Goal: Task Accomplishment & Management: Manage account settings

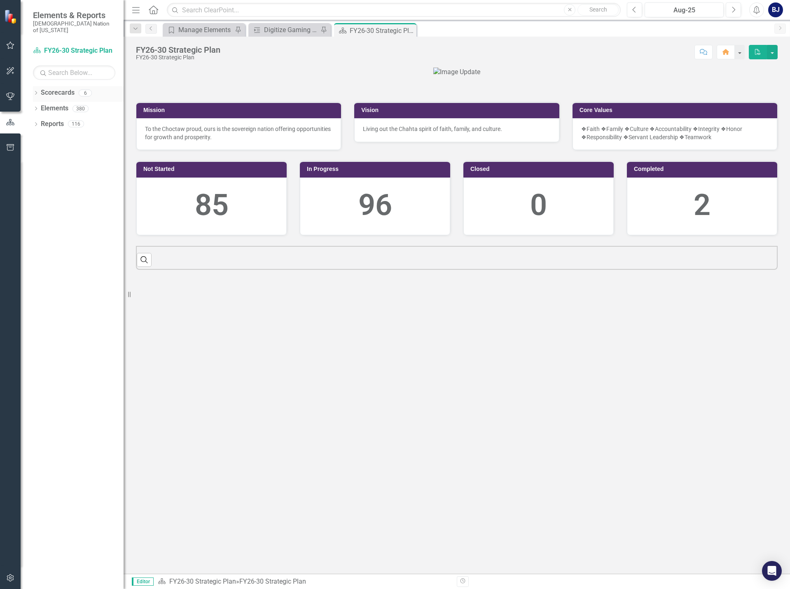
click at [38, 91] on icon "Dropdown" at bounding box center [36, 93] width 6 height 5
click at [11, 45] on icon "button" at bounding box center [10, 45] width 9 height 7
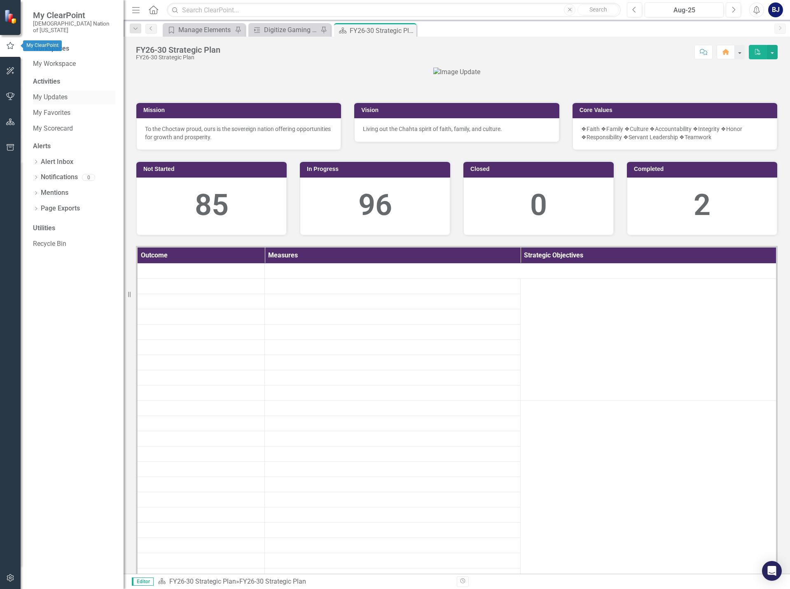
click at [55, 93] on link "My Updates" at bounding box center [74, 97] width 82 height 9
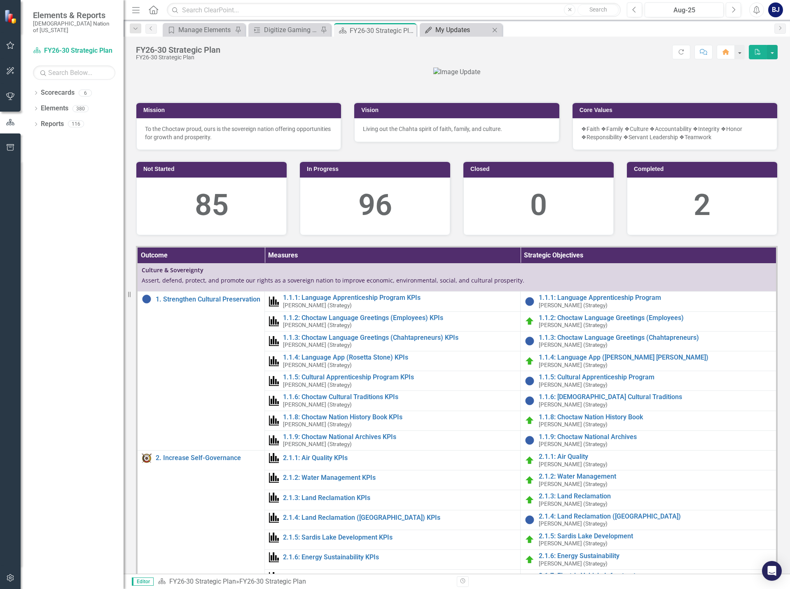
click at [464, 38] on div "FY26-30 Strategic Plan FY26-30 Strategic Plan Score: N/A Aug-25 Completed Refre…" at bounding box center [457, 49] width 667 height 25
click at [459, 31] on div "My Updates" at bounding box center [463, 30] width 54 height 10
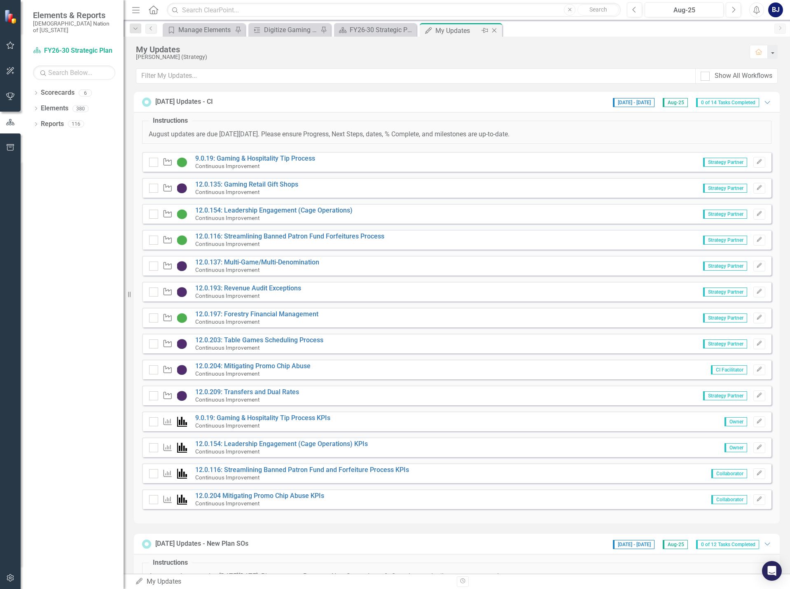
click at [447, 28] on div "My Updates" at bounding box center [458, 31] width 44 height 10
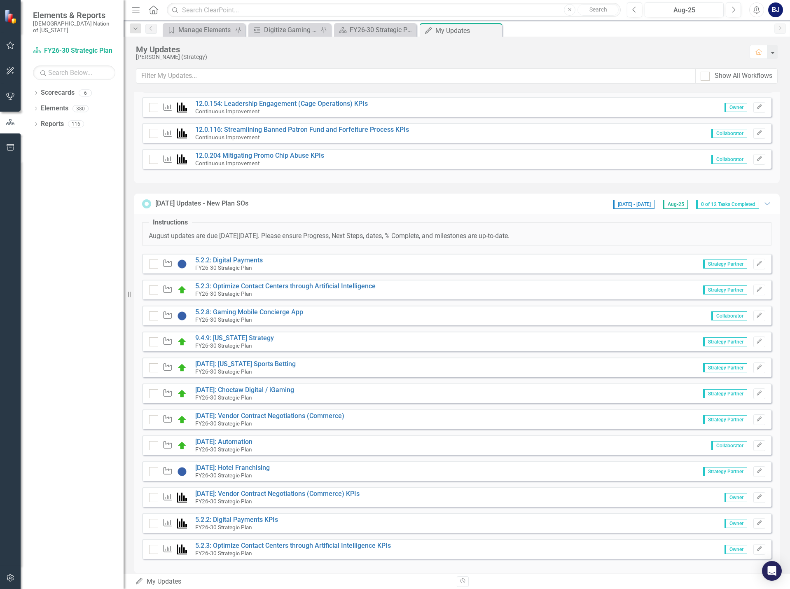
scroll to position [350, 0]
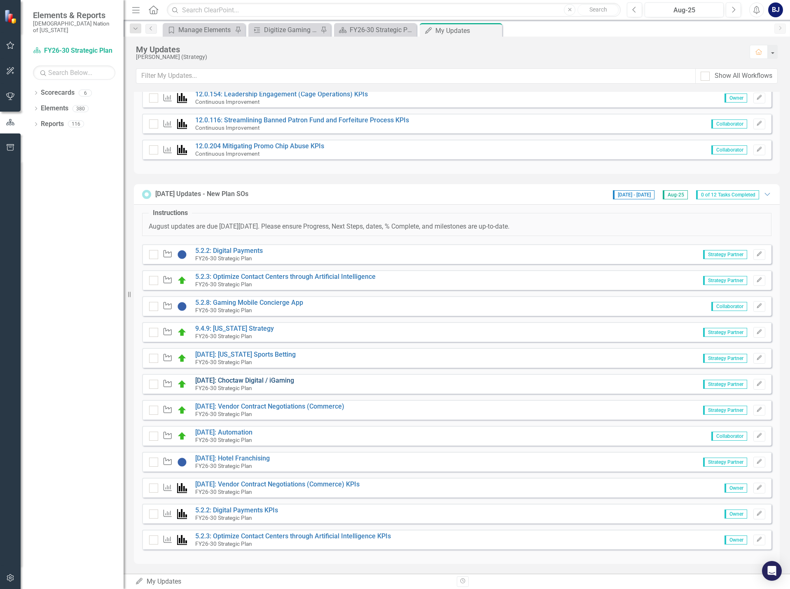
click at [228, 377] on link "[DATE]: Choctaw Digital / iGaming" at bounding box center [244, 381] width 99 height 8
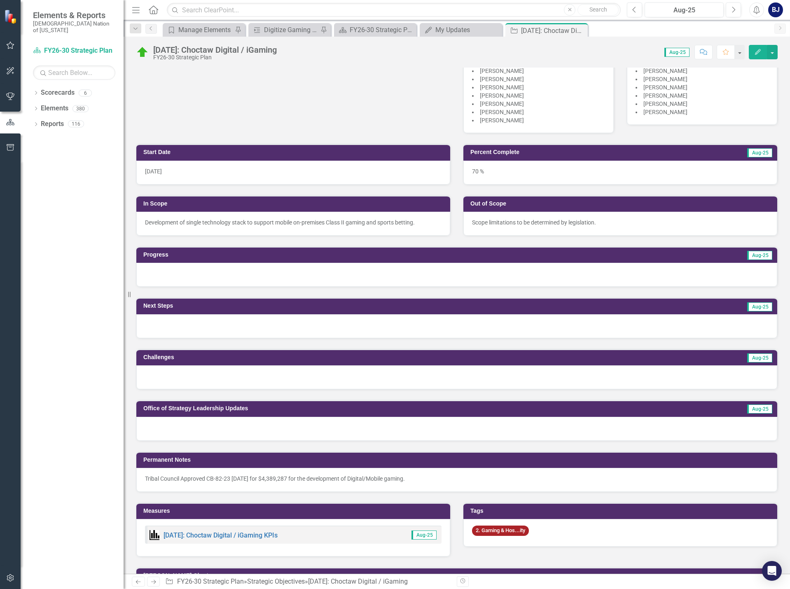
scroll to position [151, 0]
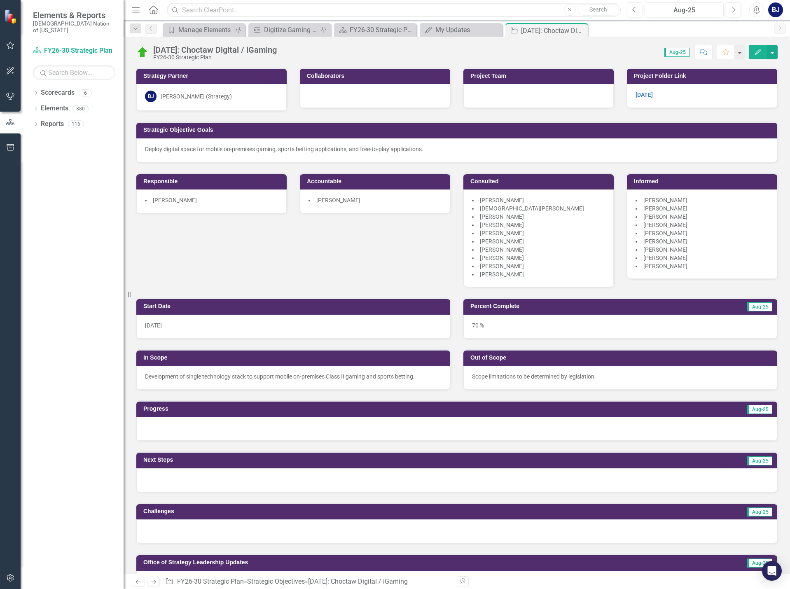
scroll to position [151, 0]
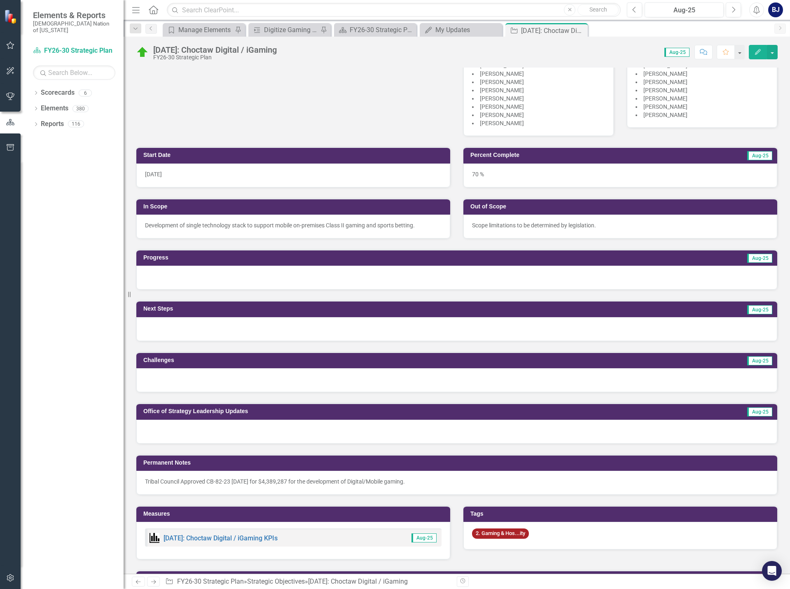
click at [208, 432] on div at bounding box center [456, 432] width 641 height 24
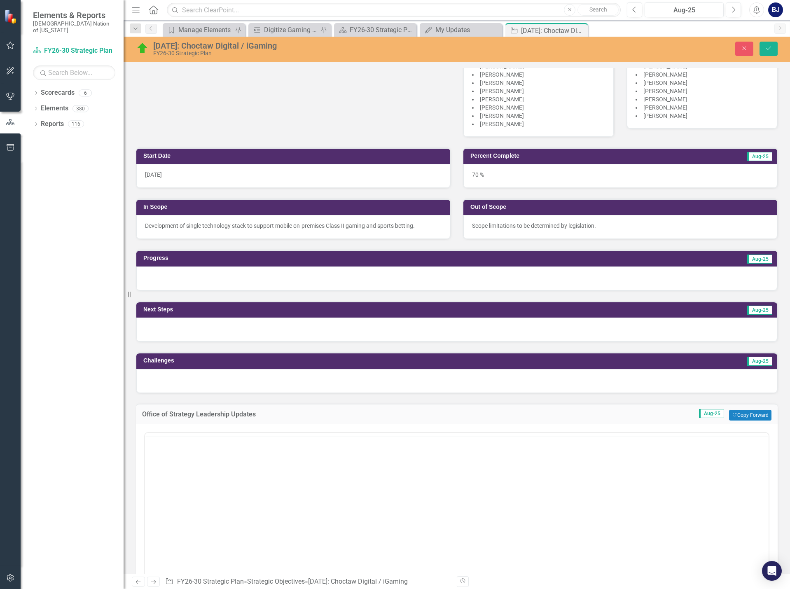
click at [164, 432] on div at bounding box center [457, 514] width 626 height 165
click at [173, 476] on body "Rich Text Area. Press ALT-0 for help." at bounding box center [457, 514] width 624 height 124
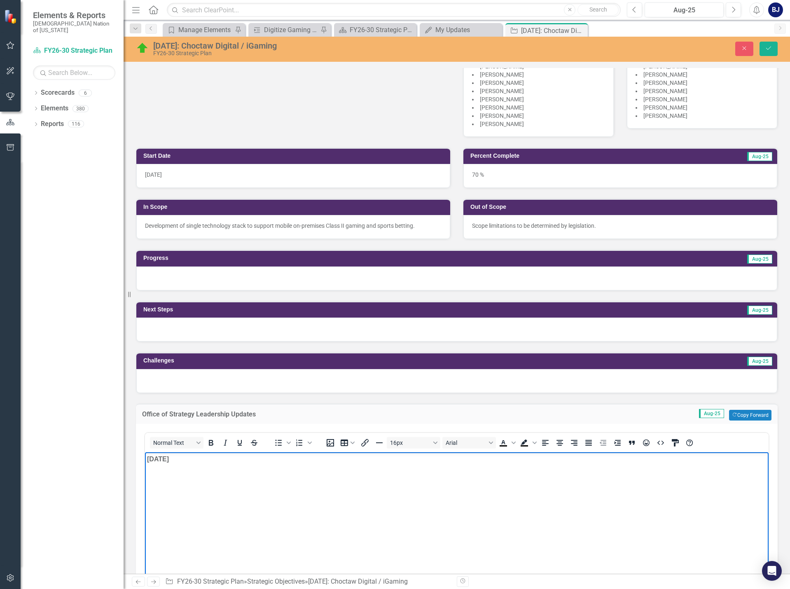
click at [160, 466] on body "8.22.25 ﻿" at bounding box center [457, 514] width 624 height 124
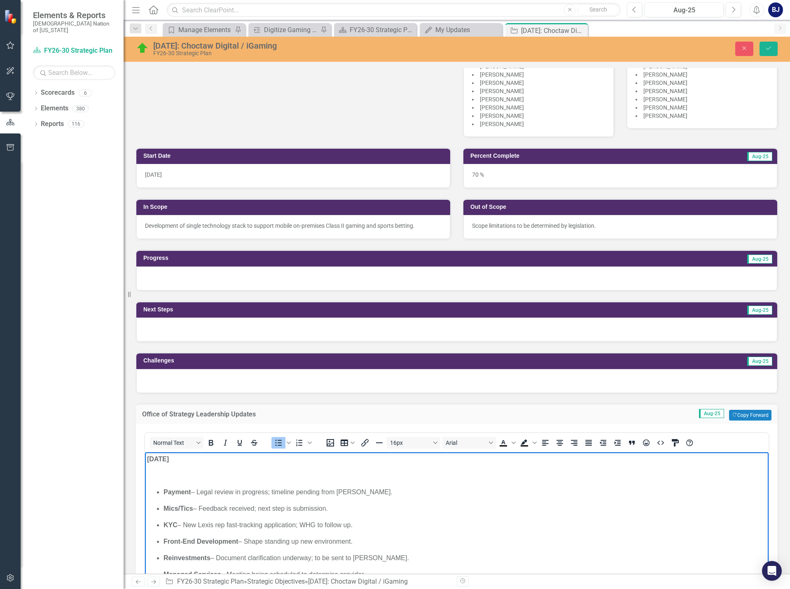
click at [204, 473] on p "﻿" at bounding box center [457, 476] width 620 height 10
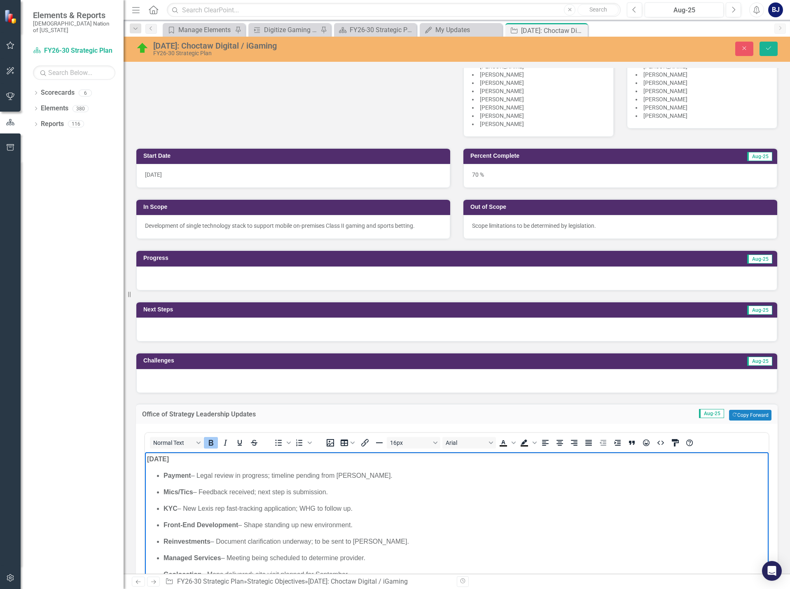
click at [350, 475] on p "Payment – Legal review in progress; timeline pending from Kyle." at bounding box center [465, 476] width 603 height 10
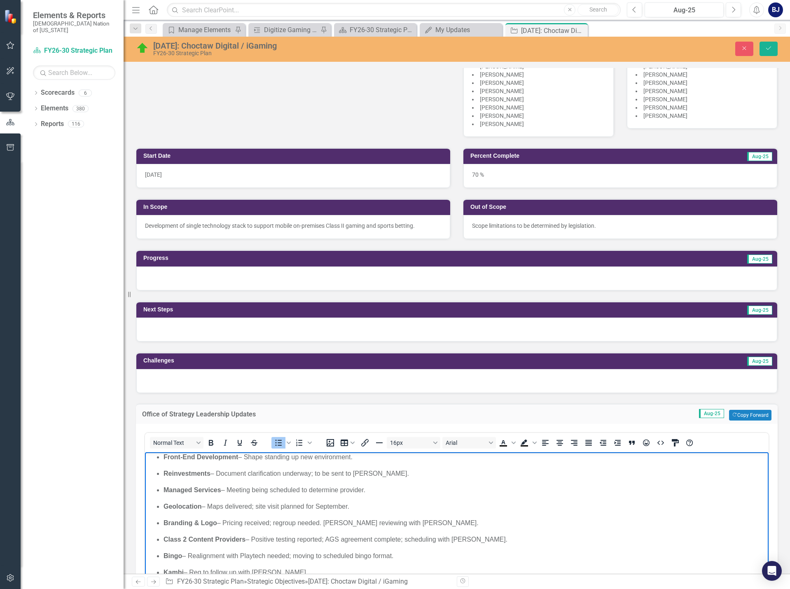
scroll to position [82, 0]
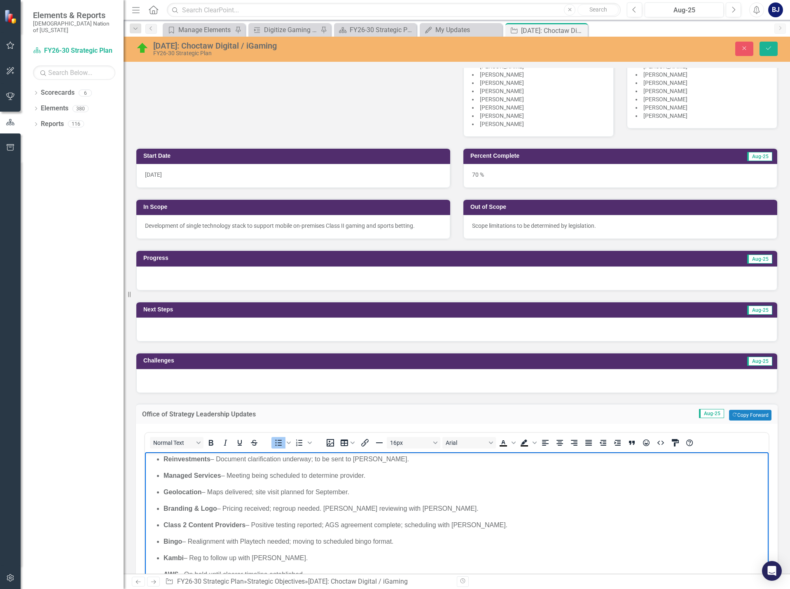
click at [259, 492] on p "Geolocation – Maps delivered; site visit planned for September." at bounding box center [465, 492] width 603 height 10
drag, startPoint x: 415, startPoint y: 508, endPoint x: 326, endPoint y: 506, distance: 88.6
click at [326, 506] on p "Branding & Logo – Pricing received; regroup needed. Robert reviewing with Rebec…" at bounding box center [465, 509] width 603 height 10
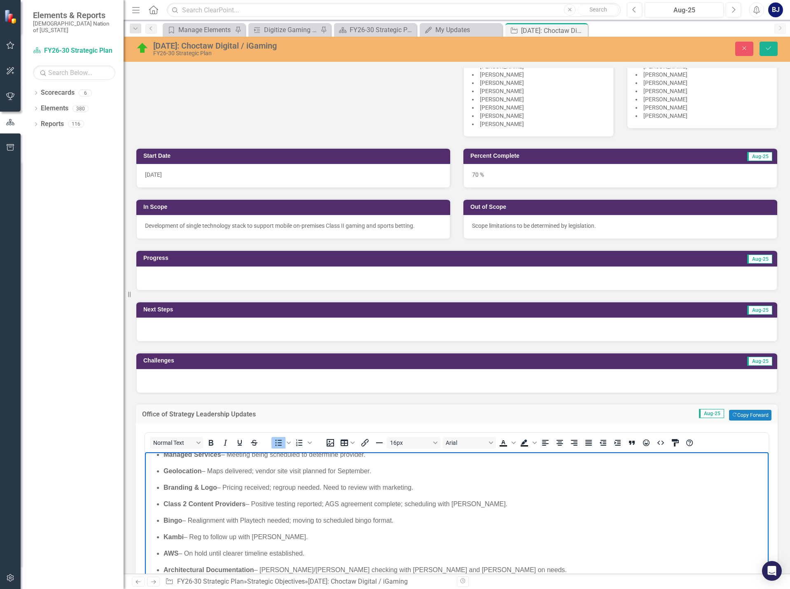
scroll to position [124, 0]
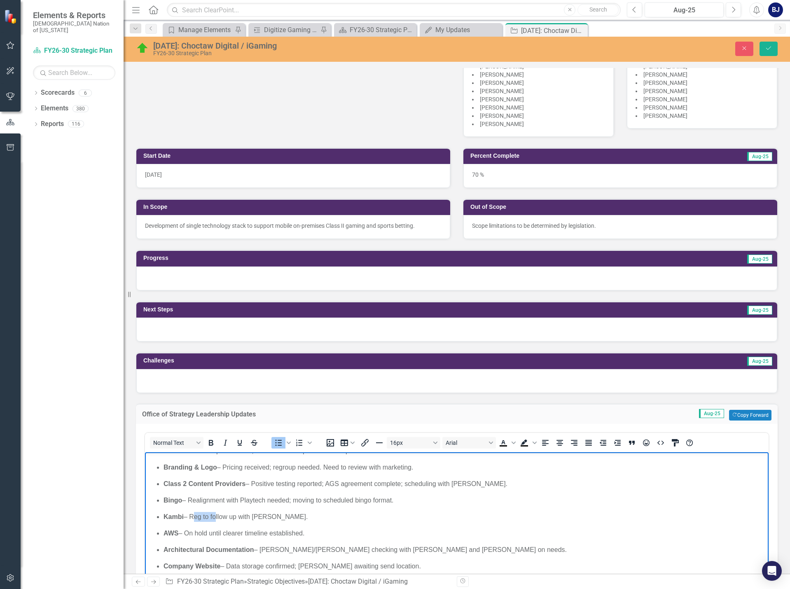
drag, startPoint x: 213, startPoint y: 515, endPoint x: 190, endPoint y: 517, distance: 23.1
click at [190, 517] on p "Kambi – Reg to follow up with Ty Weatherly." at bounding box center [465, 517] width 603 height 10
click at [335, 528] on p "AWS – On hold until clearer timeline established." at bounding box center [465, 533] width 603 height 10
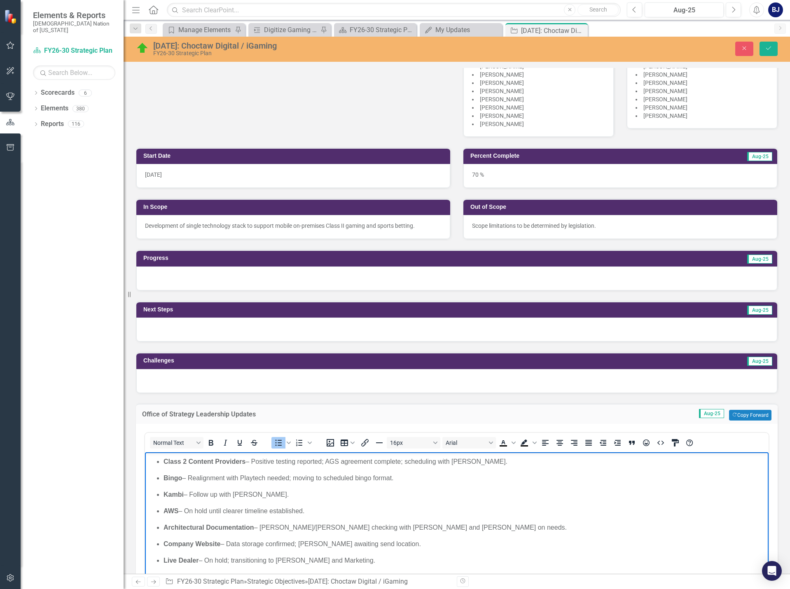
scroll to position [165, 0]
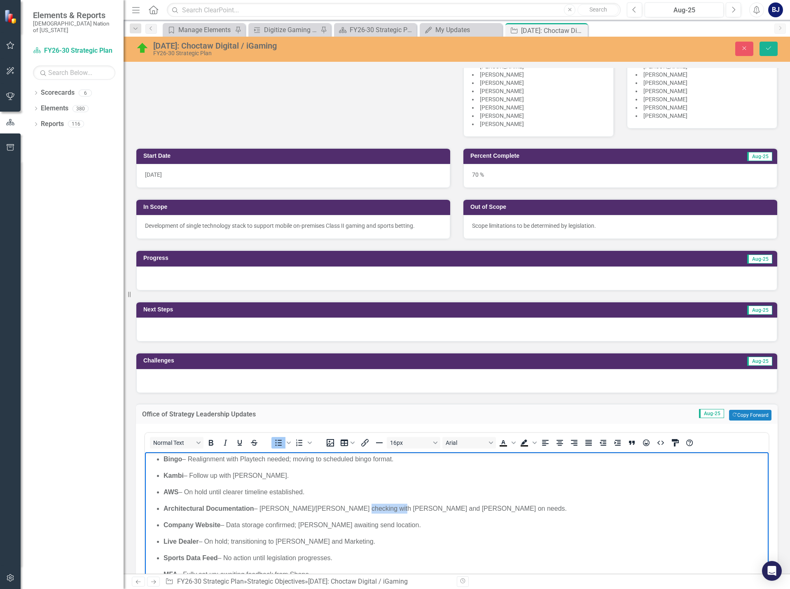
drag, startPoint x: 342, startPoint y: 506, endPoint x: 379, endPoint y: 508, distance: 37.1
click at [379, 508] on p "Architectural Documentation – Colton/Blake checking with Matt and Lou on needs." at bounding box center [465, 509] width 603 height 10
click at [441, 507] on p "Architectural Documentation – Colton/Blake checking on needs." at bounding box center [465, 509] width 603 height 10
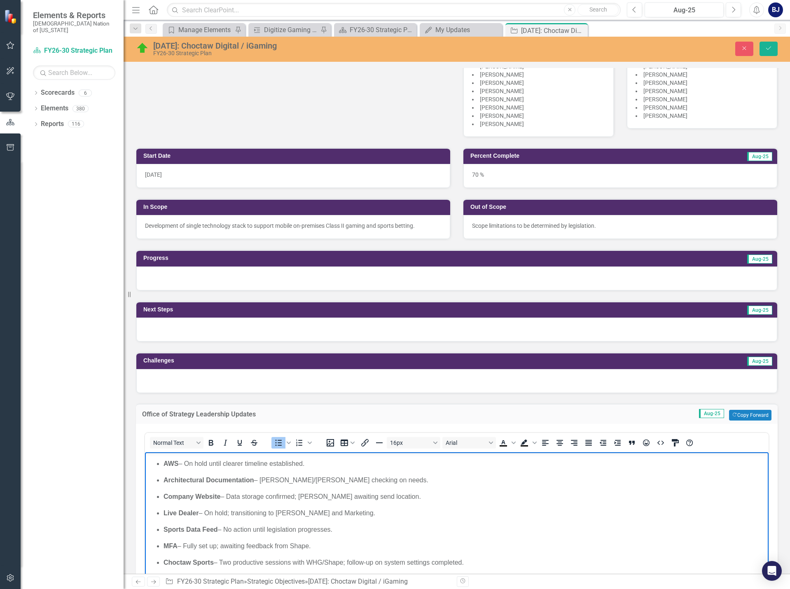
scroll to position [206, 0]
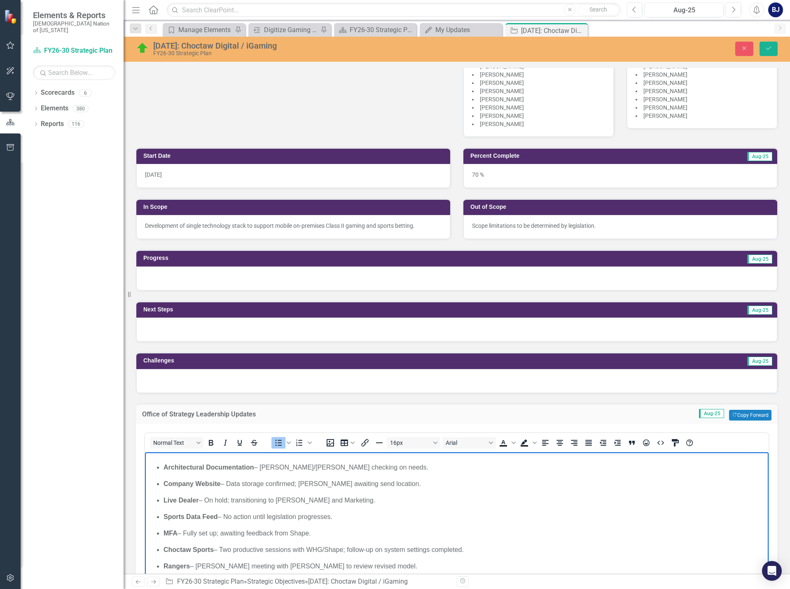
drag, startPoint x: 338, startPoint y: 518, endPoint x: 348, endPoint y: 499, distance: 21.1
click at [348, 499] on ul "Payment – Legal review in progress; timeline pending from Kyle Kemp in Legal. M…" at bounding box center [457, 426] width 620 height 323
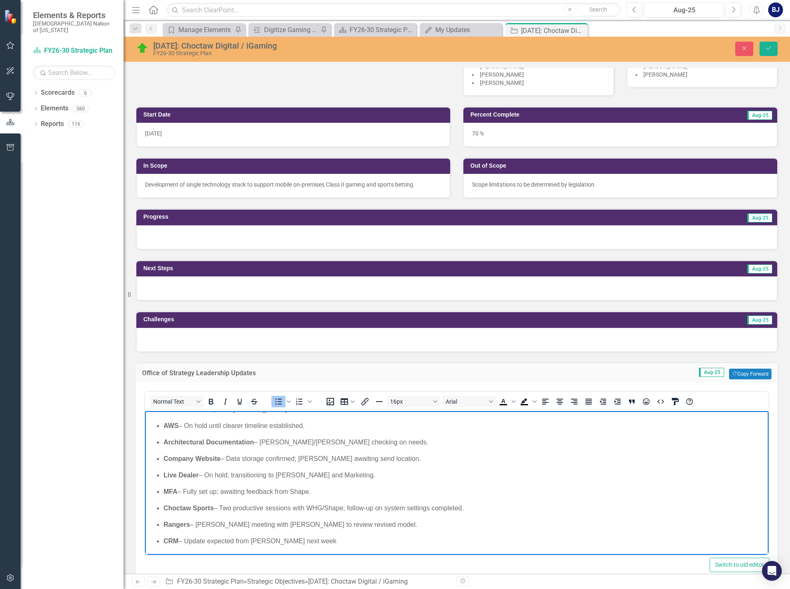
click at [273, 524] on p "Rangers – Tom meeting with Anthony to review revised model." at bounding box center [465, 525] width 603 height 10
click at [346, 538] on p "CRM – Update expected from Robert next week" at bounding box center [465, 541] width 603 height 10
click at [762, 51] on button "Save" at bounding box center [769, 49] width 18 height 14
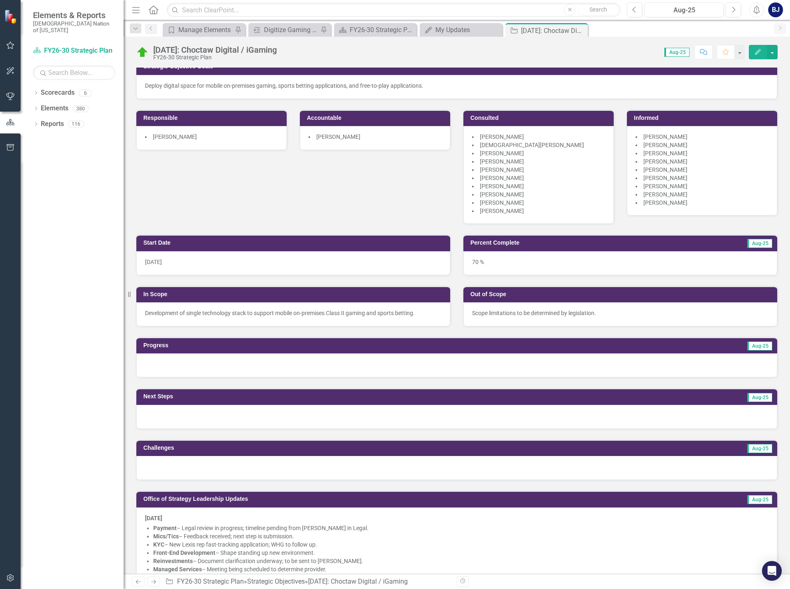
scroll to position [0, 0]
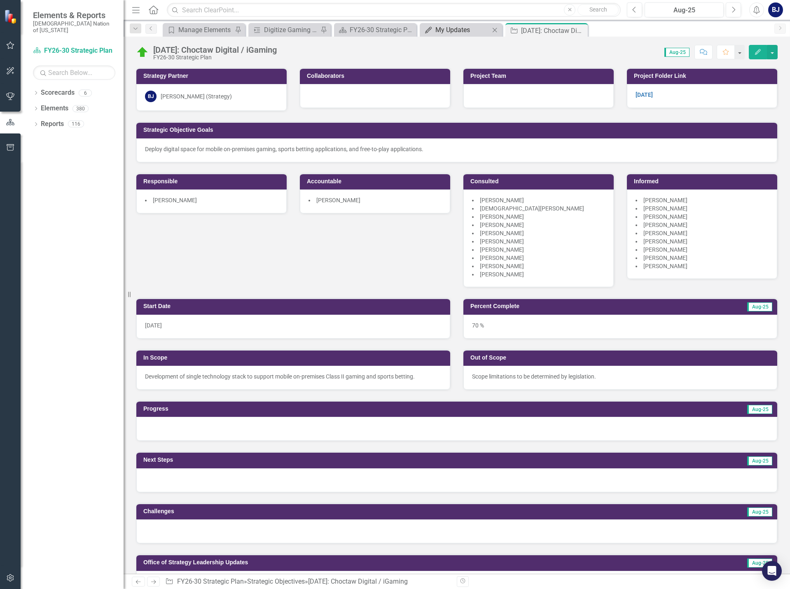
click at [453, 29] on div "My Updates" at bounding box center [463, 30] width 54 height 10
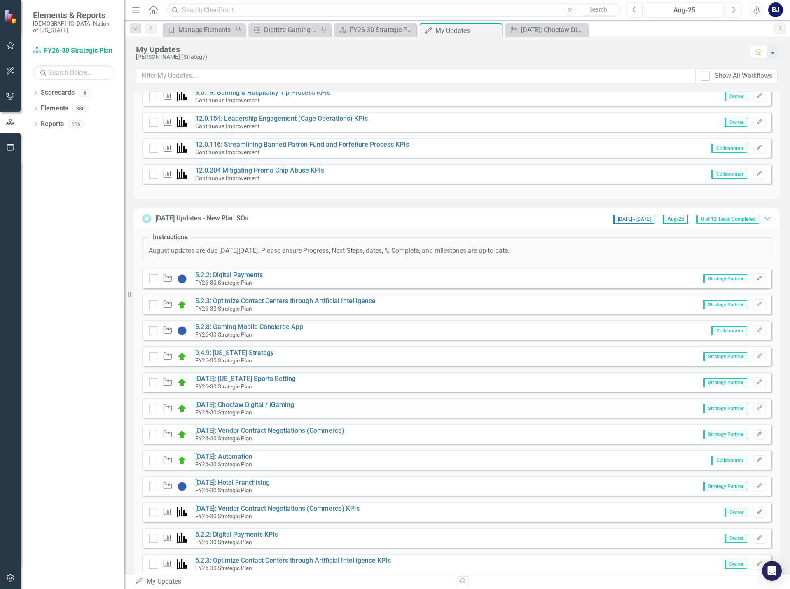
scroll to position [330, 0]
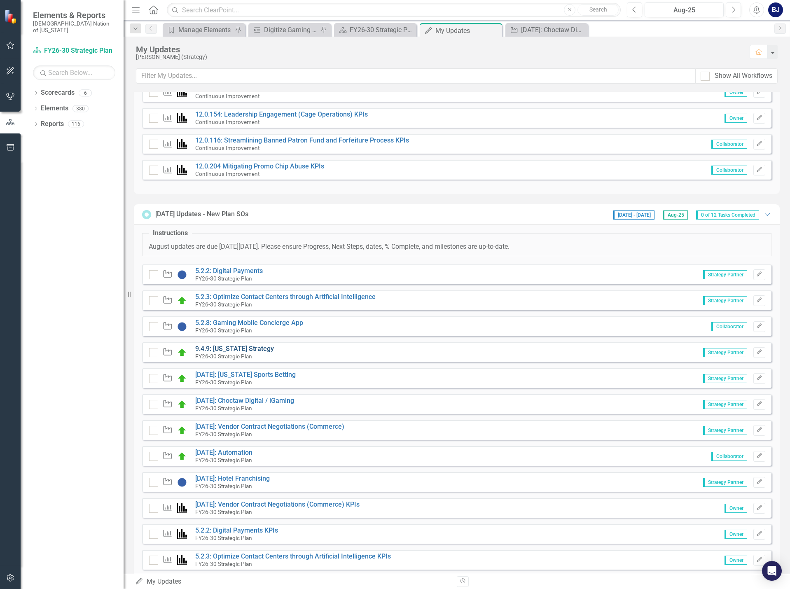
click at [222, 350] on link "9.4.9: [US_STATE] Strategy" at bounding box center [234, 349] width 79 height 8
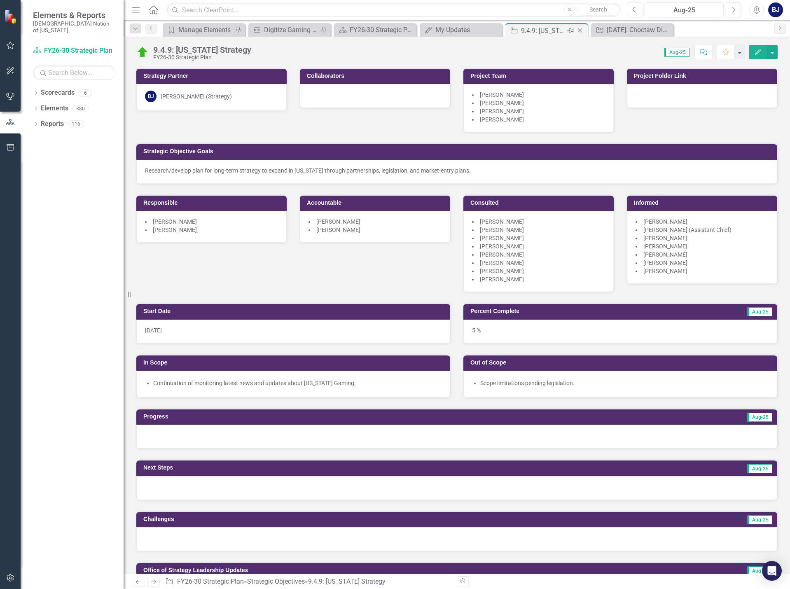
click at [582, 32] on icon "Close" at bounding box center [580, 30] width 8 height 7
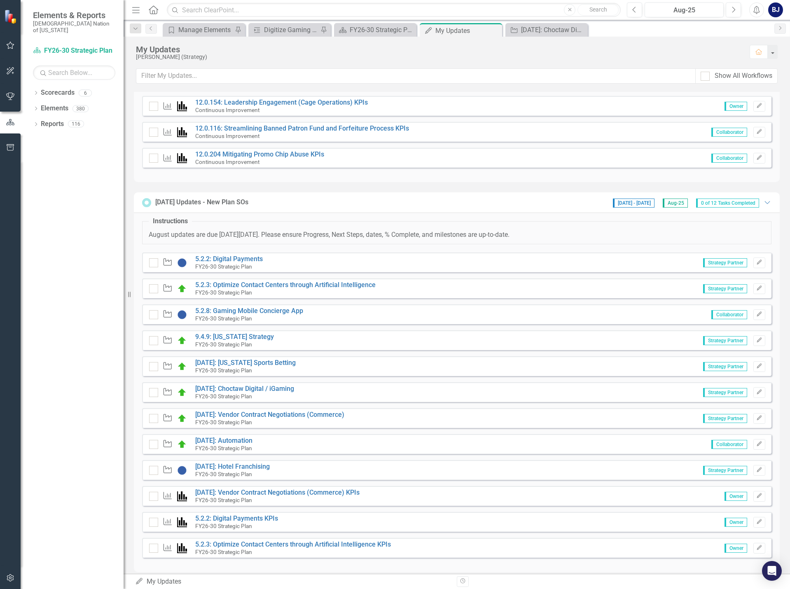
scroll to position [350, 0]
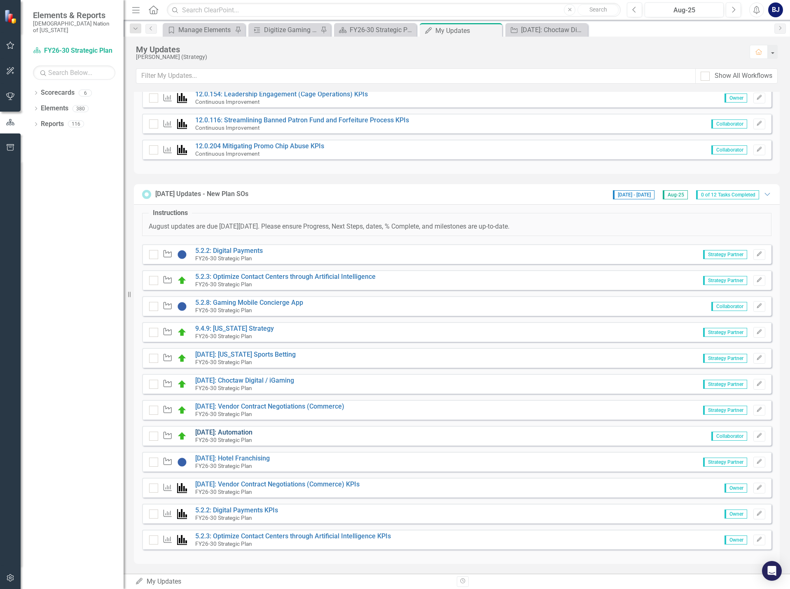
click at [245, 430] on link "[DATE]: Automation" at bounding box center [223, 433] width 57 height 8
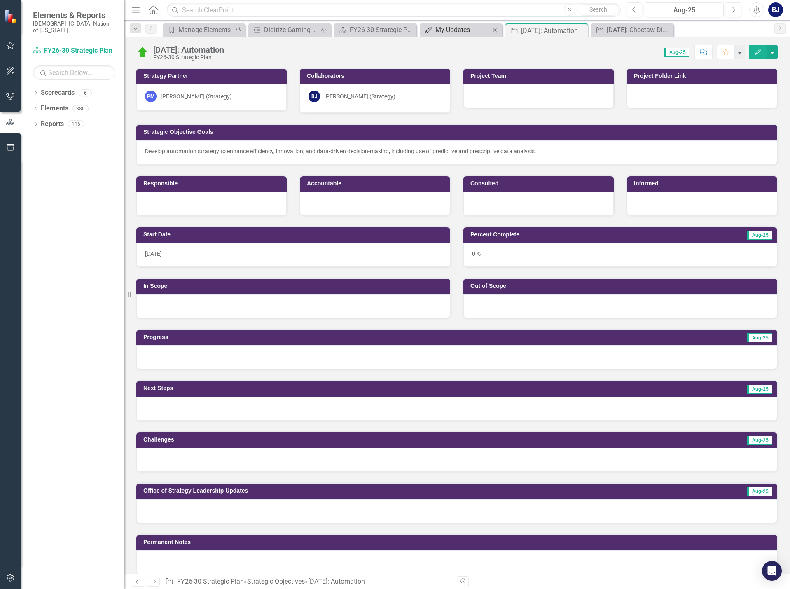
click at [465, 34] on div "My Updates" at bounding box center [463, 30] width 54 height 10
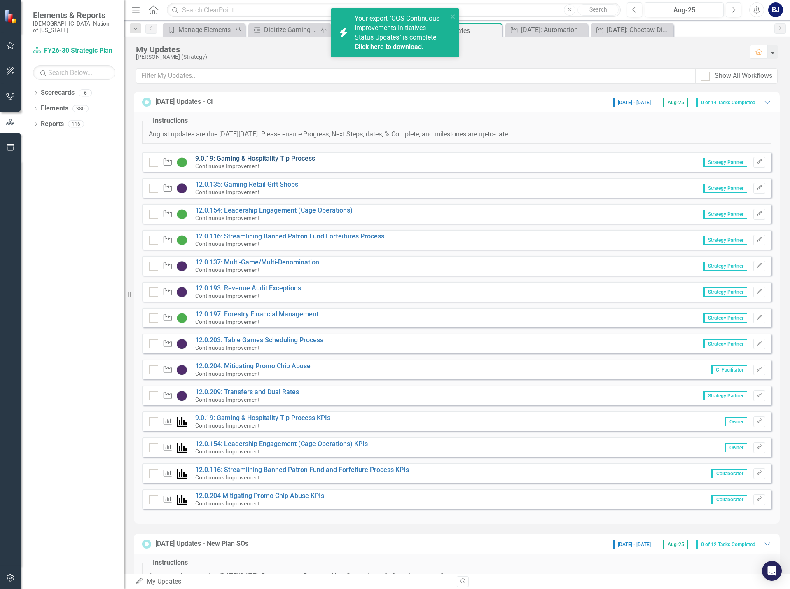
click at [261, 161] on link "9.0.19: Gaming & Hospitality Tip Process" at bounding box center [255, 159] width 120 height 8
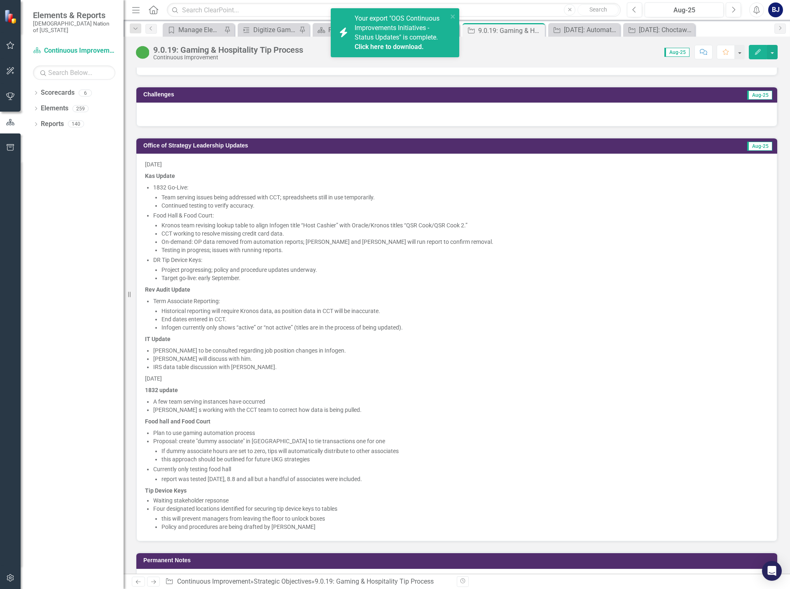
scroll to position [742, 0]
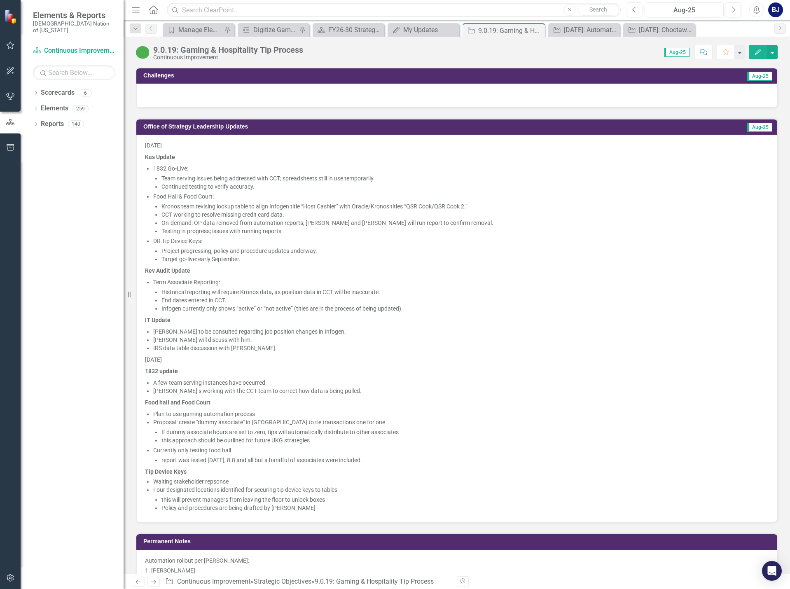
click at [394, 506] on li "Policy and procedures are being drafted by [PERSON_NAME]" at bounding box center [465, 508] width 607 height 8
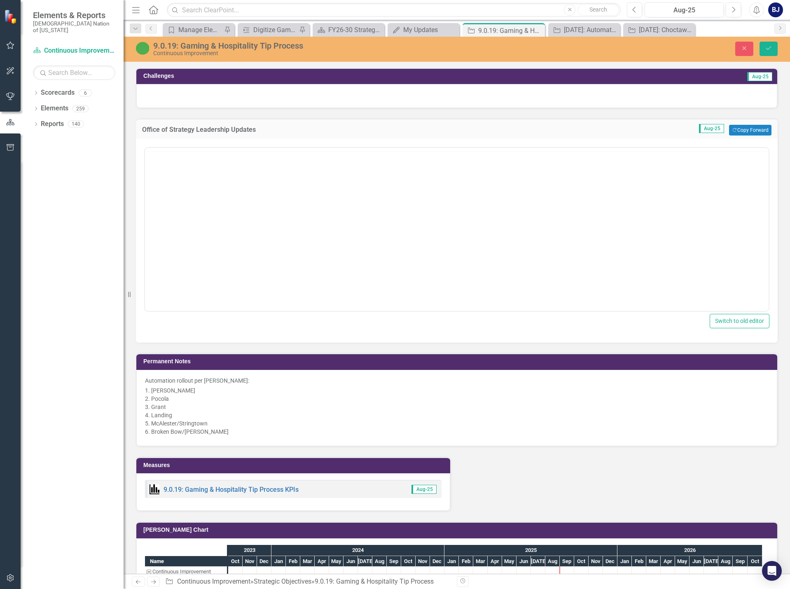
click at [394, 506] on div "9.0.19: Gaming & Hospitality Tip Process KPIs Aug-25" at bounding box center [293, 492] width 314 height 38
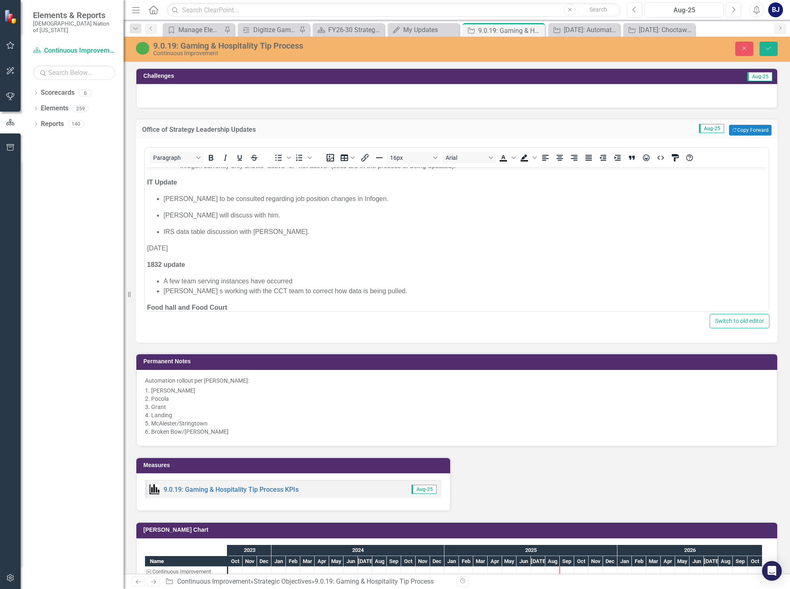
scroll to position [427, 0]
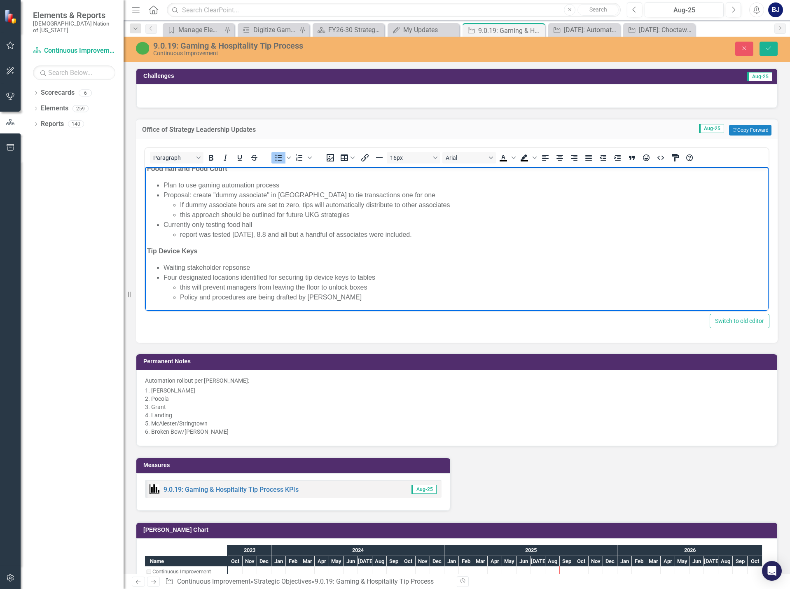
click at [372, 297] on li "Policy and procedures are being drafted by [PERSON_NAME]" at bounding box center [473, 298] width 587 height 10
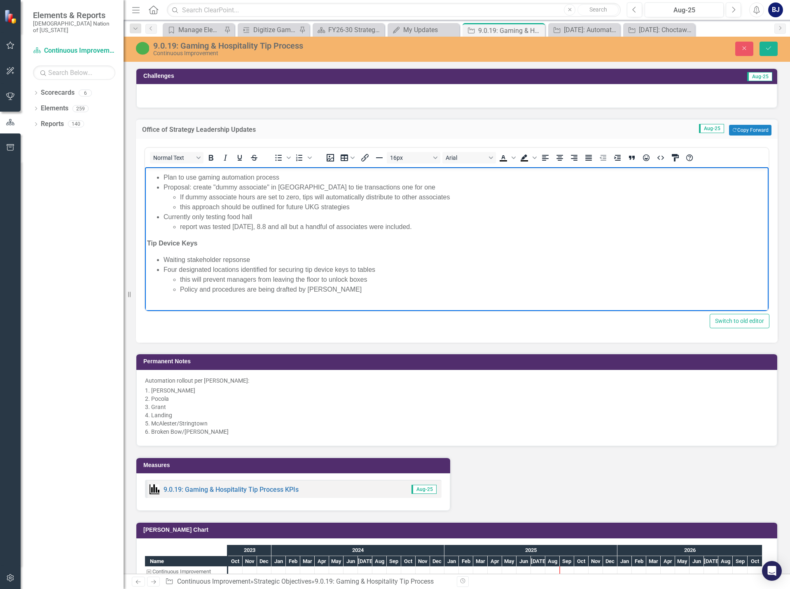
scroll to position [452, 0]
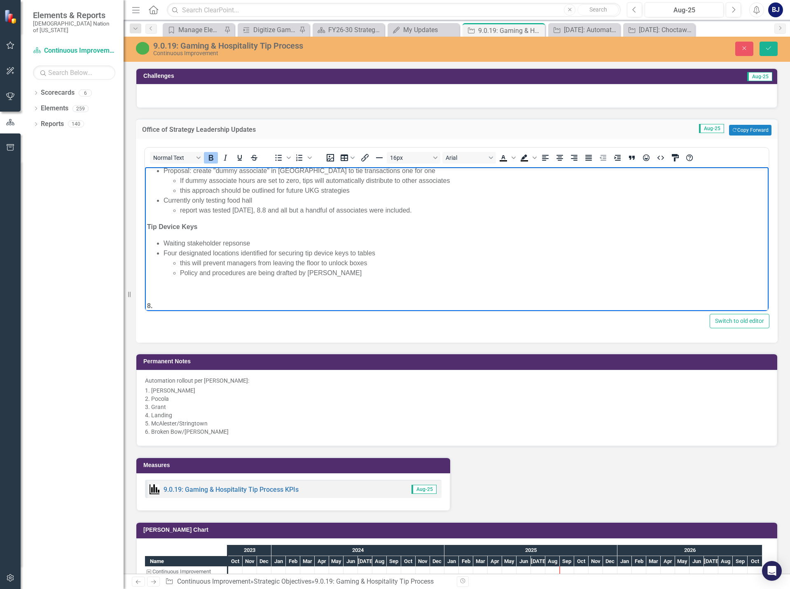
click at [190, 302] on p "﻿8." at bounding box center [457, 306] width 620 height 10
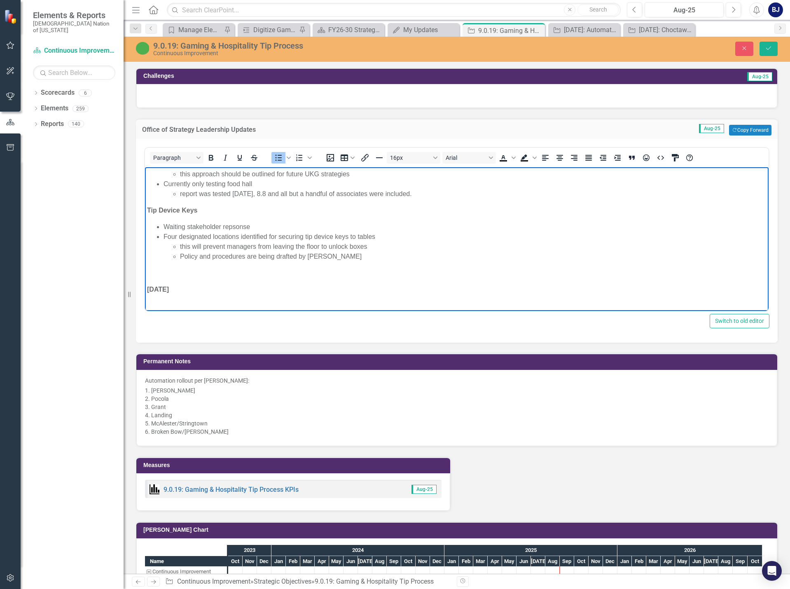
click at [230, 229] on li "Waiting stakeholder repsonse" at bounding box center [465, 227] width 603 height 10
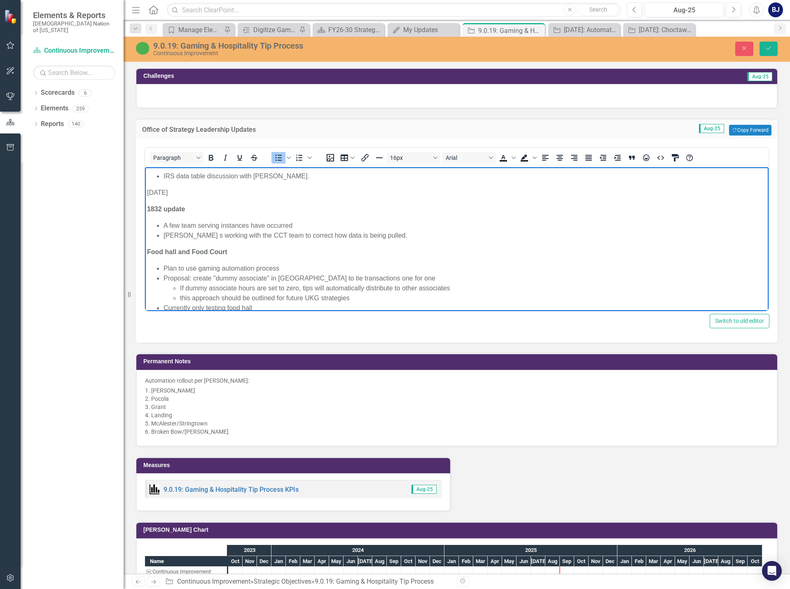
scroll to position [330, 0]
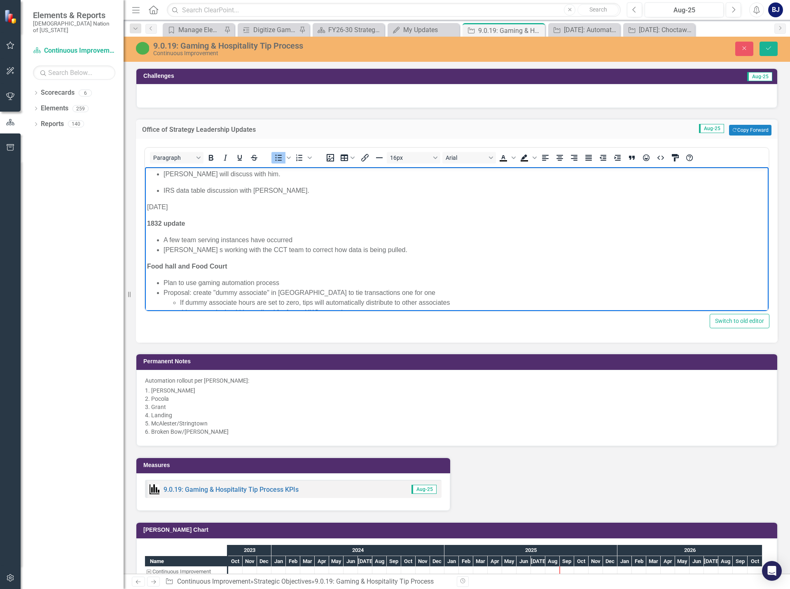
click at [161, 199] on body "[DATE] Kas Update 1832 Go-Live: Team serving issues being addressed with CCT; s…" at bounding box center [457, 148] width 624 height 621
click at [146, 204] on body "[DATE] Kas Update 1832 Go-Live: Team serving issues being addressed with CCT; s…" at bounding box center [457, 148] width 624 height 621
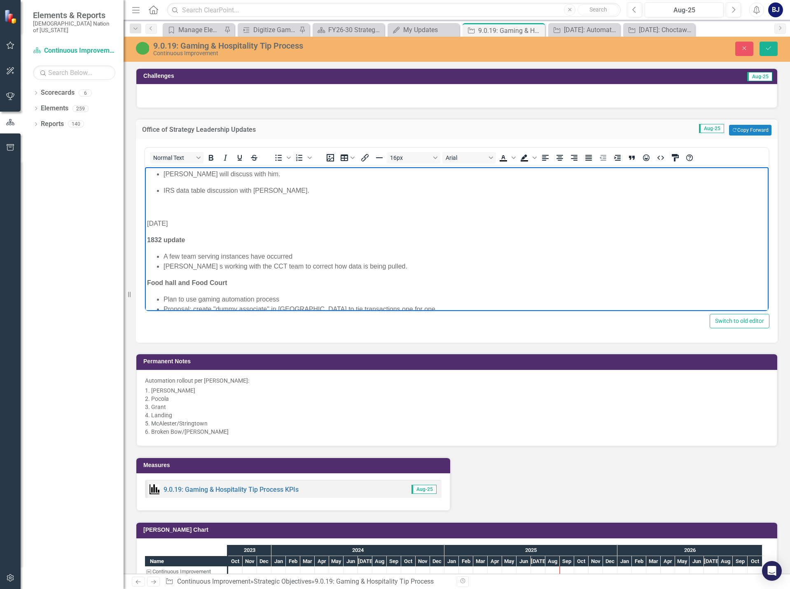
scroll to position [493, 0]
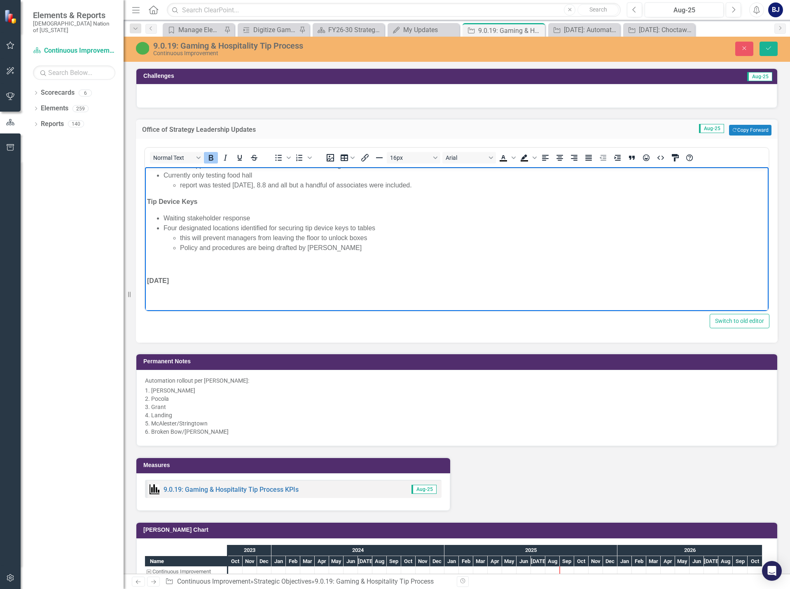
drag, startPoint x: 169, startPoint y: 279, endPoint x: 147, endPoint y: 279, distance: 21.4
click at [147, 279] on strong "[DATE]" at bounding box center [158, 280] width 22 height 7
click at [213, 159] on icon "Bold" at bounding box center [211, 158] width 5 height 6
click at [170, 278] on p "[DATE]" at bounding box center [457, 281] width 620 height 10
click at [162, 295] on p "Rich Text Area. Press ALT-0 for help." at bounding box center [457, 298] width 620 height 10
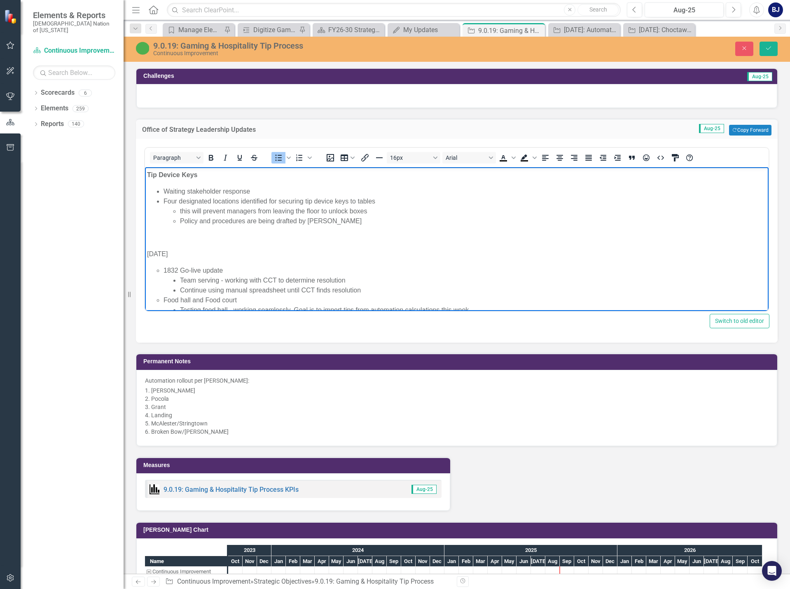
scroll to position [506, 0]
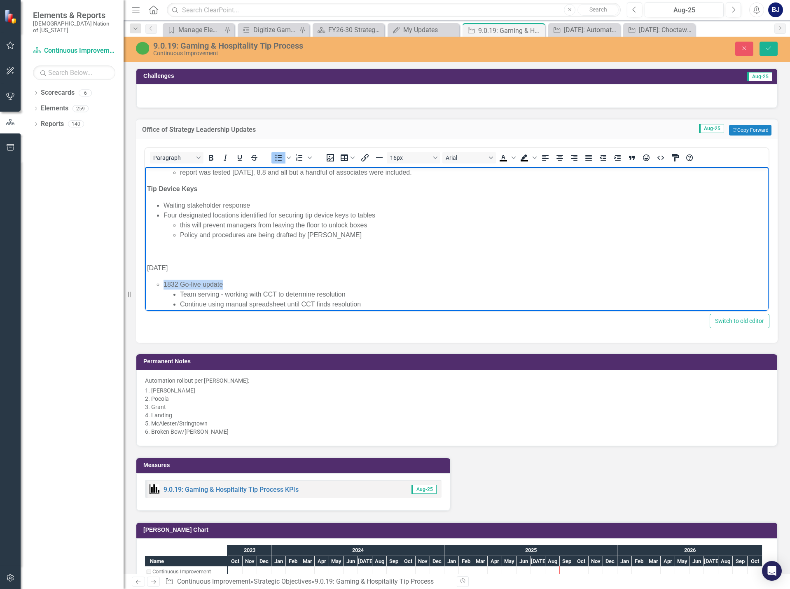
drag, startPoint x: 226, startPoint y: 282, endPoint x: 164, endPoint y: 282, distance: 62.6
click at [164, 282] on li "1832 Go-live update" at bounding box center [465, 285] width 603 height 10
click at [209, 156] on icon "Bold" at bounding box center [211, 158] width 10 height 10
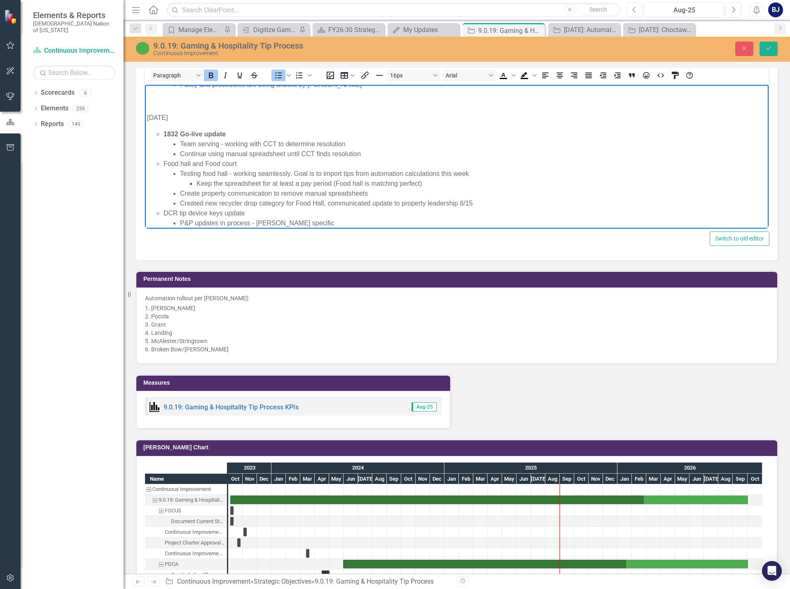
scroll to position [588, 0]
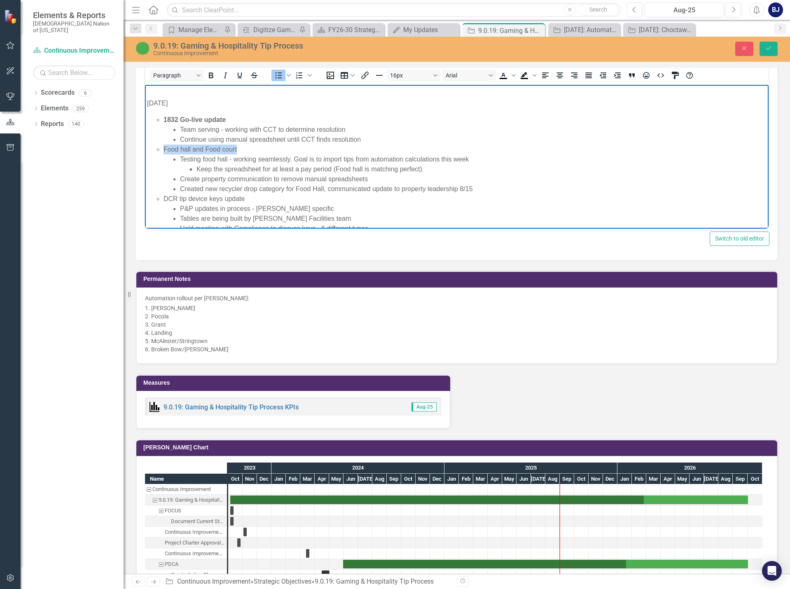
drag, startPoint x: 232, startPoint y: 147, endPoint x: 162, endPoint y: 146, distance: 70.5
click at [162, 146] on ul "1832 Go-live update Team serving - working with CCT to determine resolution Con…" at bounding box center [457, 214] width 620 height 198
click at [210, 79] on icon "Bold" at bounding box center [211, 75] width 10 height 10
drag, startPoint x: 245, startPoint y: 197, endPoint x: 158, endPoint y: 201, distance: 87.0
click at [164, 201] on li "DCR tip device keys update" at bounding box center [465, 199] width 603 height 10
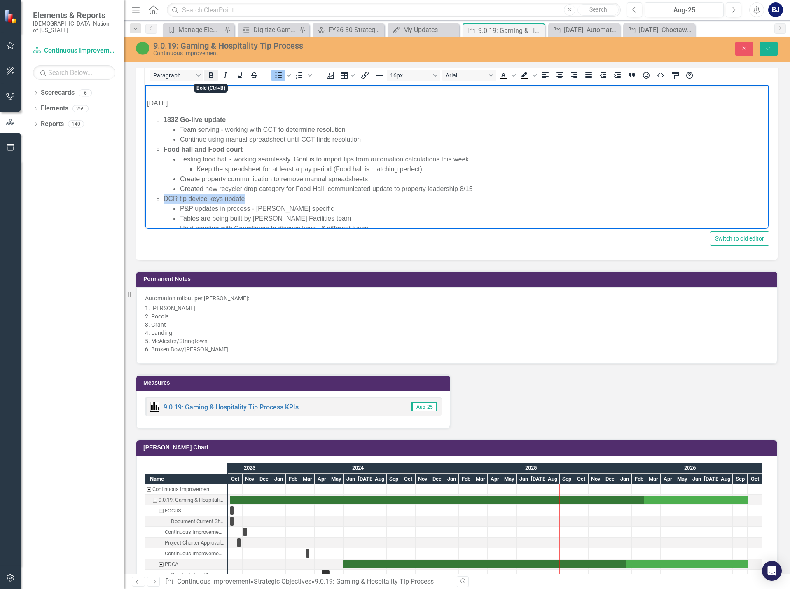
click at [208, 75] on icon "Bold" at bounding box center [211, 75] width 10 height 10
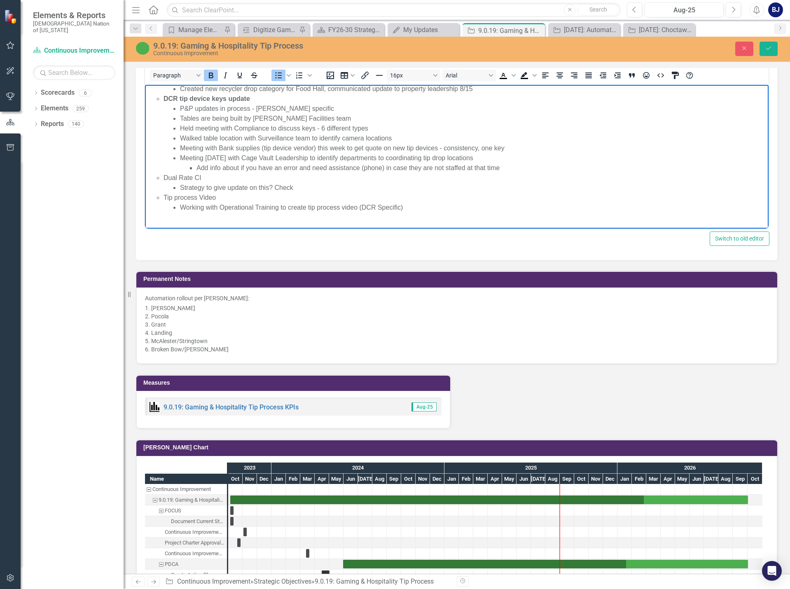
scroll to position [698, 0]
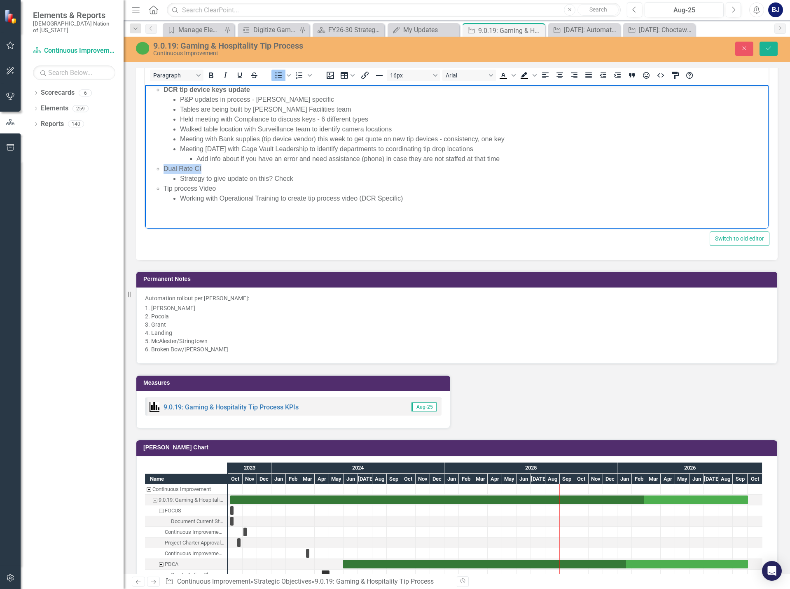
drag, startPoint x: 206, startPoint y: 169, endPoint x: 163, endPoint y: 169, distance: 43.3
click at [163, 169] on ul "1832 Go-live update Team serving - working with CCT to determine resolution Con…" at bounding box center [457, 105] width 620 height 198
drag, startPoint x: 296, startPoint y: 178, endPoint x: 157, endPoint y: 169, distance: 139.1
click at [157, 169] on ul "1832 Go-live update Team serving - working with CCT to determine resolution Con…" at bounding box center [457, 105] width 620 height 198
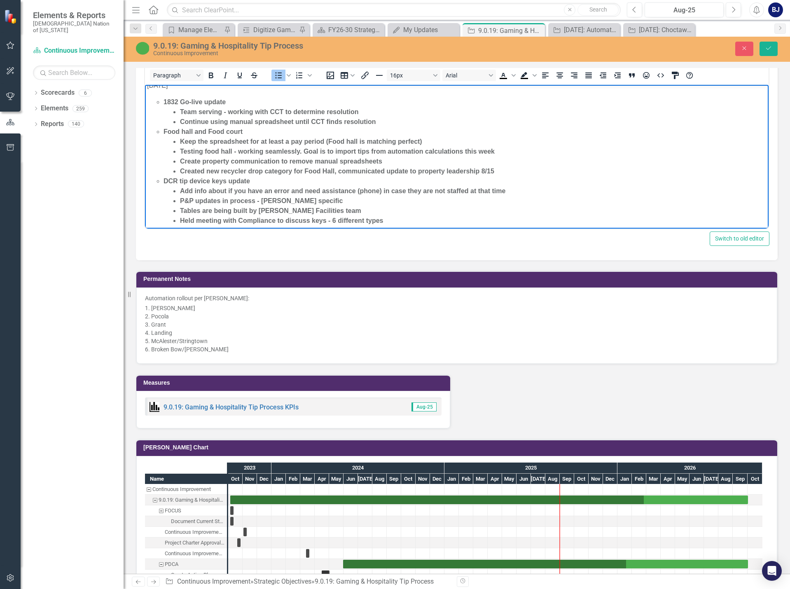
scroll to position [595, 0]
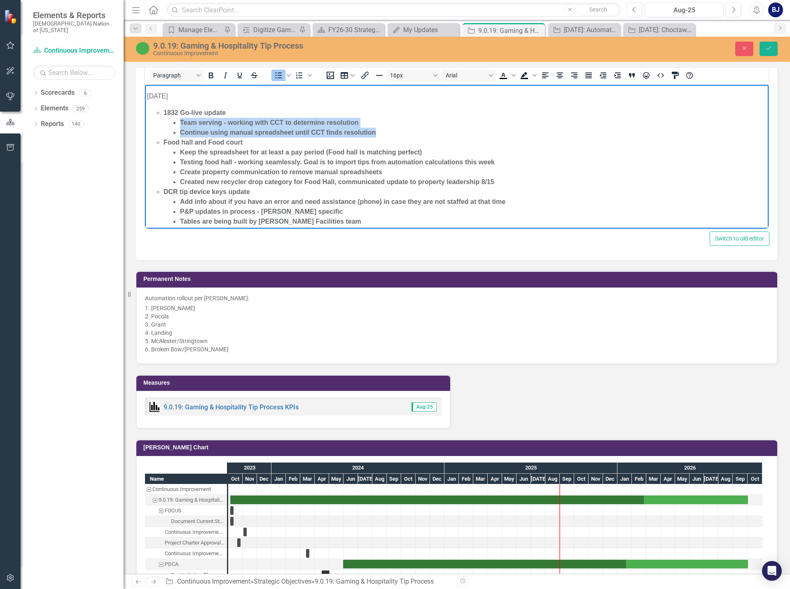
drag, startPoint x: 178, startPoint y: 119, endPoint x: 312, endPoint y: 103, distance: 135.3
click at [382, 134] on ul "Team serving - working with CCT to determine resolution Continue using manual s…" at bounding box center [465, 128] width 603 height 20
click at [216, 75] on button "Bold" at bounding box center [211, 76] width 14 height 12
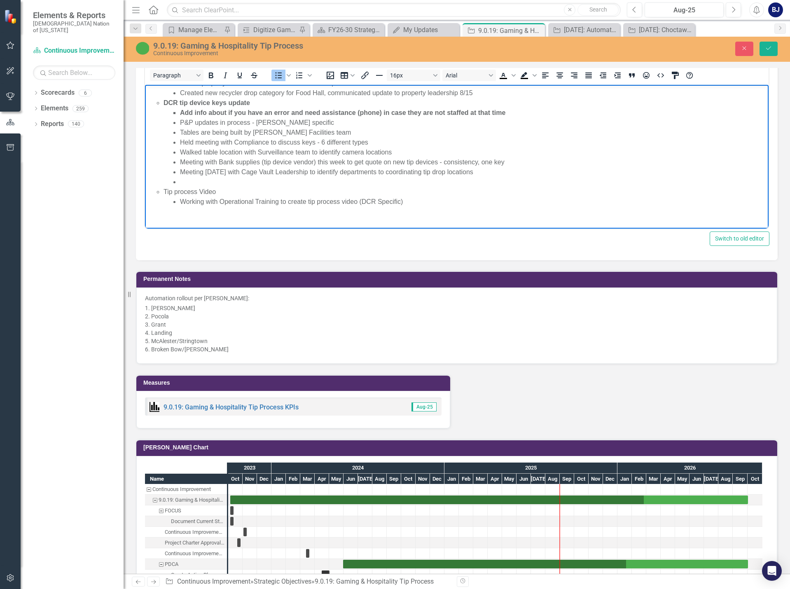
scroll to position [688, 0]
click at [464, 172] on li "Meeting [DATE] with Cage Vault Leadership to identify departments to coordinati…" at bounding box center [473, 169] width 587 height 10
drag, startPoint x: 318, startPoint y: 178, endPoint x: 480, endPoint y: 169, distance: 162.2
click at [480, 169] on ul "1832 Go-live update Team serving - working with CCT to determine resolution Con…" at bounding box center [457, 110] width 620 height 188
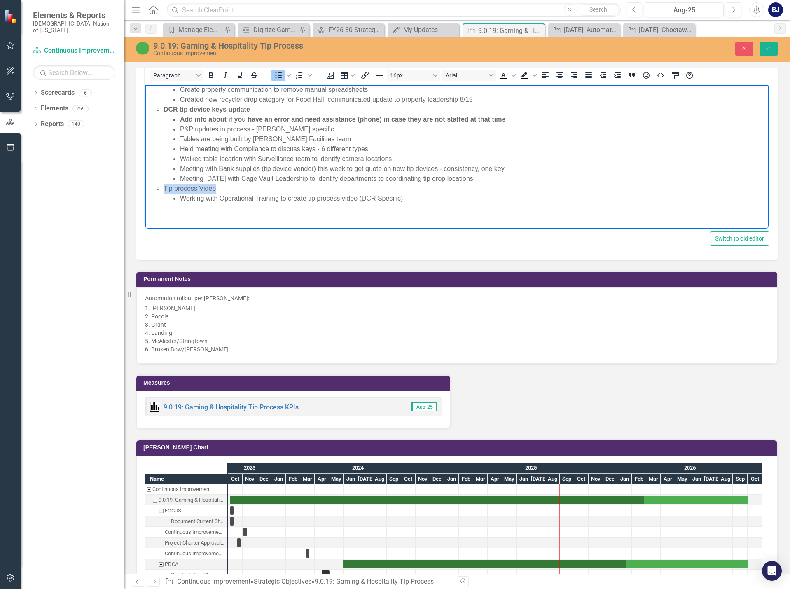
drag, startPoint x: 219, startPoint y: 187, endPoint x: 163, endPoint y: 189, distance: 55.7
click at [163, 189] on ul "1832 Go-live update Team serving - working with CCT to determine resolution Con…" at bounding box center [457, 115] width 620 height 178
drag, startPoint x: 211, startPoint y: 77, endPoint x: 79, endPoint y: 0, distance: 152.9
click at [211, 77] on icon "Bold" at bounding box center [211, 76] width 5 height 6
click at [412, 200] on li "Working with Operational Training to create tip process video (DCR Specific)" at bounding box center [473, 199] width 587 height 10
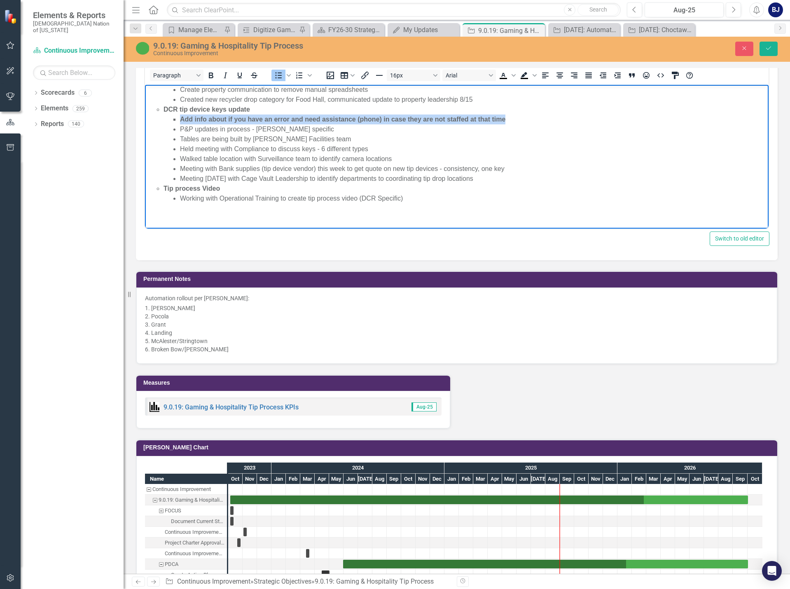
drag, startPoint x: 180, startPoint y: 117, endPoint x: 516, endPoint y: 123, distance: 335.5
click at [516, 123] on li "Add info about if you have an error and need assistance (phone) in case they ar…" at bounding box center [473, 120] width 587 height 10
click at [216, 75] on icon "Bold" at bounding box center [211, 75] width 10 height 10
click at [213, 75] on icon "Bold" at bounding box center [211, 76] width 5 height 6
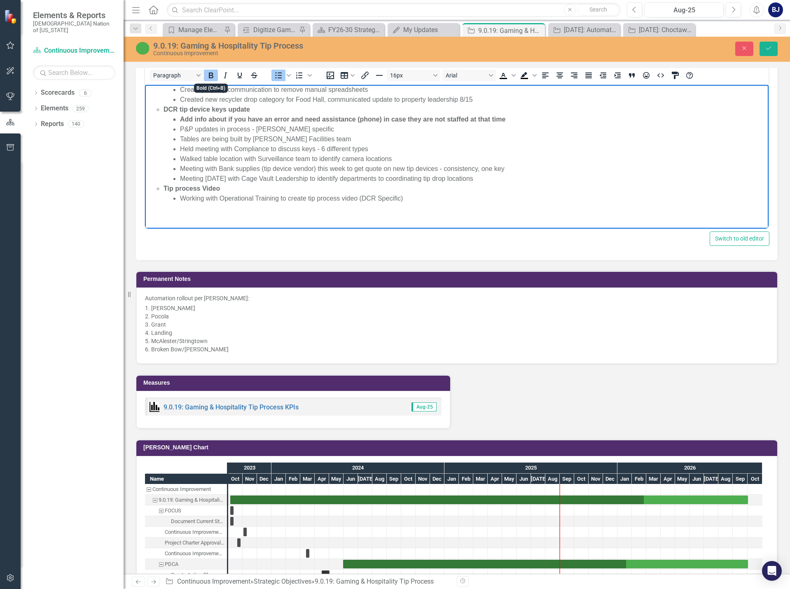
click at [210, 76] on icon "Bold" at bounding box center [211, 76] width 5 height 6
click at [379, 153] on li "Held meeting with Compliance to discuss keys - 6 different types" at bounding box center [473, 149] width 587 height 10
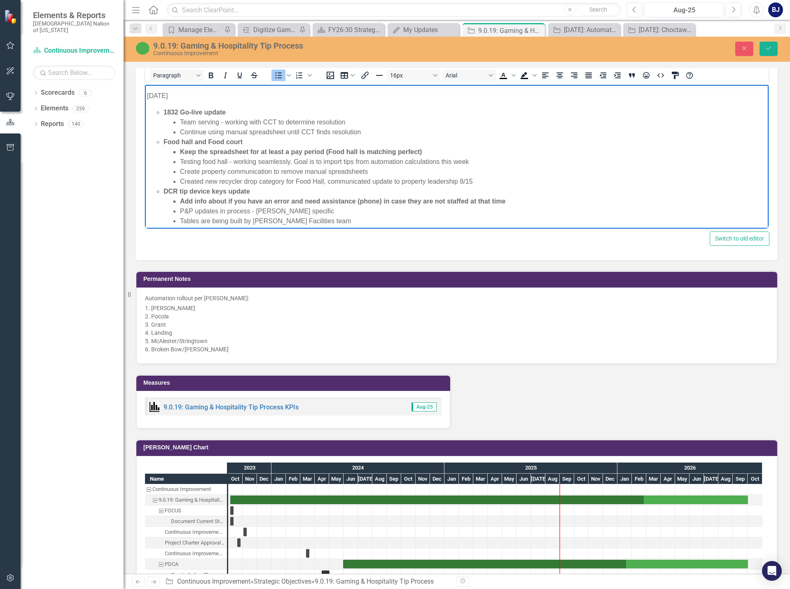
scroll to position [595, 0]
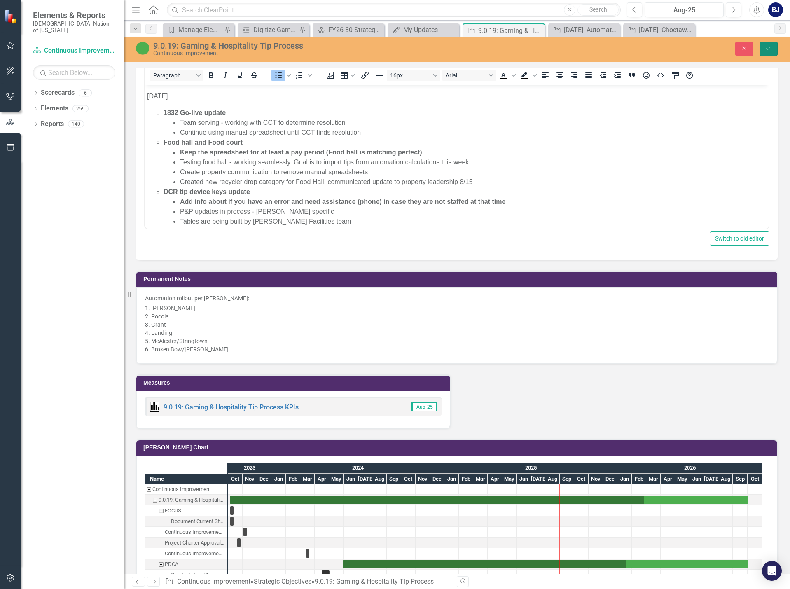
click at [766, 48] on icon "Save" at bounding box center [768, 48] width 7 height 6
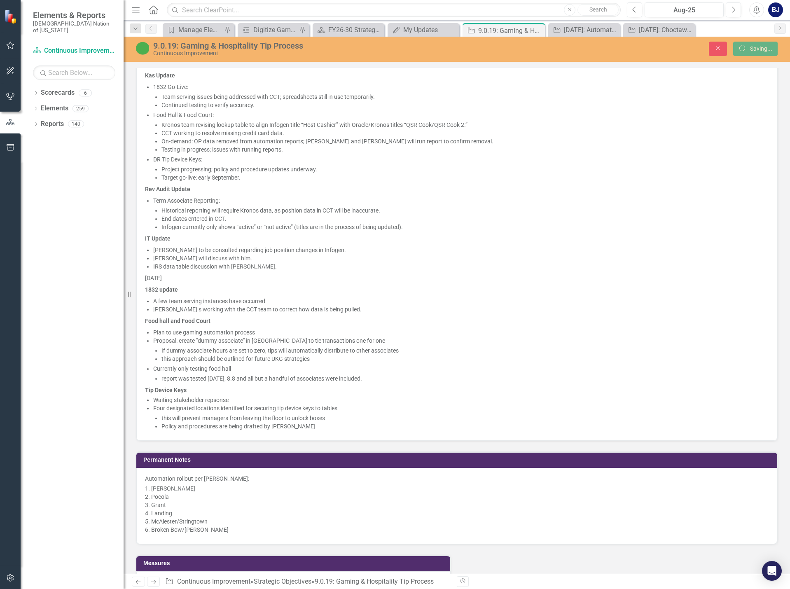
scroll to position [820, 0]
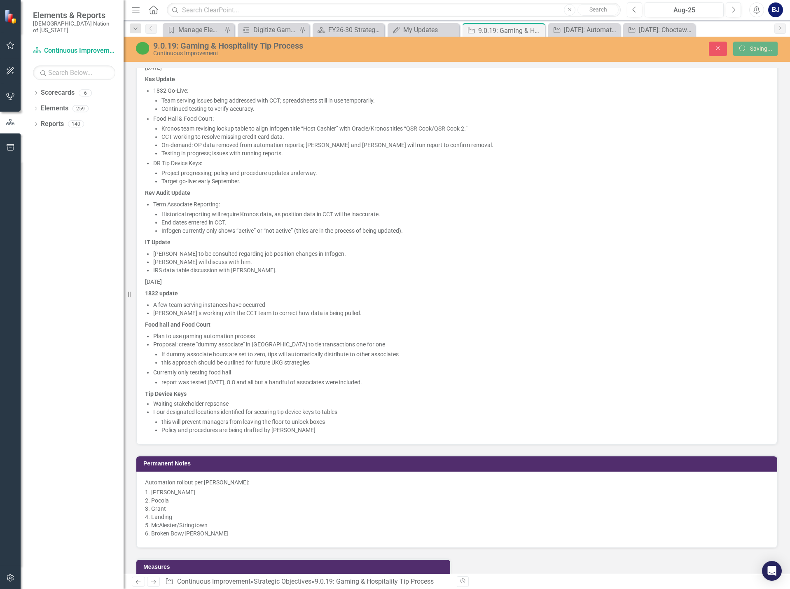
click at [602, 166] on p "DR Tip Device Keys:" at bounding box center [461, 163] width 616 height 8
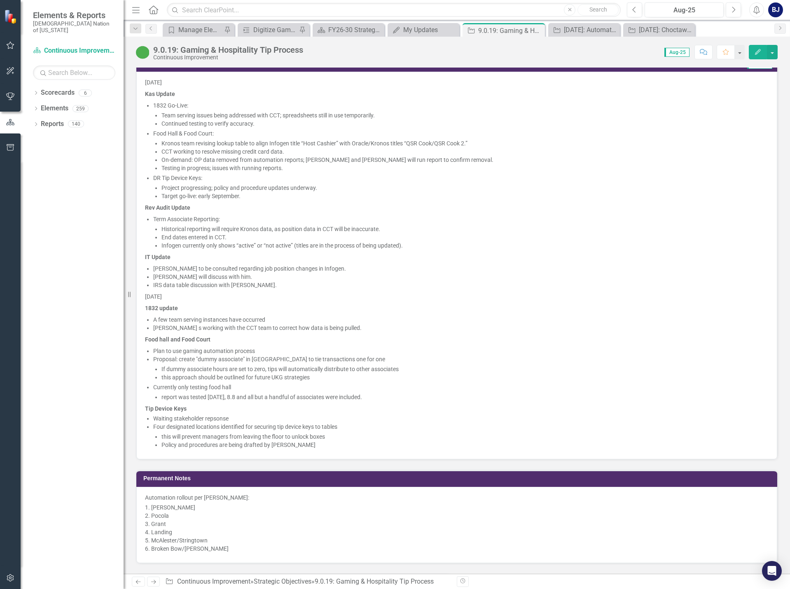
scroll to position [824, 0]
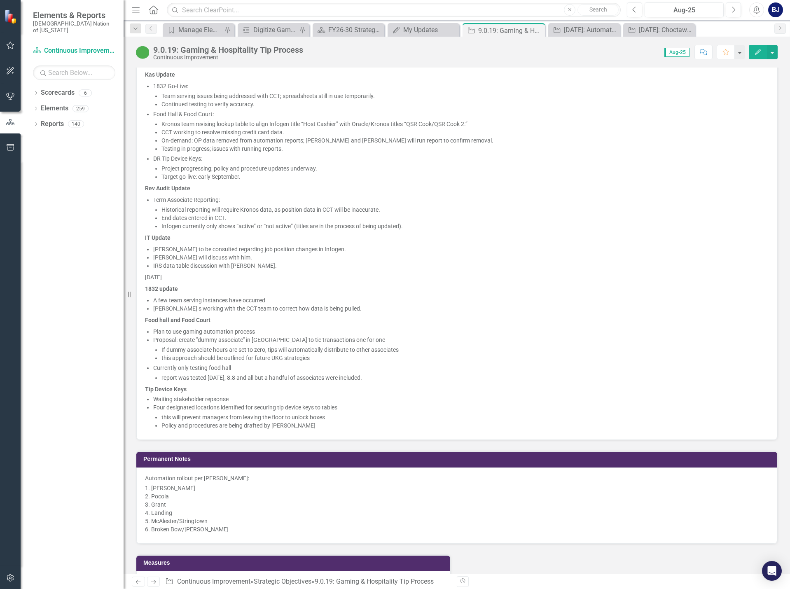
click at [354, 416] on li "this will prevent managers from leaving the floor to unlock boxes" at bounding box center [465, 417] width 607 height 8
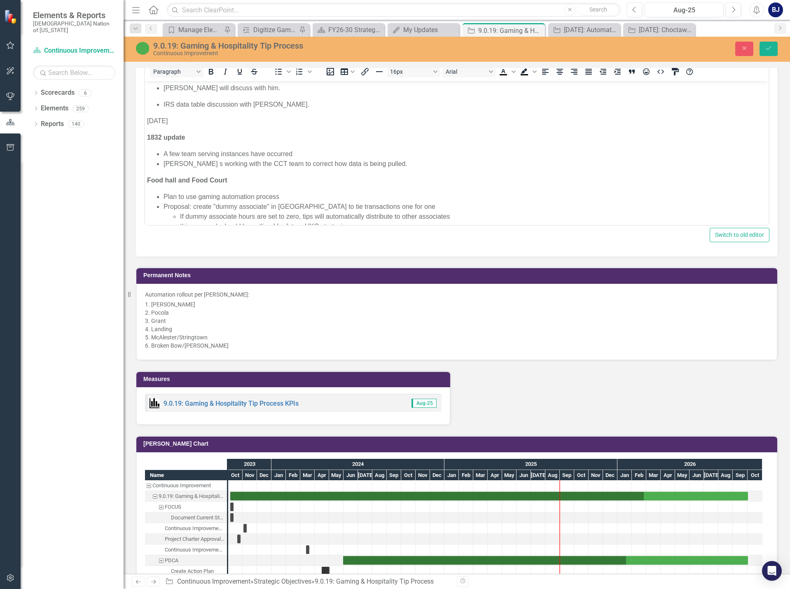
scroll to position [427, 0]
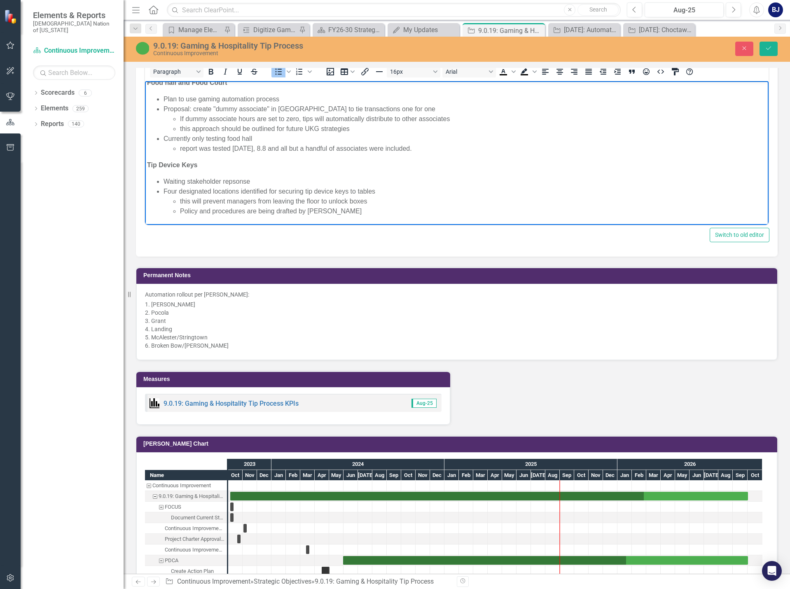
click at [356, 210] on li "Policy and procedures are being drafted by [PERSON_NAME]" at bounding box center [473, 211] width 587 height 10
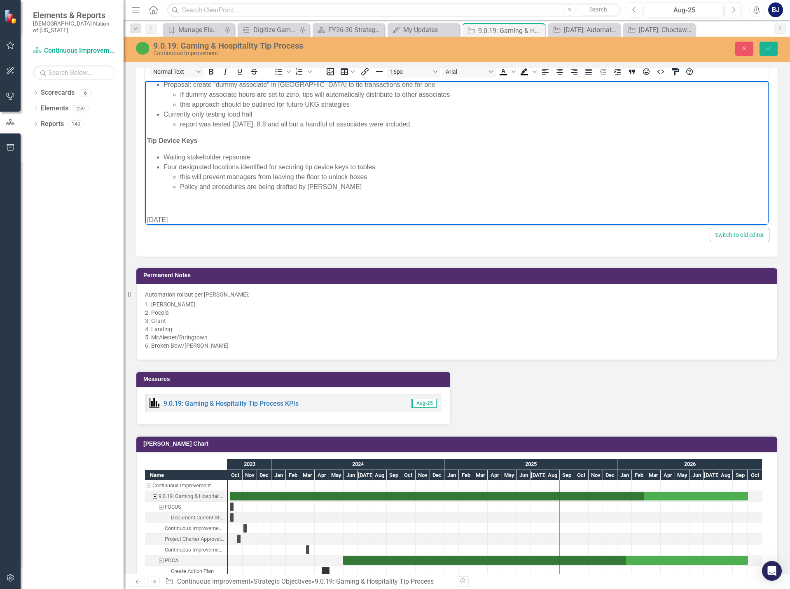
scroll to position [468, 0]
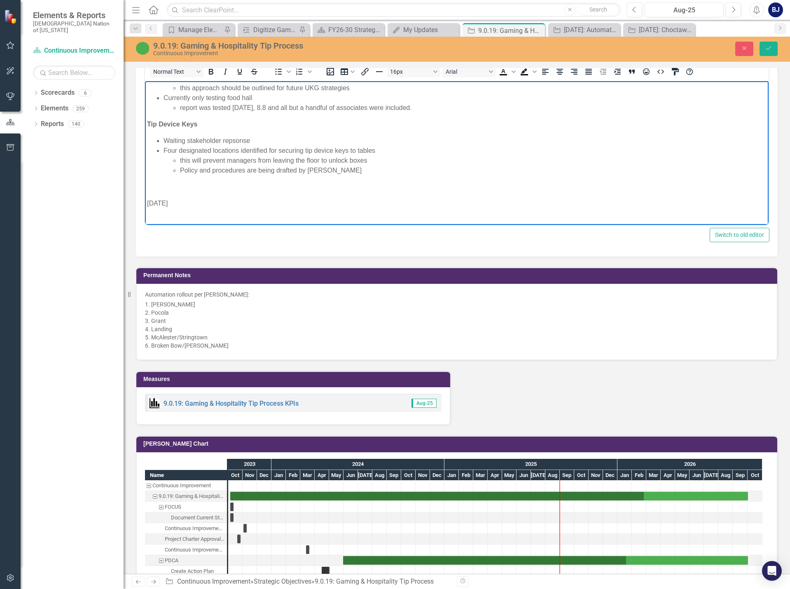
click at [157, 218] on p "Rich Text Area. Press ALT-0 for help." at bounding box center [457, 220] width 620 height 10
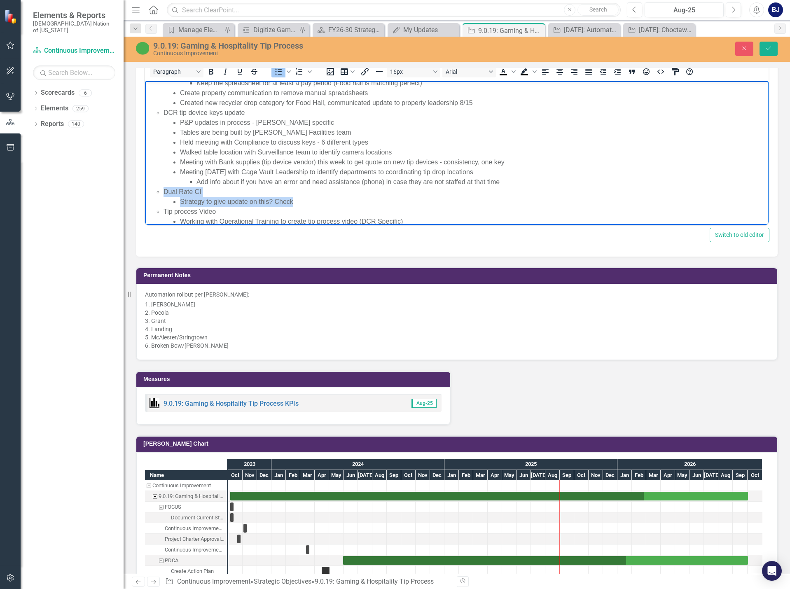
drag, startPoint x: 297, startPoint y: 201, endPoint x: 505, endPoint y: 178, distance: 209.0
click at [505, 178] on ul "1832 Go-live update Team serving - working with CCT to determine resolution Con…" at bounding box center [457, 128] width 620 height 198
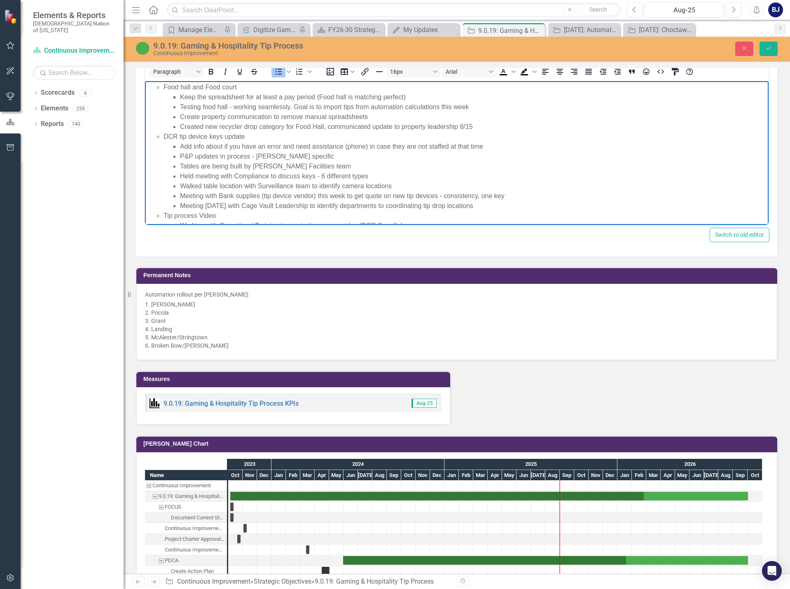
scroll to position [645, 0]
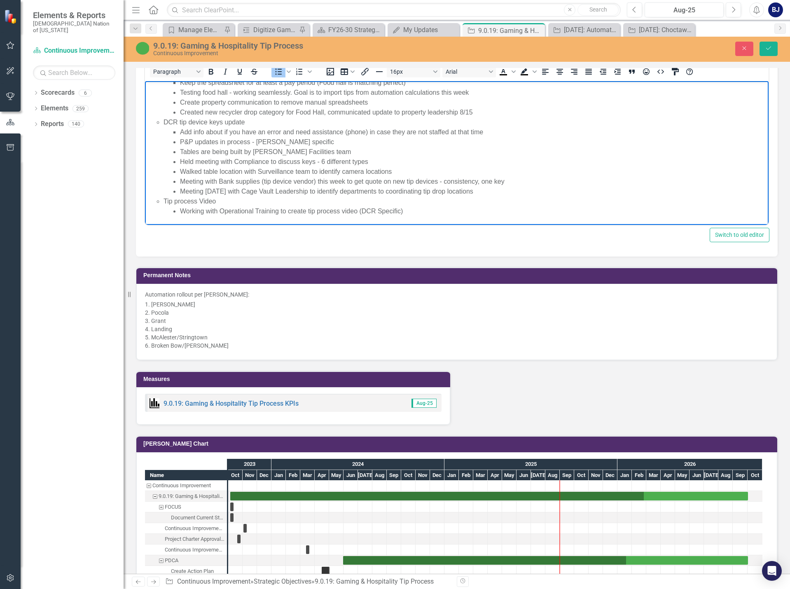
click at [180, 133] on li "Add info about if you have an error and need assistance (phone) in case they ar…" at bounding box center [473, 132] width 587 height 10
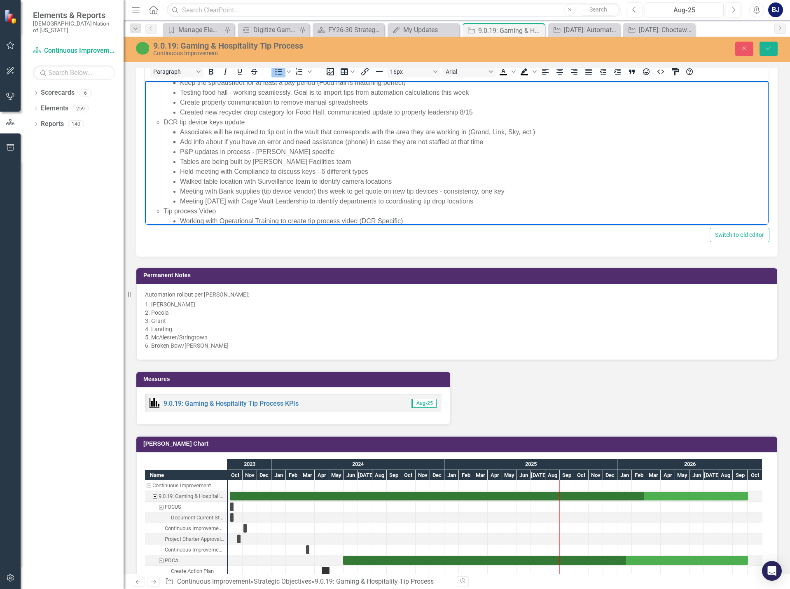
click at [530, 134] on li "Associates will be required to tip out in the vault that corresponds with the a…" at bounding box center [473, 132] width 587 height 10
click at [562, 135] on li "Associates will be required to tip out in the vault that corresponds with the a…" at bounding box center [473, 132] width 587 height 10
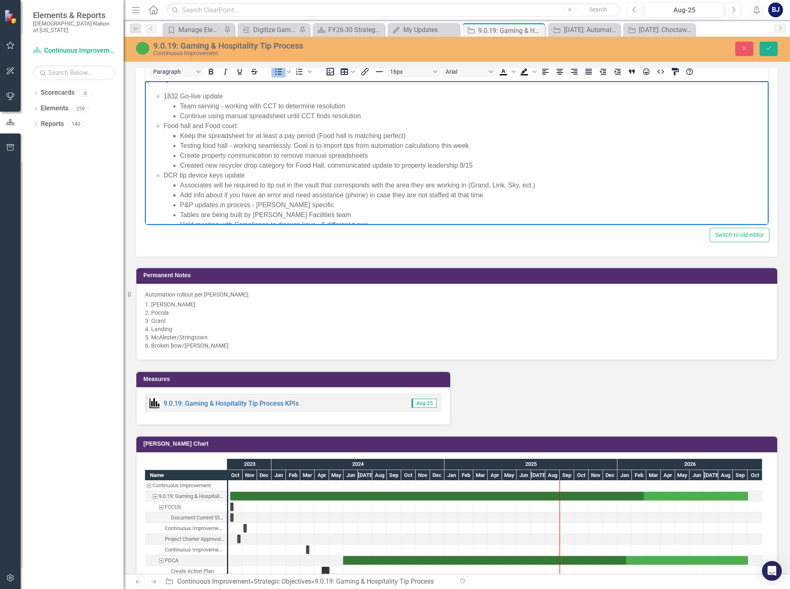
scroll to position [563, 0]
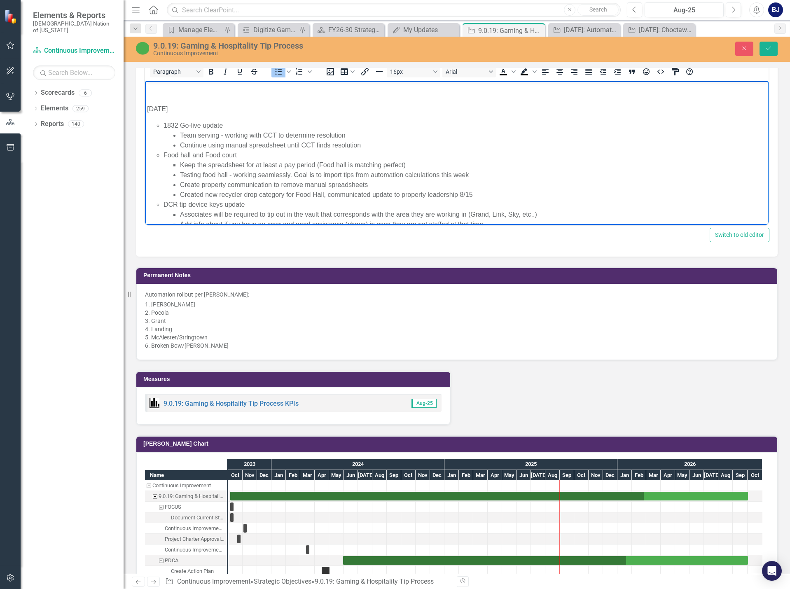
click at [555, 197] on li "Created new recycler drop category for Food Hall, communicated update to proper…" at bounding box center [473, 195] width 587 height 10
click at [534, 215] on li "Associates will be required to tip out in the vault that corresponds with the a…" at bounding box center [473, 215] width 587 height 10
click at [572, 217] on li "Associates will be required to tip out in the vault that corresponds with the a…" at bounding box center [473, 215] width 587 height 10
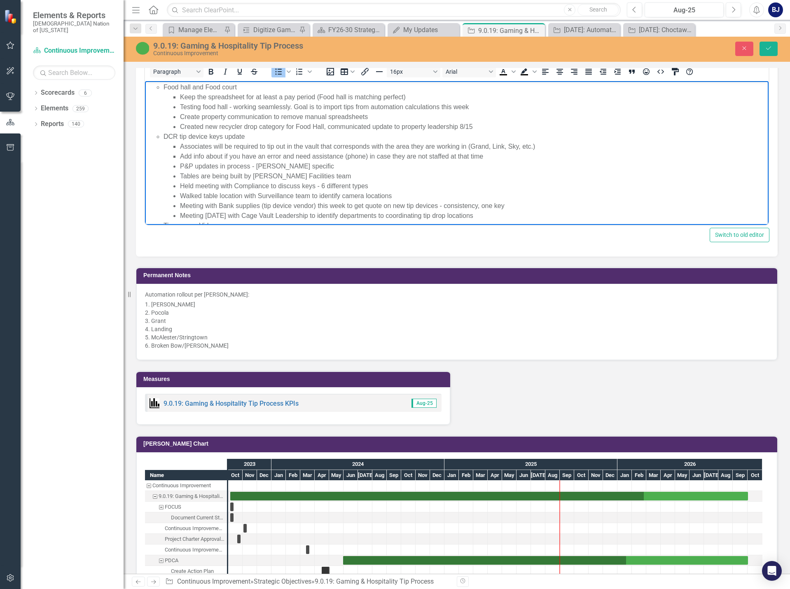
scroll to position [645, 0]
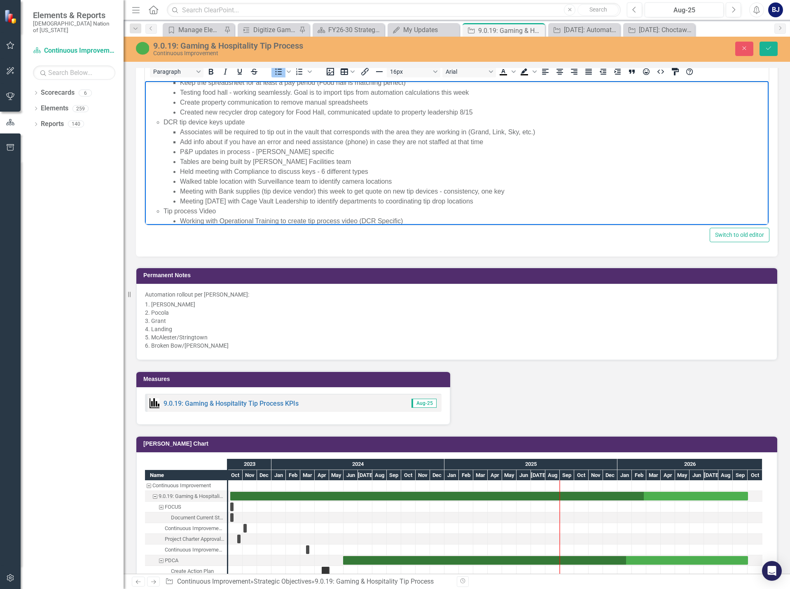
click at [180, 142] on li "Add info about if you have an error and need assistance (phone) in case they ar…" at bounding box center [473, 142] width 587 height 10
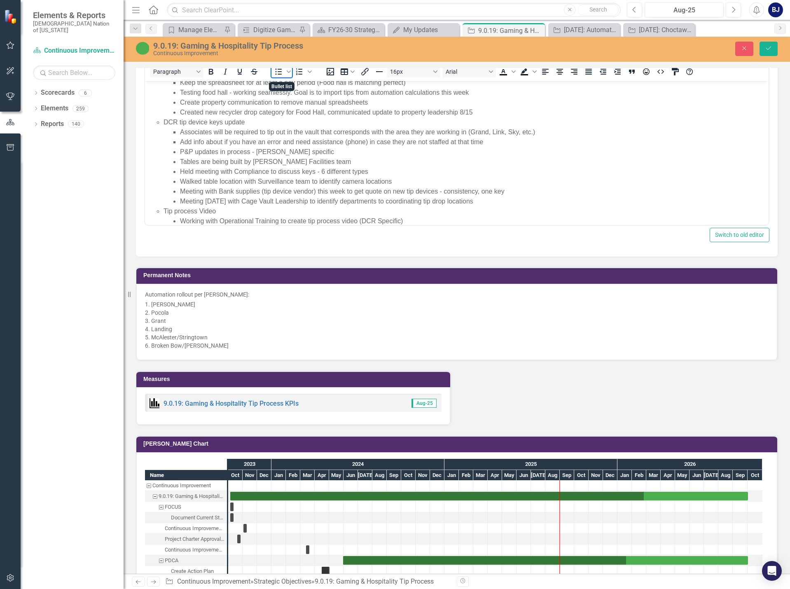
click at [277, 71] on icon "Bullet list" at bounding box center [279, 72] width 10 height 10
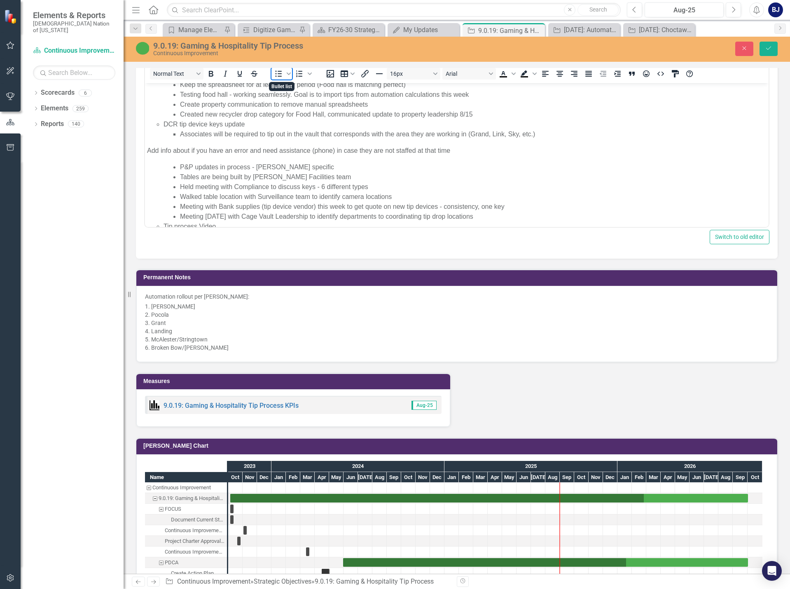
click at [277, 72] on icon "Bullet list" at bounding box center [279, 74] width 10 height 10
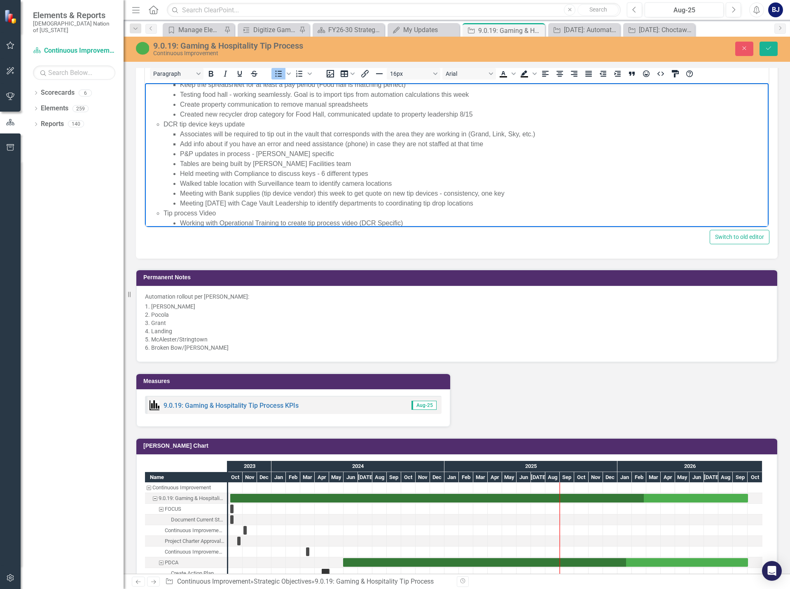
click at [428, 195] on li "Meeting with Bank supplies (tip device vendor) this week to get quote on new ti…" at bounding box center [473, 194] width 587 height 10
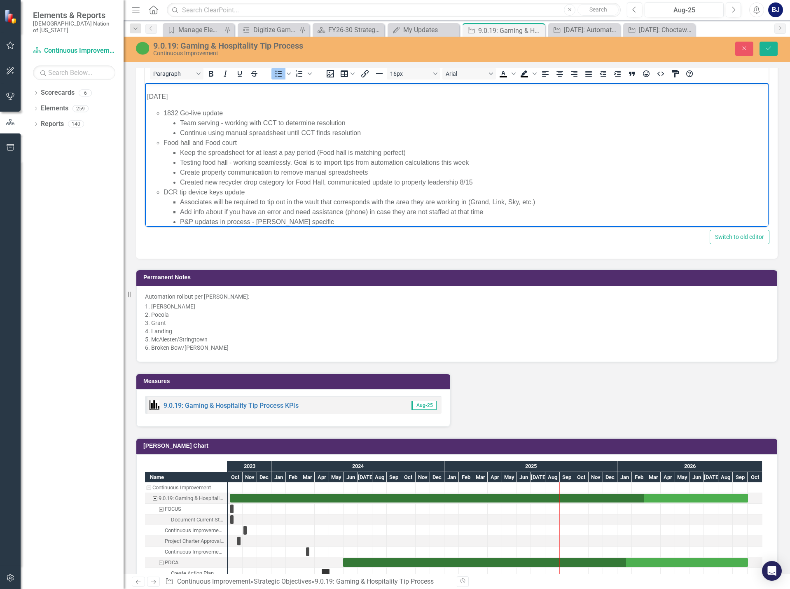
scroll to position [563, 0]
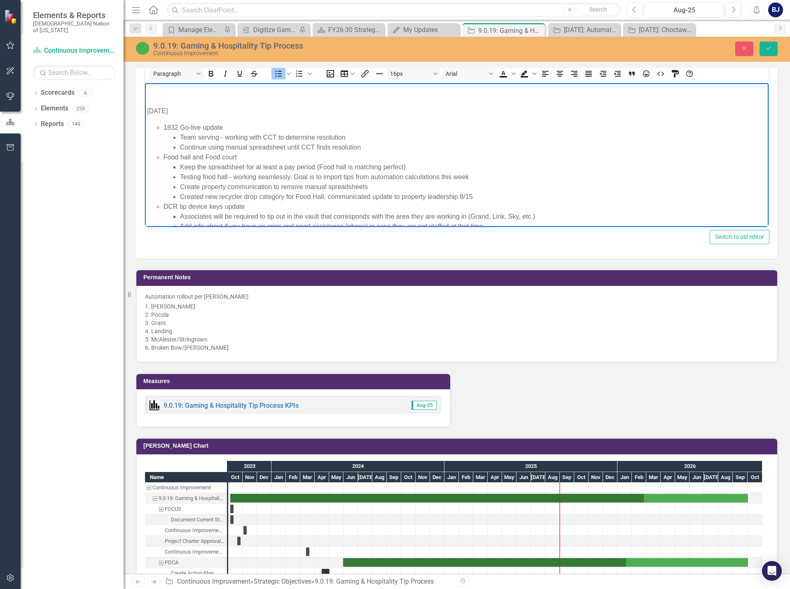
click at [162, 123] on ul "1832 Go-live update Team serving - working with CCT to determine resolution Con…" at bounding box center [457, 217] width 620 height 188
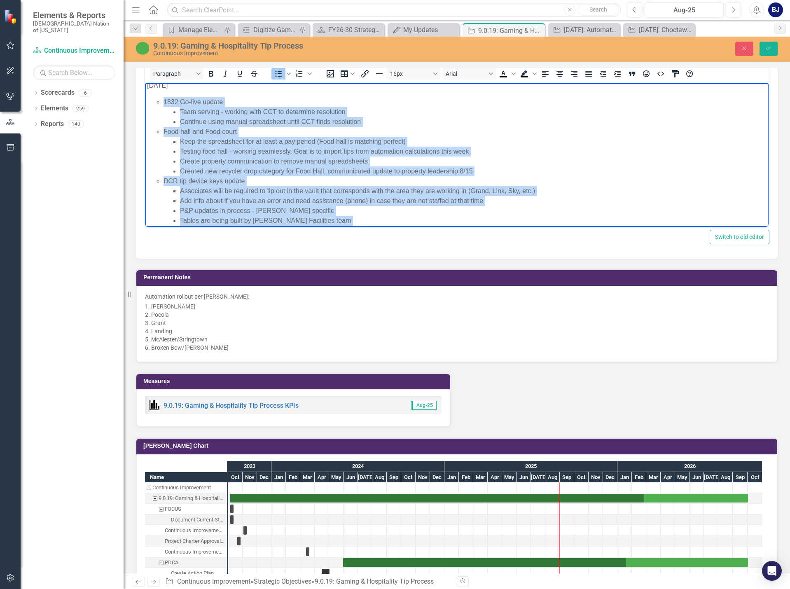
scroll to position [655, 0]
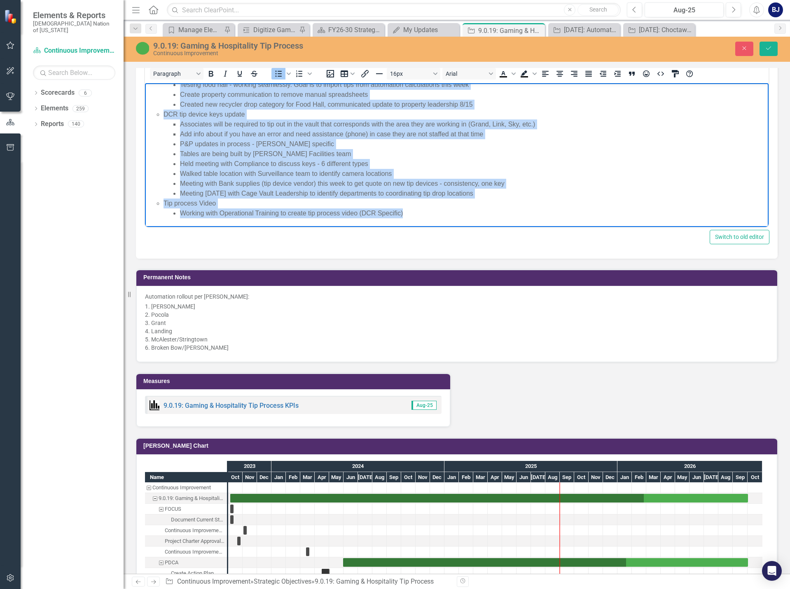
drag, startPoint x: 160, startPoint y: 126, endPoint x: 418, endPoint y: 225, distance: 275.9
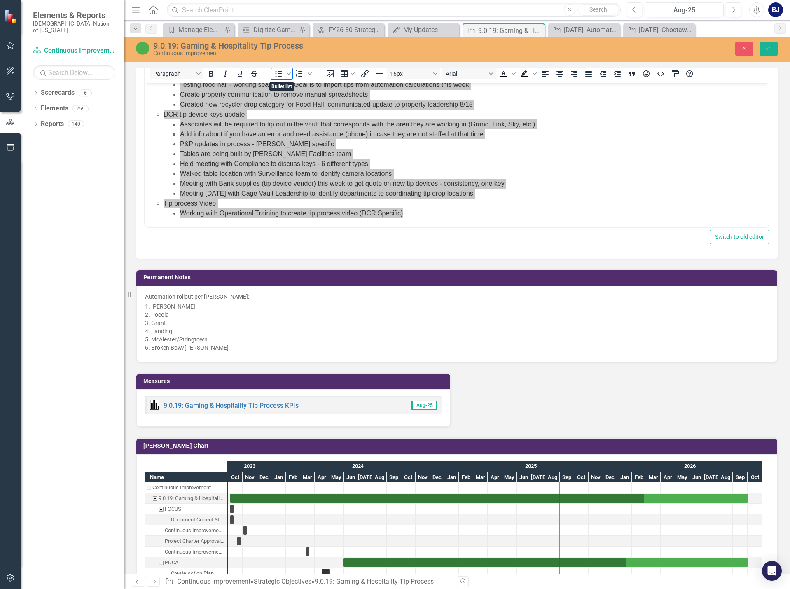
click at [283, 77] on icon "Bullet list" at bounding box center [279, 74] width 10 height 10
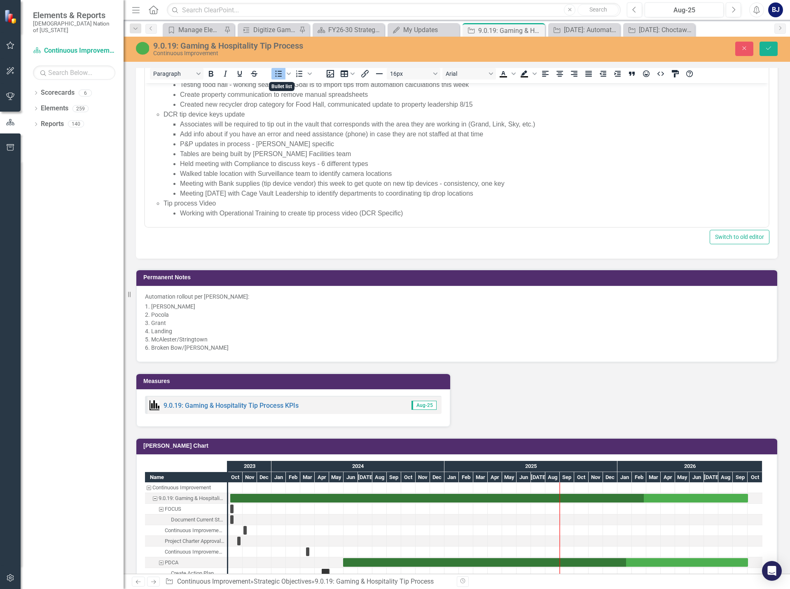
scroll to position [646, 0]
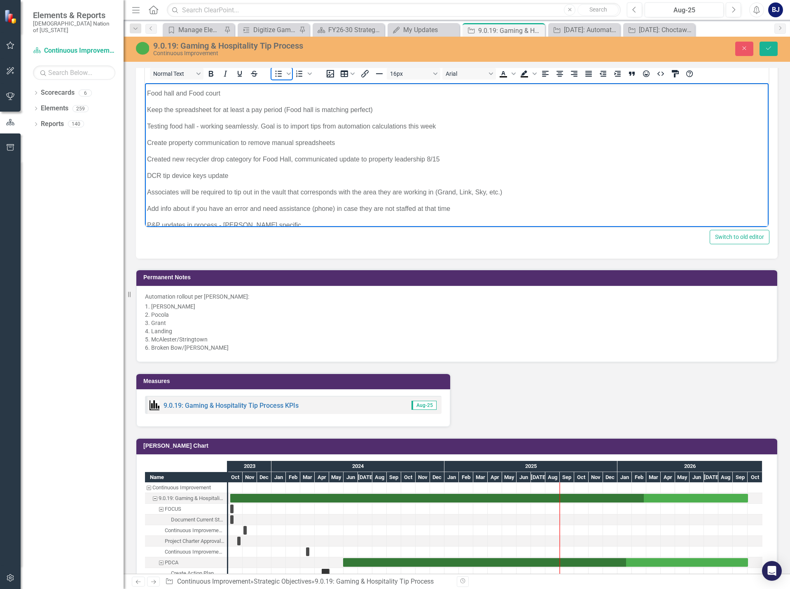
click at [279, 72] on icon "Bullet list" at bounding box center [279, 74] width 7 height 6
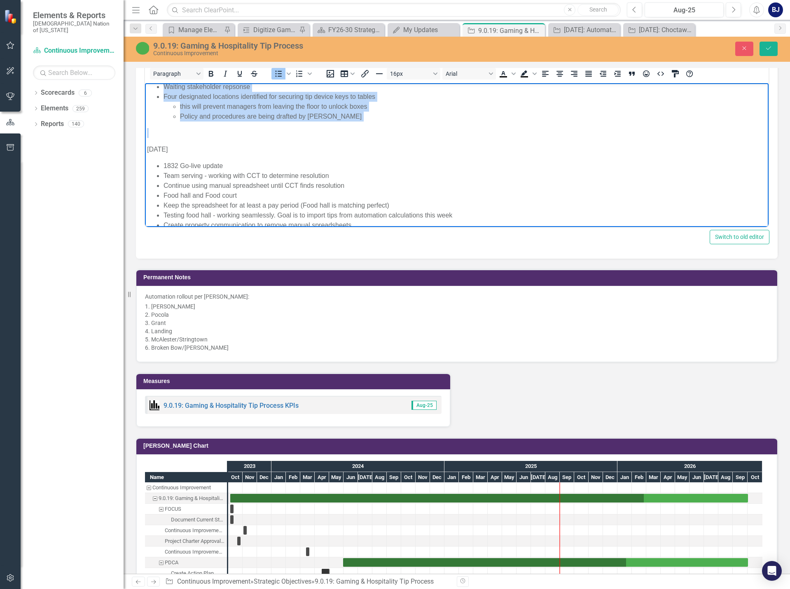
scroll to position [523, 0]
click at [164, 175] on li "Team serving - working with CCT to determine resolution" at bounding box center [465, 178] width 603 height 10
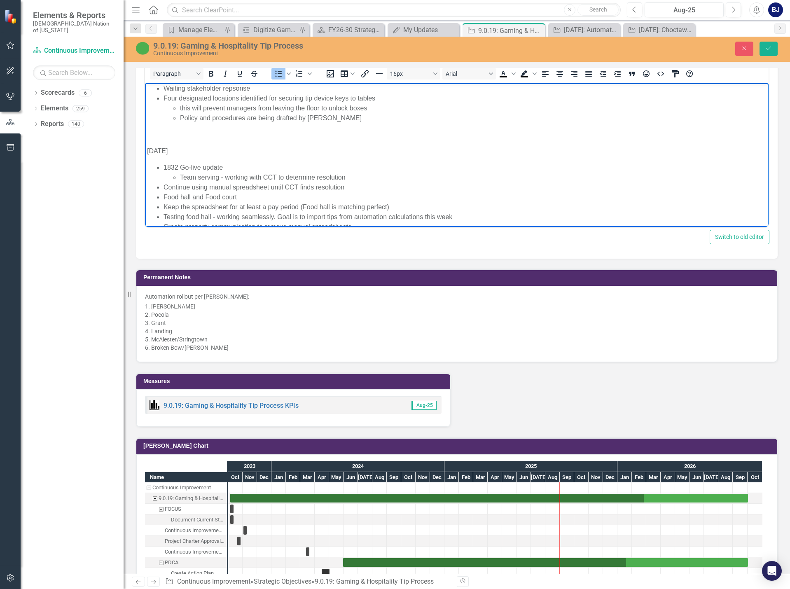
click at [162, 185] on ul "1832 Go-live update Team serving - working with CCT to determine resolution Con…" at bounding box center [457, 257] width 620 height 188
click at [162, 203] on ul "1832 Go-live update Team serving - working with CCT to determine resolution Con…" at bounding box center [457, 257] width 620 height 188
click at [164, 215] on li "Testing food hall - working seamlessly. Goal is to import tips from automation …" at bounding box center [465, 217] width 603 height 10
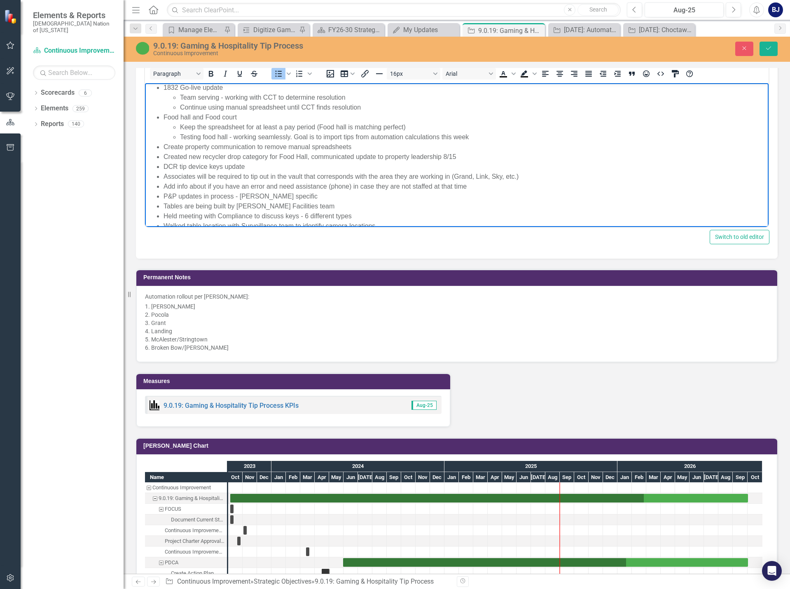
scroll to position [605, 0]
click at [162, 143] on ul "1832 Go-live update Team serving - working with CCT to determine resolution Con…" at bounding box center [457, 174] width 620 height 188
click at [164, 153] on li "Created new recycler drop category for Food Hall, communicated update to proper…" at bounding box center [465, 155] width 603 height 10
click at [164, 174] on li "Associates will be required to tip out in the vault that corresponds with the a…" at bounding box center [465, 174] width 603 height 10
click at [165, 183] on li "Add info about if you have an error and need assistance (phone) in case they ar…" at bounding box center [465, 184] width 603 height 10
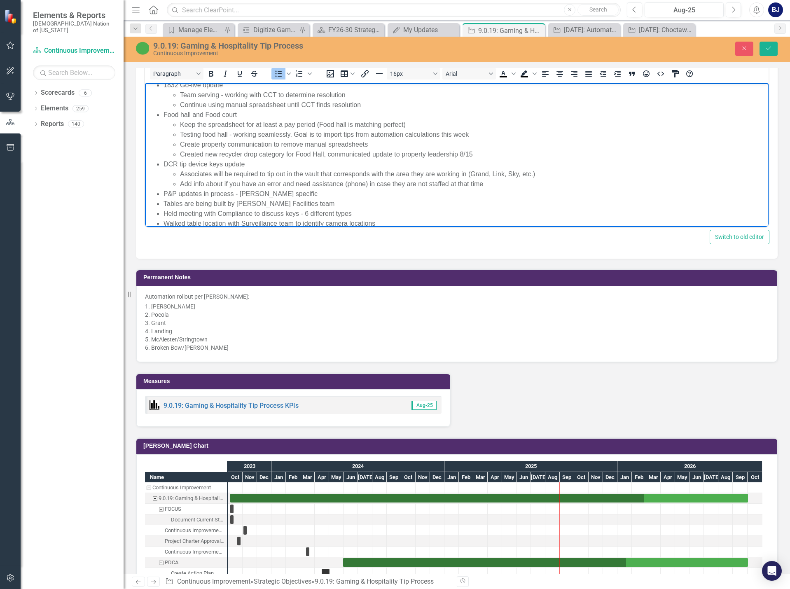
click at [162, 190] on ul "1832 Go-live update Team serving - working with CCT to determine resolution Con…" at bounding box center [457, 174] width 620 height 188
click at [161, 200] on ul "1832 Go-live update Team serving - working with CCT to determine resolution Con…" at bounding box center [457, 174] width 620 height 188
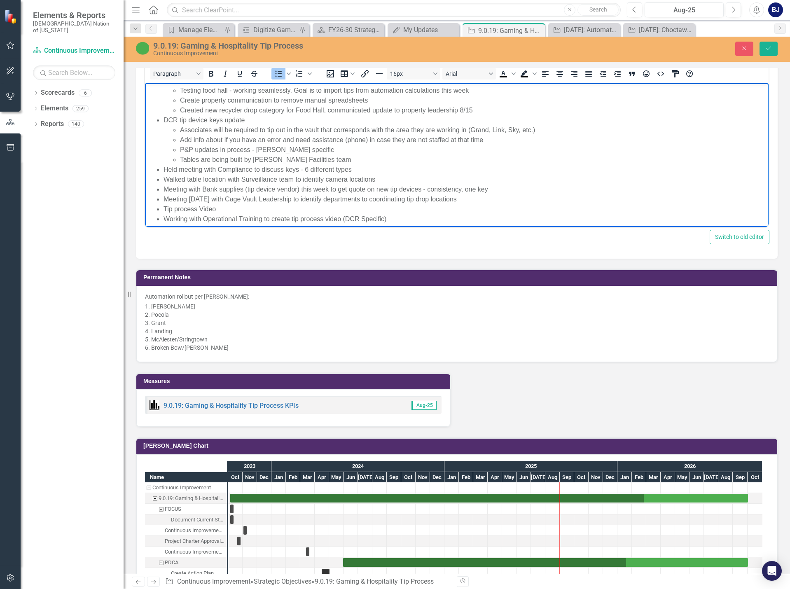
scroll to position [655, 0]
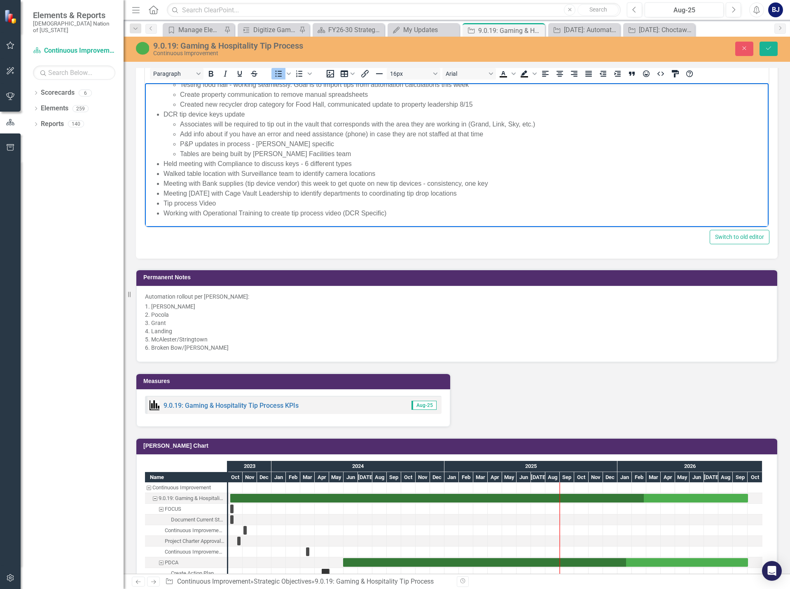
click at [164, 163] on li "Held meeting with Compliance to discuss keys - 6 different types" at bounding box center [465, 164] width 603 height 10
click at [162, 173] on ul "1832 Go-live update Team serving - working with CCT to determine resolution Con…" at bounding box center [457, 124] width 620 height 188
click at [161, 182] on ul "1832 Go-live update Team serving - working with CCT to determine resolution Con…" at bounding box center [457, 124] width 620 height 188
click at [164, 192] on li "Meeting [DATE] with Cage Vault Leadership to identify departments to coordinati…" at bounding box center [465, 194] width 603 height 10
click at [168, 185] on ul "Associates will be required to tip out in the vault that corresponds with the a…" at bounding box center [465, 159] width 603 height 79
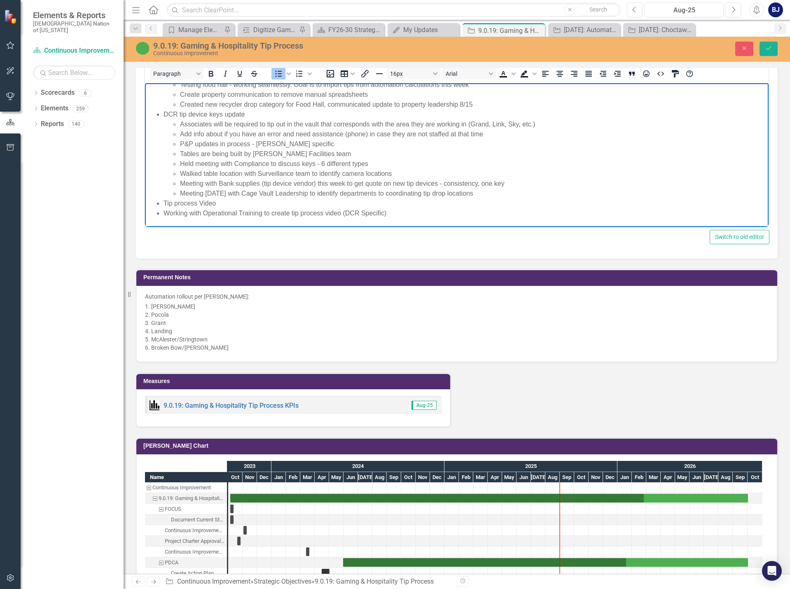
click at [166, 210] on li "Working with Operational Training to create tip process video (DCR Specific)" at bounding box center [465, 214] width 603 height 10
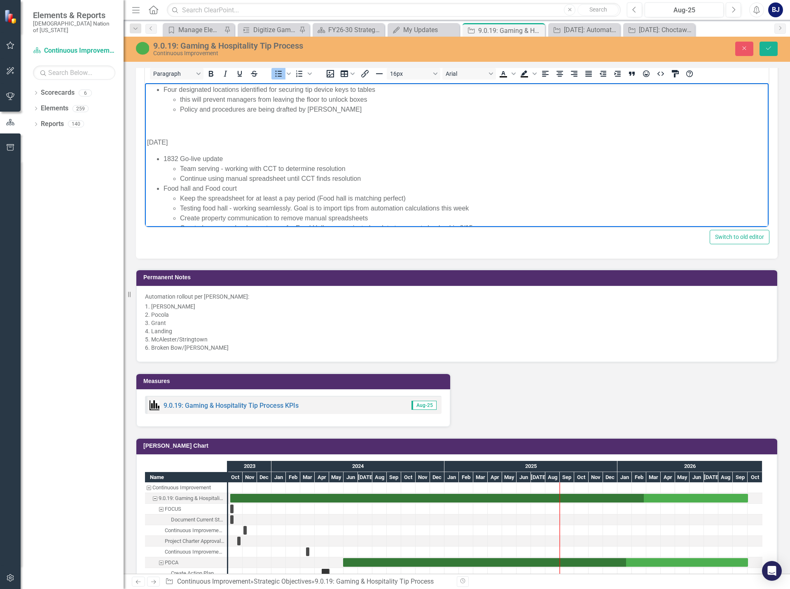
scroll to position [572, 0]
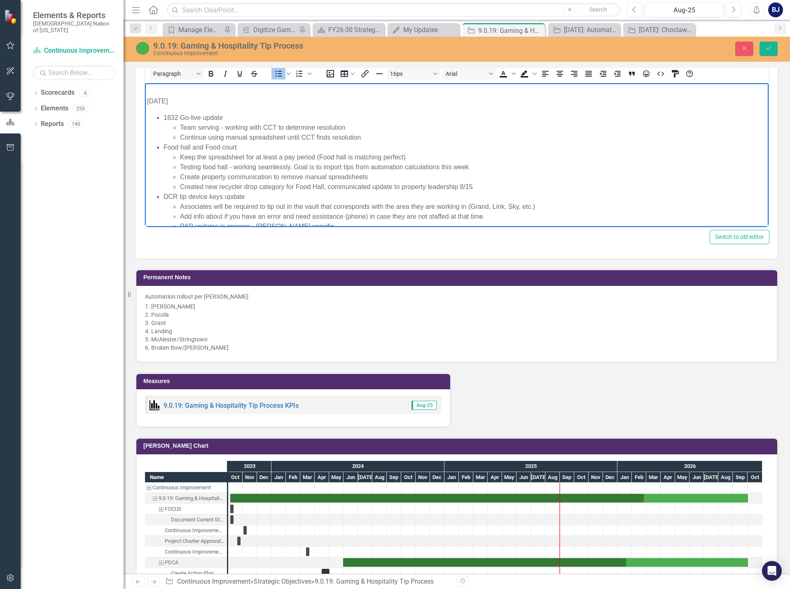
drag, startPoint x: 229, startPoint y: 118, endPoint x: 224, endPoint y: 119, distance: 5.0
click at [223, 118] on li "1832 Go-live update Team serving - working with CCT to determine resolution Con…" at bounding box center [465, 128] width 603 height 30
drag, startPoint x: 228, startPoint y: 118, endPoint x: 189, endPoint y: 119, distance: 38.8
click at [184, 119] on li "1832 Go-live update Team serving - working with CCT to determine resolution Con…" at bounding box center [465, 128] width 603 height 30
click at [246, 120] on li "1832 Go-live update Team serving - working with CCT to determine resolution Con…" at bounding box center [465, 128] width 603 height 30
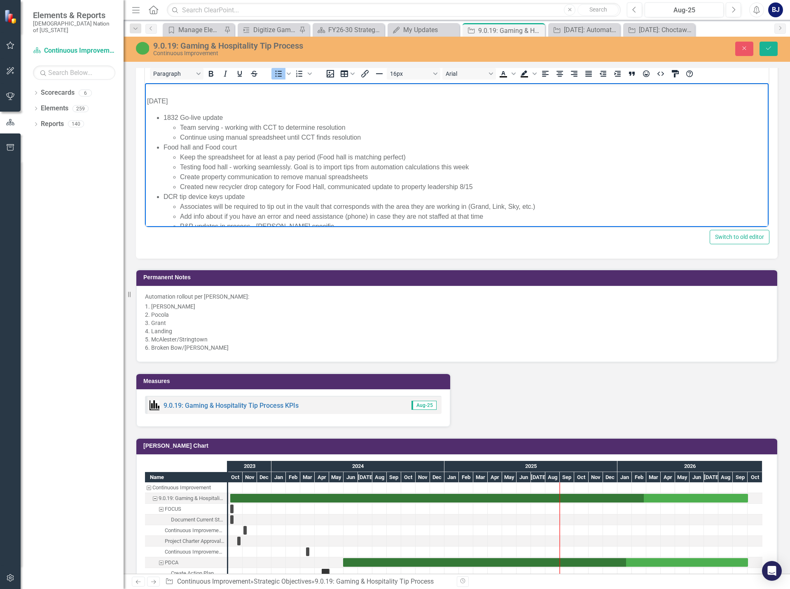
click at [223, 119] on li "1832 Go-live update Team serving - working with CCT to determine resolution Con…" at bounding box center [465, 128] width 603 height 30
drag, startPoint x: 220, startPoint y: 117, endPoint x: 159, endPoint y: 120, distance: 61.5
click at [164, 120] on li "1832 Go-live update Team serving - working with CCT to determine resolution Con…" at bounding box center [465, 128] width 603 height 30
click at [214, 75] on icon "Bold" at bounding box center [211, 74] width 10 height 10
click at [225, 115] on li "1832 Go-live updat e Team serving - working with CCT to determine resolution Co…" at bounding box center [465, 128] width 603 height 30
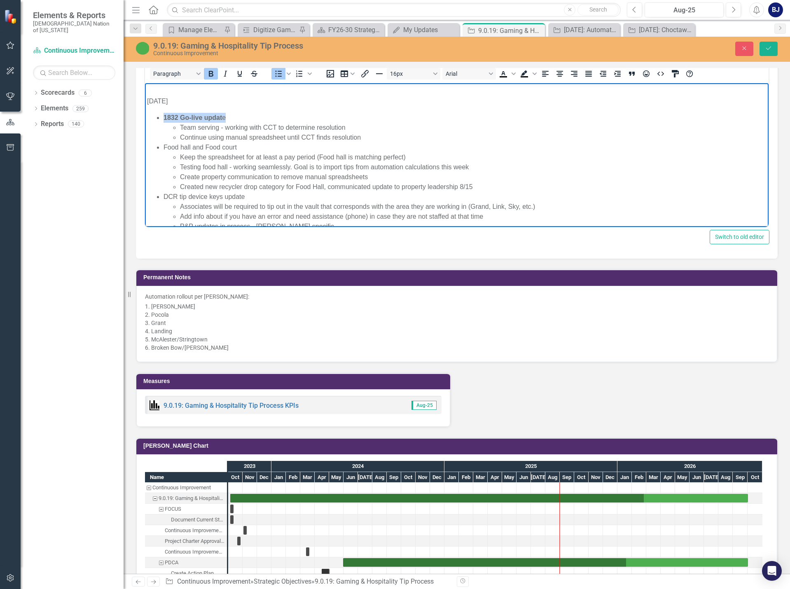
click at [214, 74] on icon "Bold" at bounding box center [211, 74] width 10 height 10
drag, startPoint x: 214, startPoint y: 74, endPoint x: 73, endPoint y: 3, distance: 157.8
click at [214, 74] on icon "Bold" at bounding box center [211, 74] width 10 height 10
click at [237, 118] on li "1832 Go-live updat e Team serving - working with CCT to determine resolution Co…" at bounding box center [465, 128] width 603 height 30
click at [237, 148] on li "Food hall and Food court Keep the spreadsheet for at least a pay period (Food h…" at bounding box center [465, 167] width 603 height 49
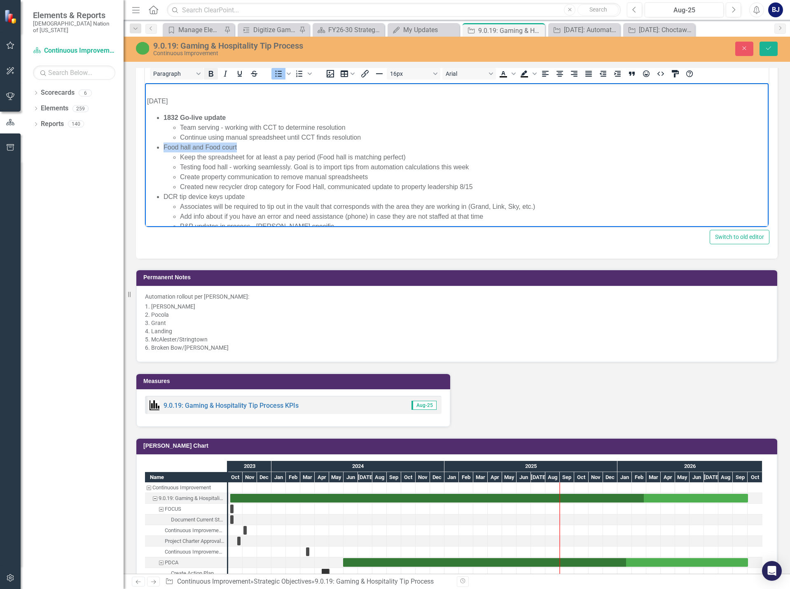
click at [211, 78] on icon "Bold" at bounding box center [211, 74] width 10 height 10
drag, startPoint x: 165, startPoint y: 193, endPoint x: 244, endPoint y: 198, distance: 79.7
click at [239, 201] on li "DCR tip device keys update Associates will be required to tip out in the vault …" at bounding box center [465, 236] width 603 height 89
click at [244, 196] on li "DCR tip device keys update Associates will be required to tip out in the vault …" at bounding box center [465, 236] width 603 height 89
drag, startPoint x: 211, startPoint y: 74, endPoint x: 69, endPoint y: 2, distance: 159.6
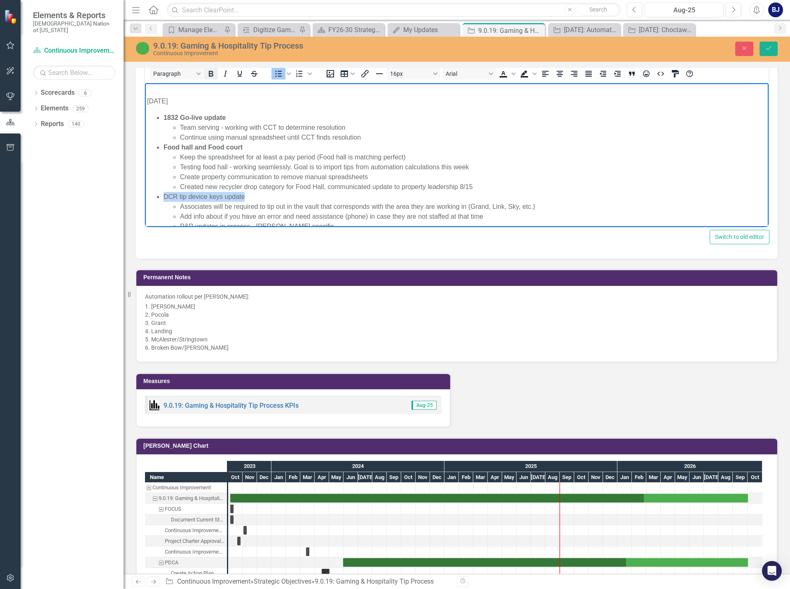
click at [211, 74] on icon "Bold" at bounding box center [211, 74] width 5 height 6
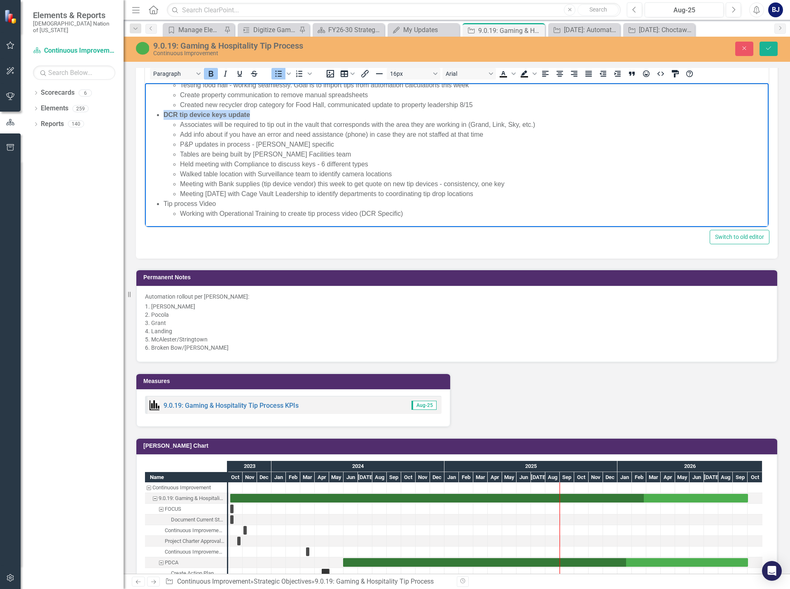
scroll to position [655, 0]
click at [215, 204] on li "Tip process Video Working with Operational Training to create tip process video…" at bounding box center [465, 209] width 603 height 20
drag, startPoint x: 216, startPoint y: 73, endPoint x: 73, endPoint y: 0, distance: 160.3
click at [216, 73] on icon "Bold" at bounding box center [211, 74] width 10 height 10
click at [235, 148] on li "P&P updates in process - [PERSON_NAME] specific" at bounding box center [473, 144] width 587 height 10
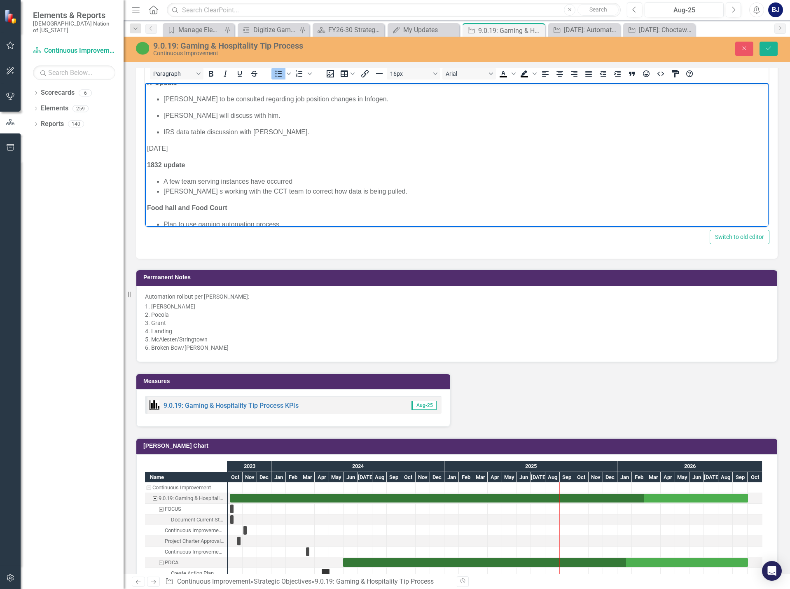
scroll to position [284, 0]
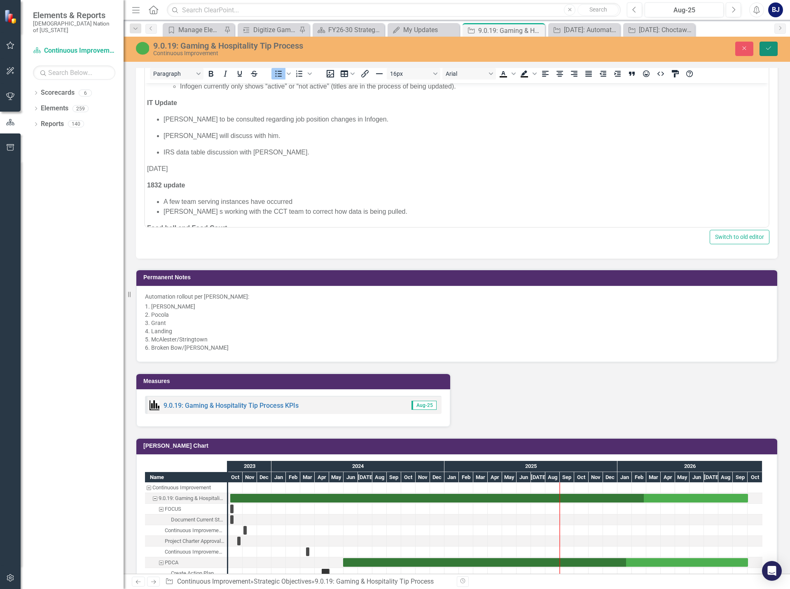
click at [765, 50] on icon "Save" at bounding box center [768, 48] width 7 height 6
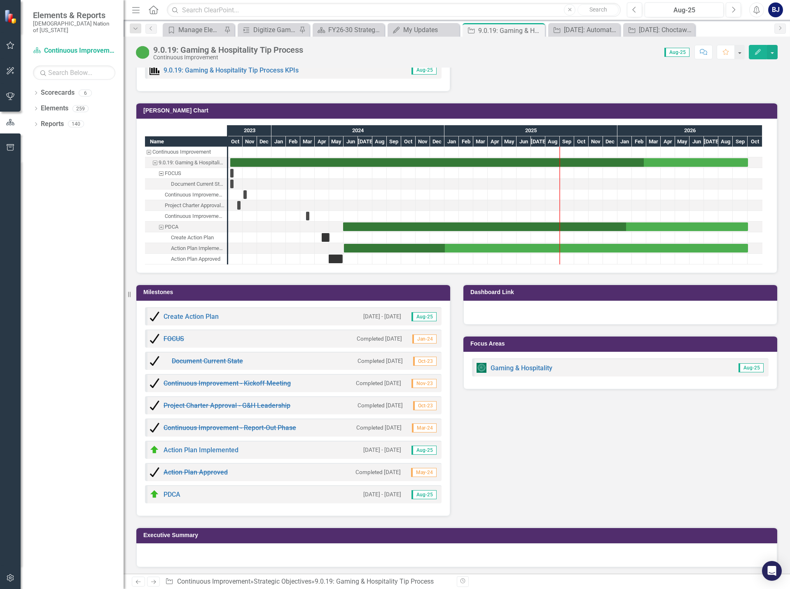
scroll to position [1538, 0]
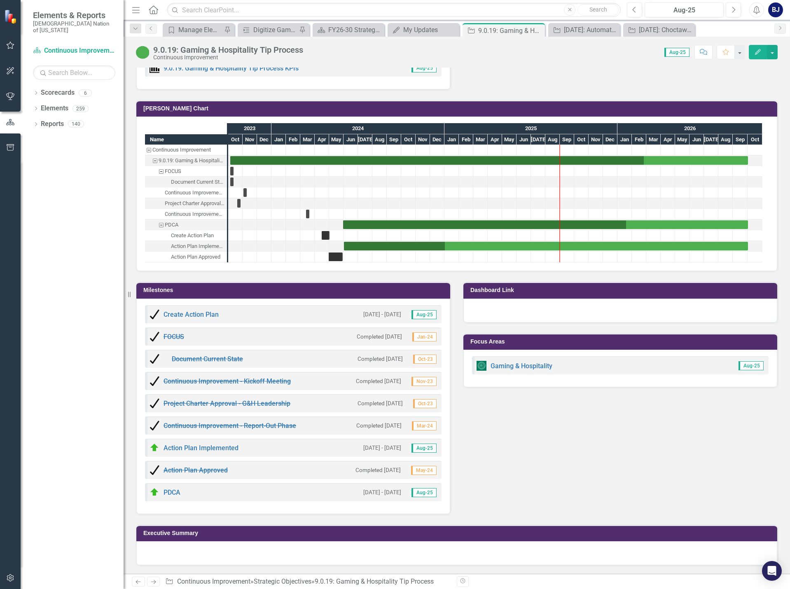
click at [541, 447] on div "Measures 9.0.19: Gaming & Hospitality Tip Process KPIs Aug-25 [PERSON_NAME] Cha…" at bounding box center [457, 270] width 654 height 490
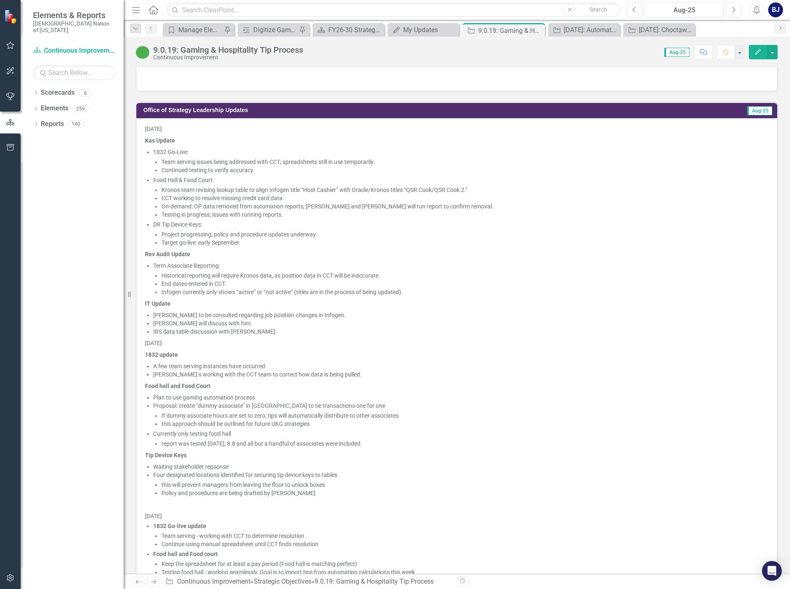
scroll to position [755, 0]
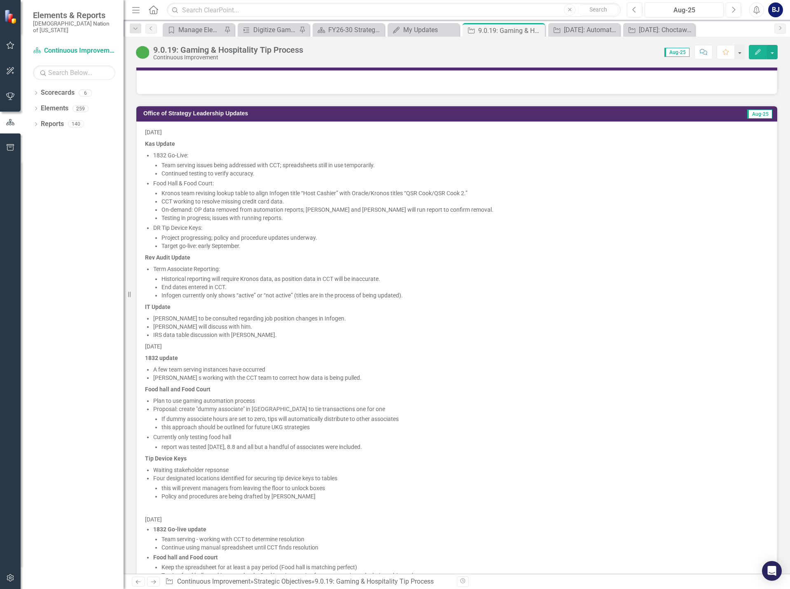
click at [143, 346] on div "[DATE] Kas Update 1832 Go-Live: Team serving issues being addressed with CCT; s…" at bounding box center [456, 413] width 641 height 582
click at [143, 345] on div "[DATE] Kas Update 1832 Go-Live: Team serving issues being addressed with CCT; s…" at bounding box center [456, 413] width 641 height 582
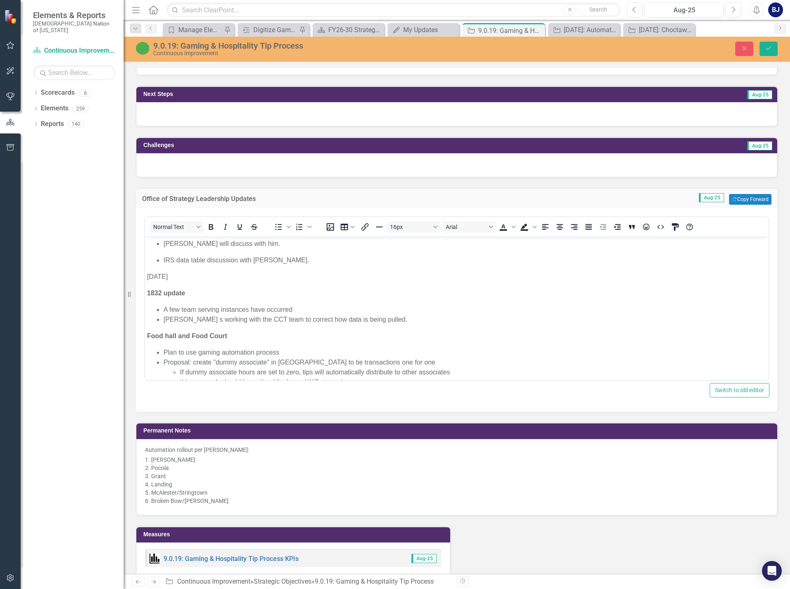
scroll to position [330, 0]
click at [147, 271] on body "[DATE] Kas Update 1832 Go-Live: Team serving issues being addressed with CCT; s…" at bounding box center [457, 306] width 624 height 799
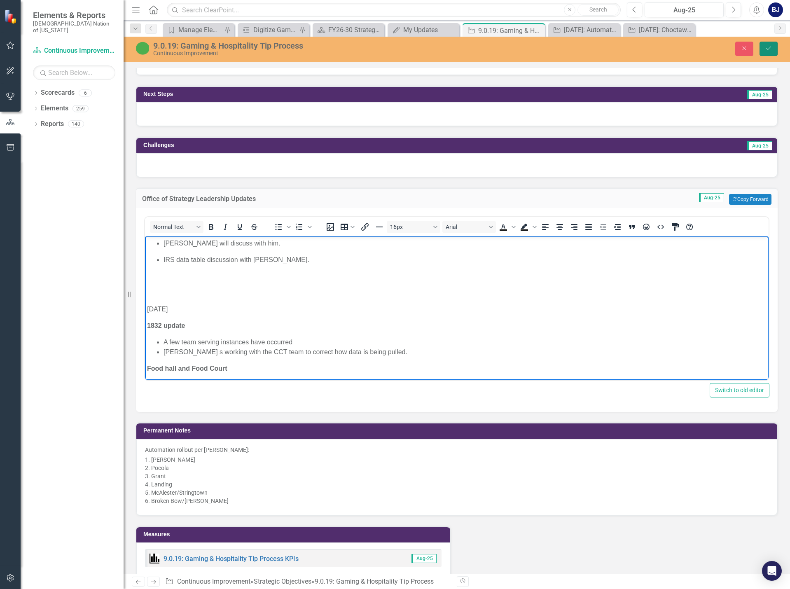
click at [772, 47] on icon "Save" at bounding box center [768, 48] width 7 height 6
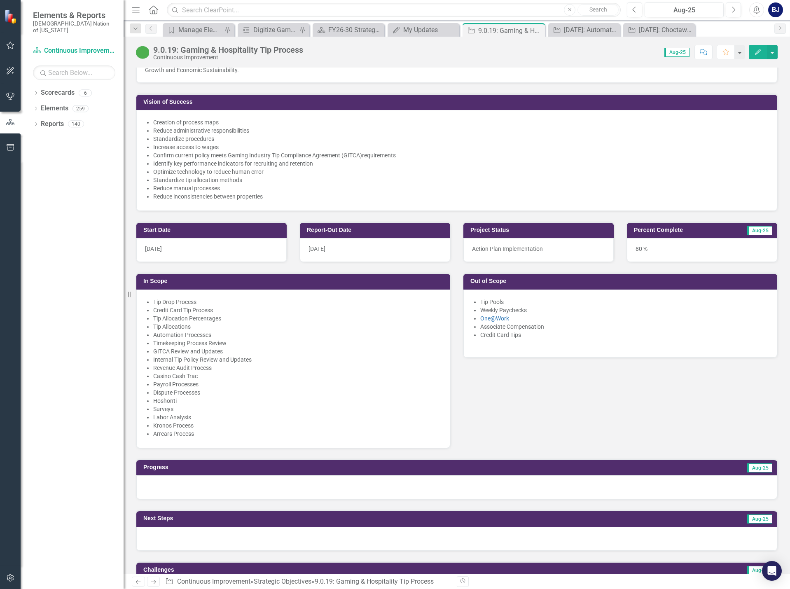
scroll to position [0, 0]
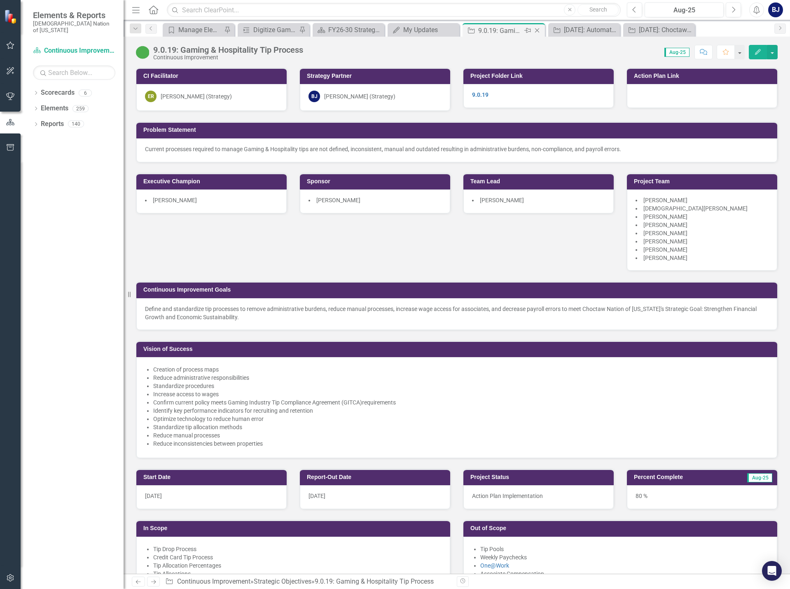
click at [537, 29] on icon "Close" at bounding box center [537, 30] width 8 height 7
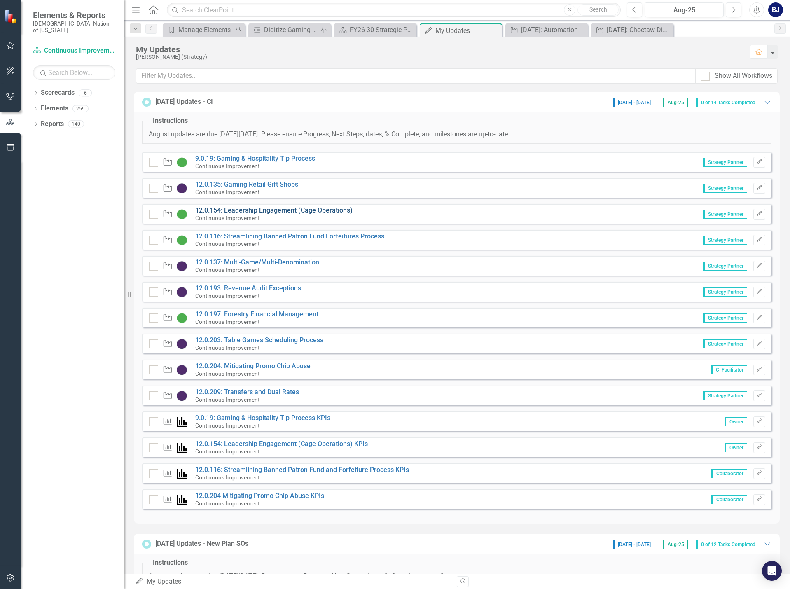
click at [287, 211] on link "12.0.154: Leadership Engagement (Cage Operations)" at bounding box center [273, 210] width 157 height 8
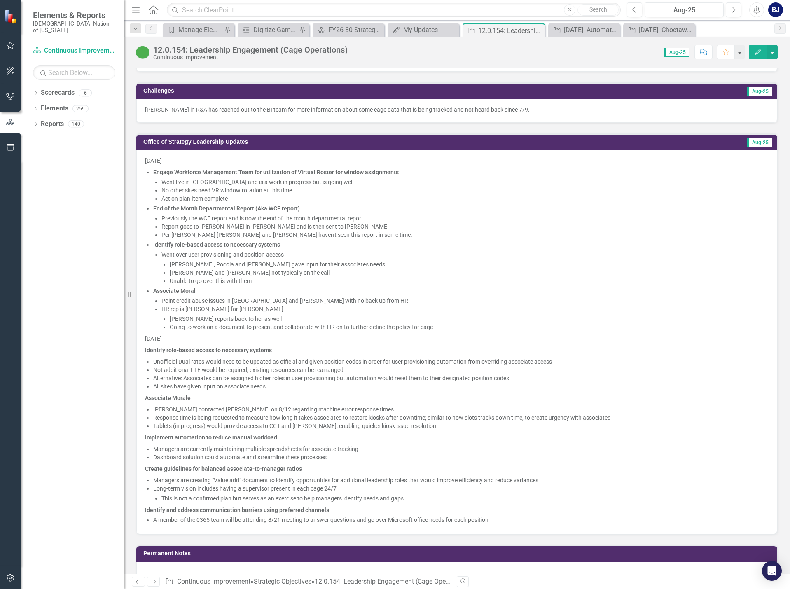
scroll to position [701, 0]
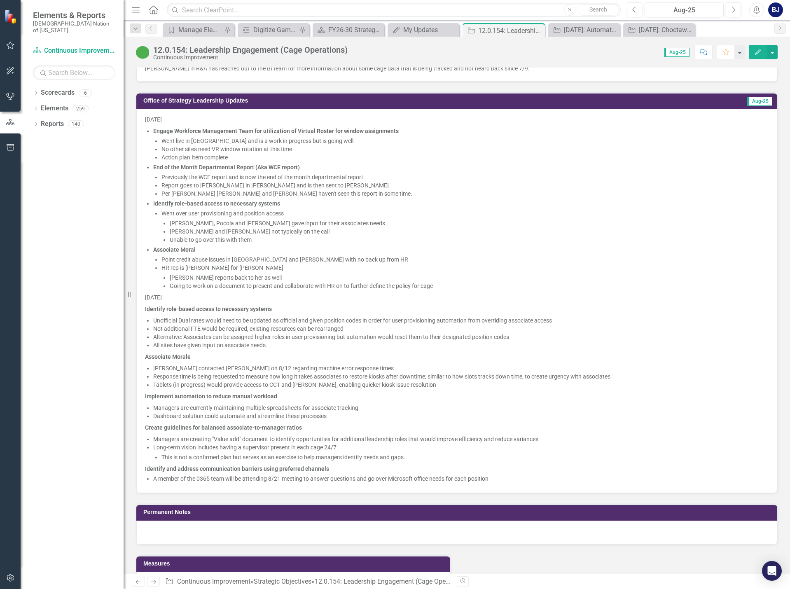
click at [503, 476] on li "A member of the 0365 team will be attending 8/21 meeting to answer questions an…" at bounding box center [461, 479] width 616 height 8
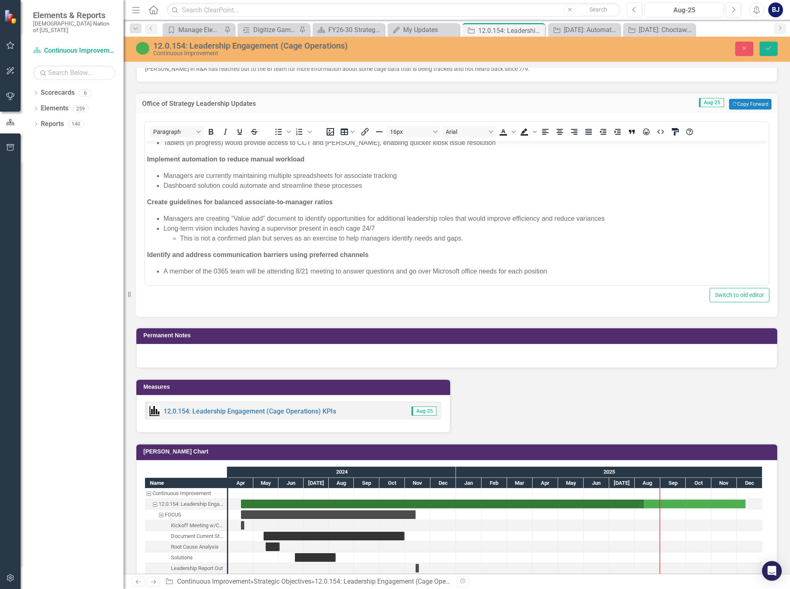
click at [560, 267] on li "A member of the 0365 team will be attending 8/21 meeting to answer questions an…" at bounding box center [465, 272] width 603 height 10
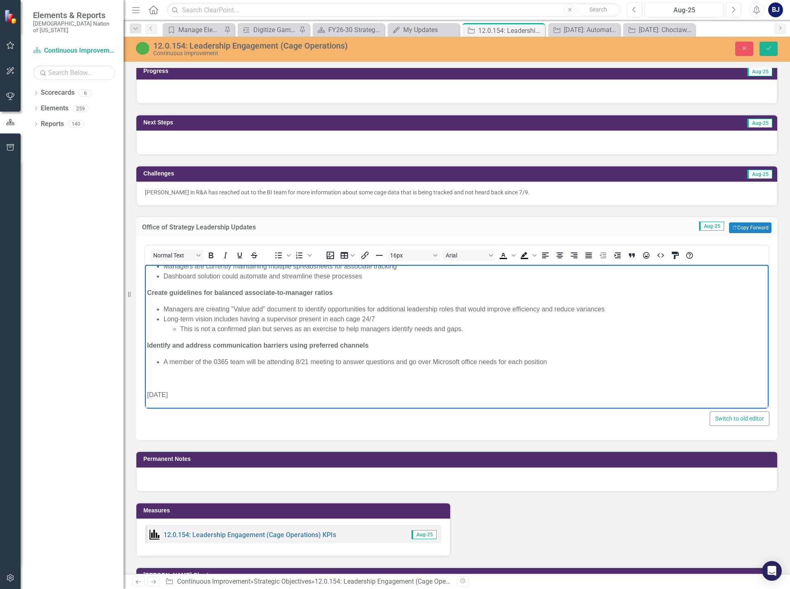
scroll to position [618, 0]
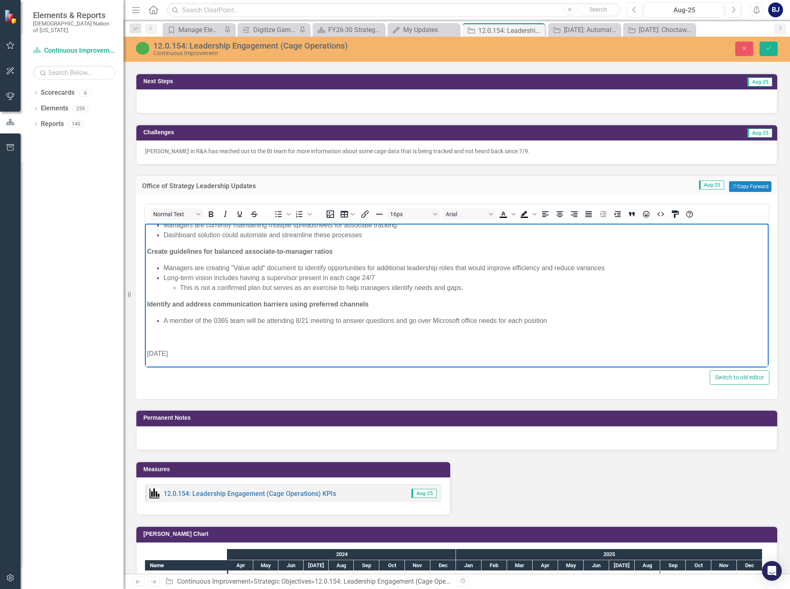
click at [176, 359] on body "[DATE] Engage Workforce Management Team for utilization of Virtual Roster for w…" at bounding box center [457, 118] width 624 height 499
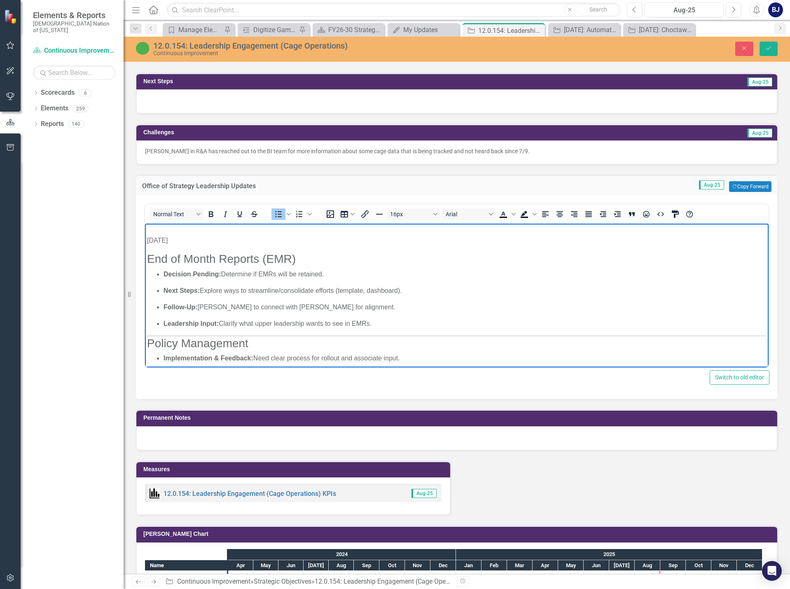
scroll to position [509, 0]
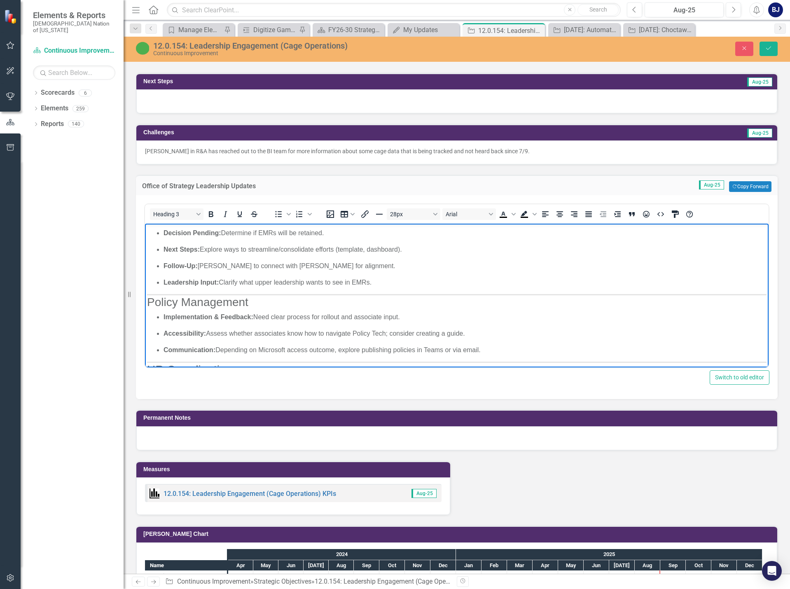
click at [145, 300] on body "[DATE] Engage Workforce Management Team for utilization of Virtual Roster for w…" at bounding box center [457, 190] width 624 height 952
click at [275, 217] on icon "Bullet list" at bounding box center [279, 214] width 10 height 10
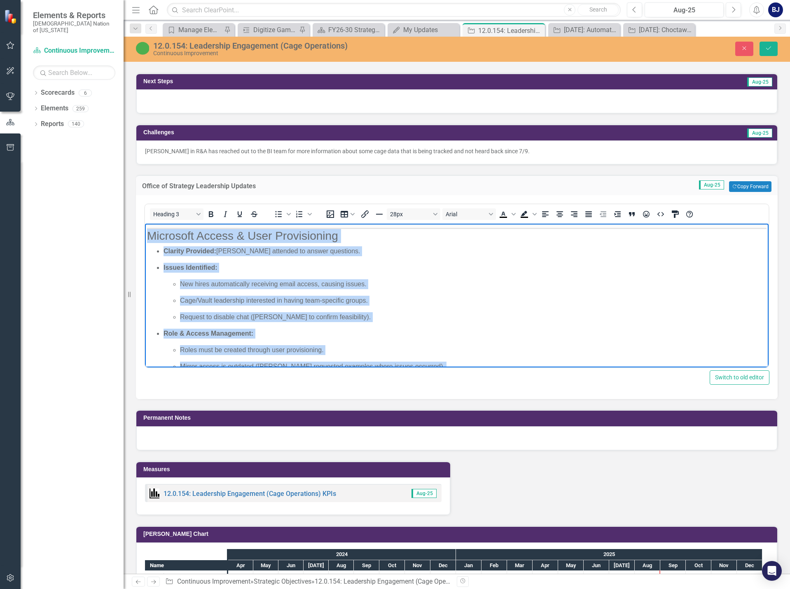
scroll to position [806, 0]
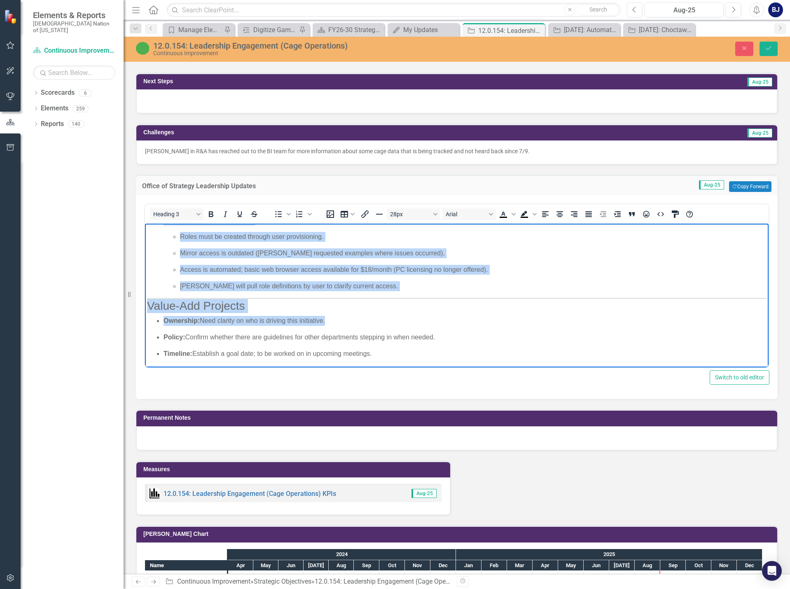
drag, startPoint x: 147, startPoint y: 299, endPoint x: 382, endPoint y: 359, distance: 242.3
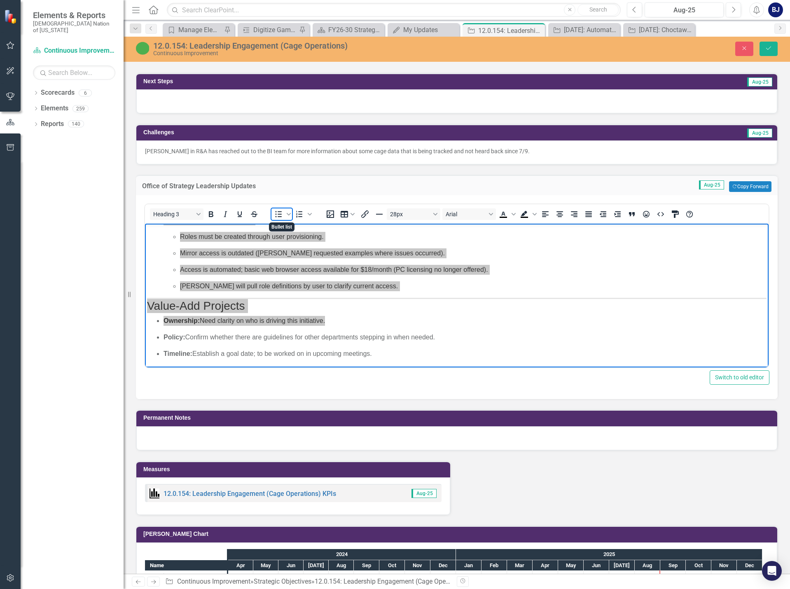
click at [284, 218] on span "Bullet list" at bounding box center [279, 215] width 14 height 12
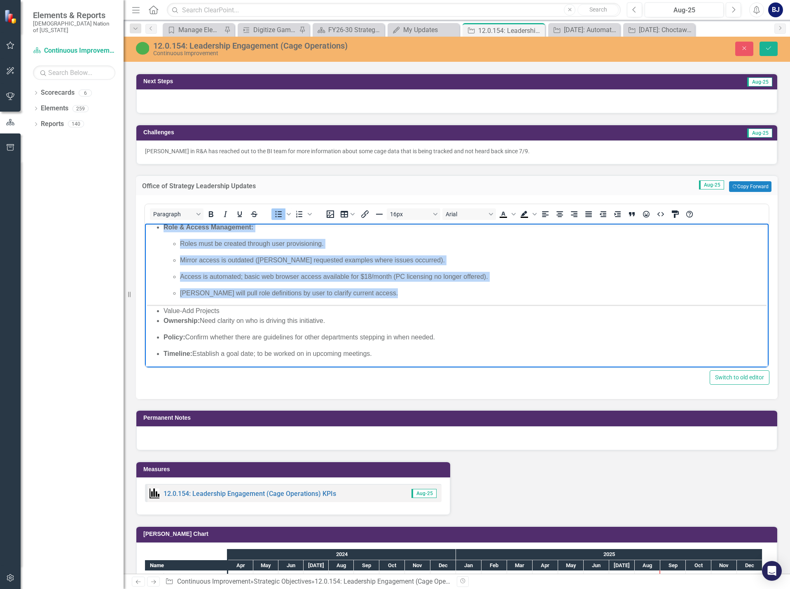
scroll to position [769, 0]
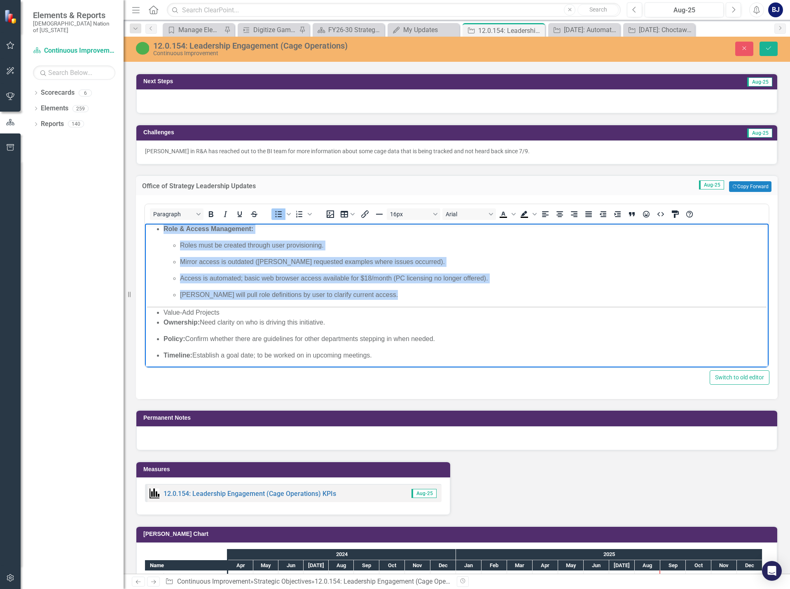
click at [164, 318] on p "Ownership: Need clarity on who is driving this initiative." at bounding box center [465, 323] width 603 height 10
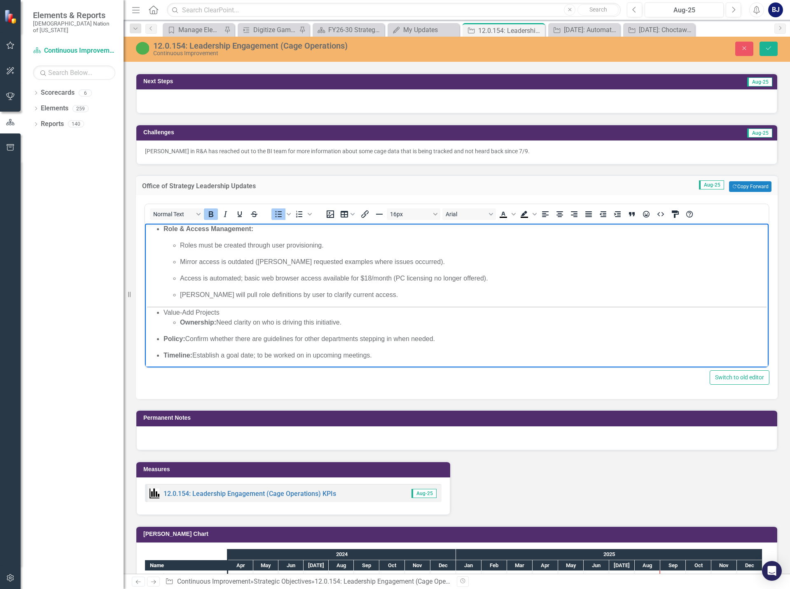
click at [161, 334] on ul "Value-Add Projects Ownership: Need clarity on who is driving this initiative. P…" at bounding box center [457, 334] width 620 height 53
click at [162, 356] on ul "Value-Add Projects Ownership: Need clarity on who is driving this initiative. P…" at bounding box center [457, 334] width 620 height 53
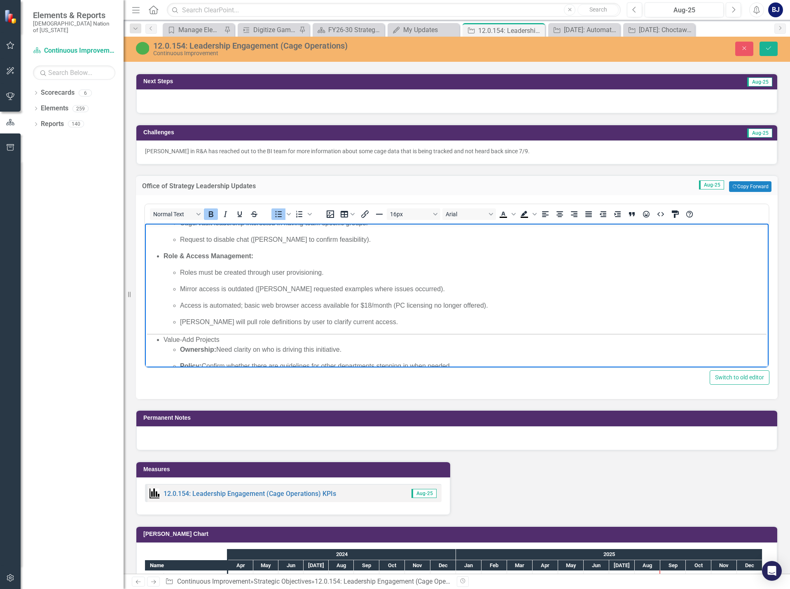
scroll to position [728, 0]
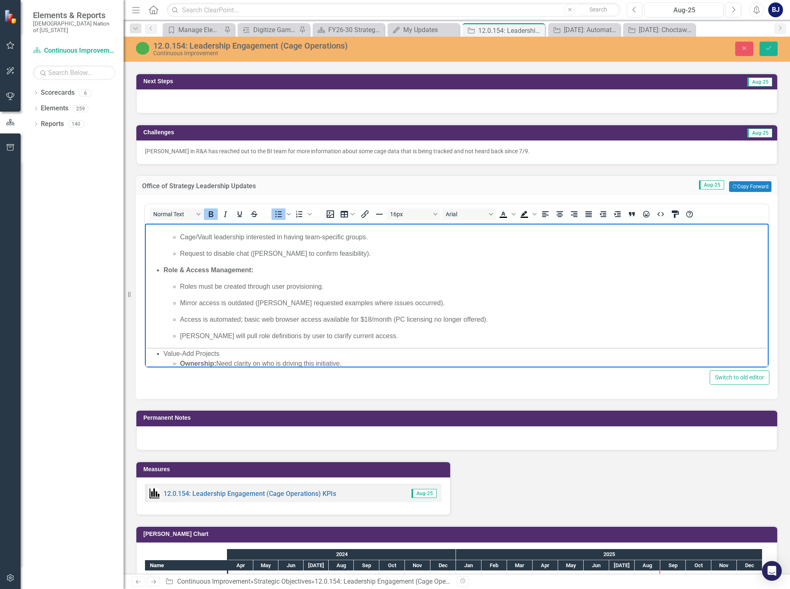
click at [166, 351] on li "Value-Add Projects Ownership: Need clarity on who is driving this initiative. P…" at bounding box center [465, 375] width 603 height 53
click at [164, 351] on li "Value-Add Projects Ownership: Need clarity on who is driving this initiative. P…" at bounding box center [465, 375] width 603 height 53
click at [282, 213] on icon "Bullet list" at bounding box center [279, 214] width 10 height 10
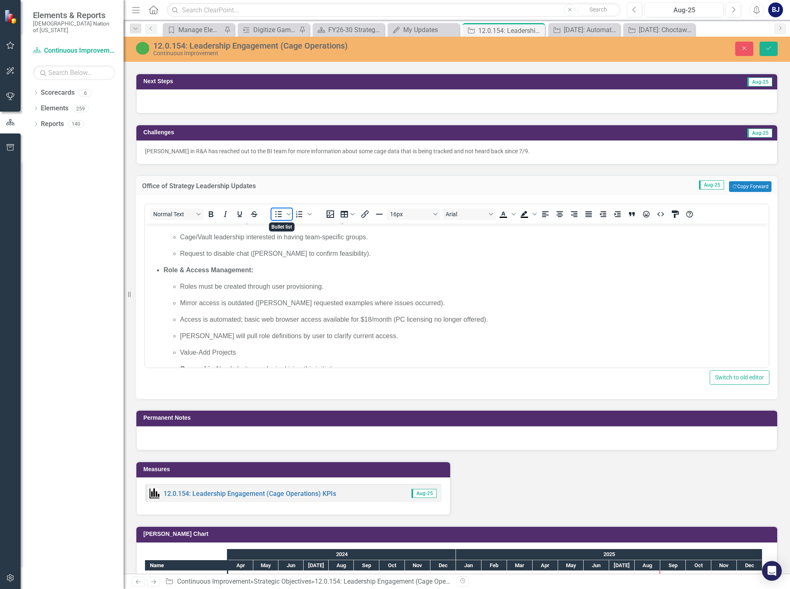
click at [284, 213] on span "Bullet list" at bounding box center [279, 215] width 14 height 12
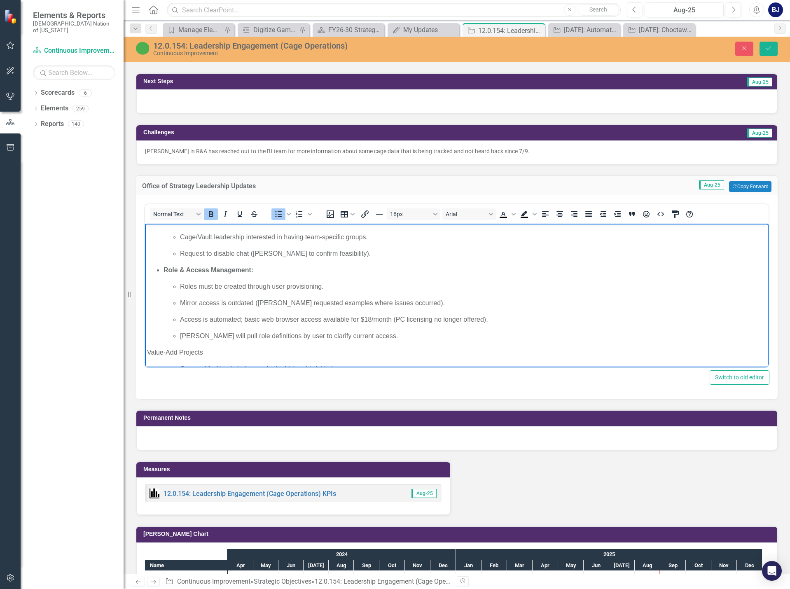
click at [162, 268] on ul "Microsoft Access & User Provisioning Clarity Provided: [PERSON_NAME] attended t…" at bounding box center [457, 257] width 620 height 168
drag, startPoint x: 204, startPoint y: 353, endPoint x: 286, endPoint y: 574, distance: 235.5
click at [211, 212] on icon "Bold" at bounding box center [211, 214] width 5 height 6
click at [164, 270] on strong "Role & Access Management:" at bounding box center [209, 270] width 90 height 7
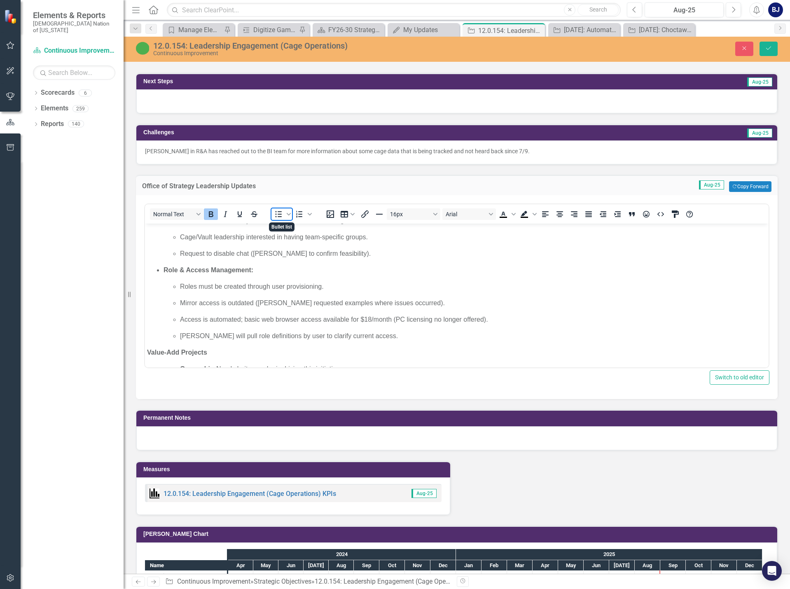
click at [274, 214] on icon "Bullet list" at bounding box center [279, 214] width 10 height 10
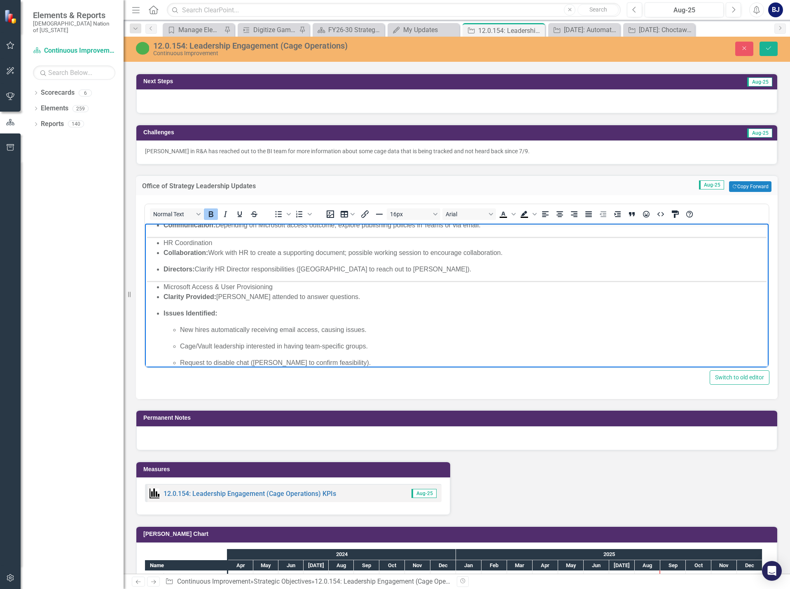
scroll to position [604, 0]
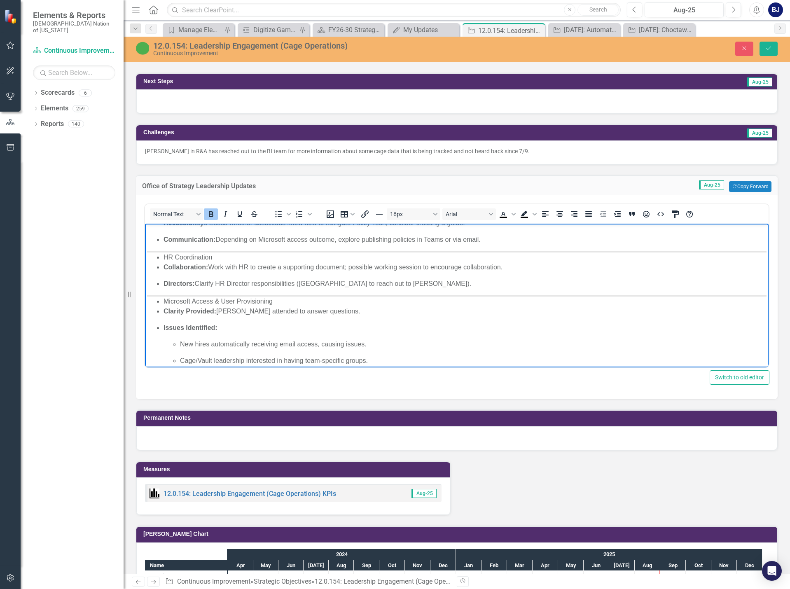
click at [163, 328] on ul "Microsoft Access & User Provisioning Clarity Provided: [PERSON_NAME] attended t…" at bounding box center [457, 340] width 620 height 86
click at [281, 218] on icon "Bullet list" at bounding box center [279, 214] width 10 height 10
drag, startPoint x: 218, startPoint y: 310, endPoint x: 165, endPoint y: 308, distance: 52.4
click at [165, 308] on p "Clarity Provided: [PERSON_NAME] attended to answer questions." at bounding box center [465, 312] width 603 height 10
click at [212, 218] on icon "Bold" at bounding box center [211, 214] width 10 height 10
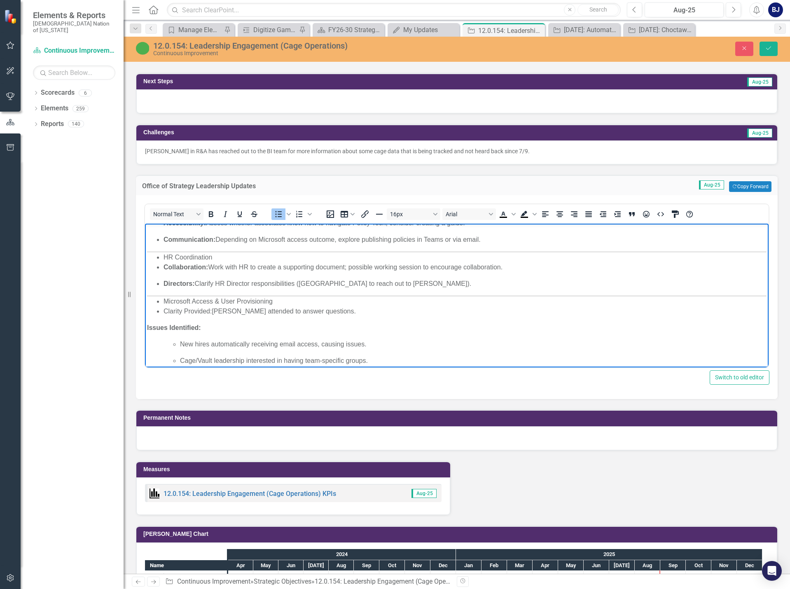
click at [217, 315] on p "Clarity Provided: [PERSON_NAME] attended to answer questions." at bounding box center [465, 312] width 603 height 10
click at [148, 326] on strong "Issues Identified:" at bounding box center [174, 327] width 54 height 7
click at [282, 212] on icon "Bullet list" at bounding box center [279, 214] width 10 height 10
click at [209, 216] on icon "Bold" at bounding box center [211, 214] width 5 height 6
drag, startPoint x: 184, startPoint y: 325, endPoint x: 218, endPoint y: 326, distance: 34.6
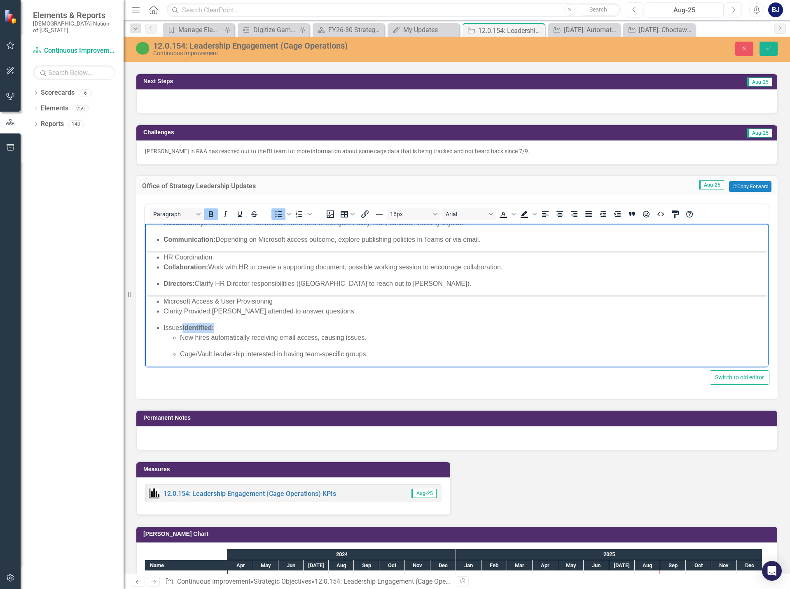
click at [218, 326] on li "Issues Identified:" at bounding box center [465, 328] width 603 height 10
click at [215, 222] on div "Paragraph To open the popup, press Shift+Enter To open the popup, press Shift+E…" at bounding box center [457, 213] width 624 height 19
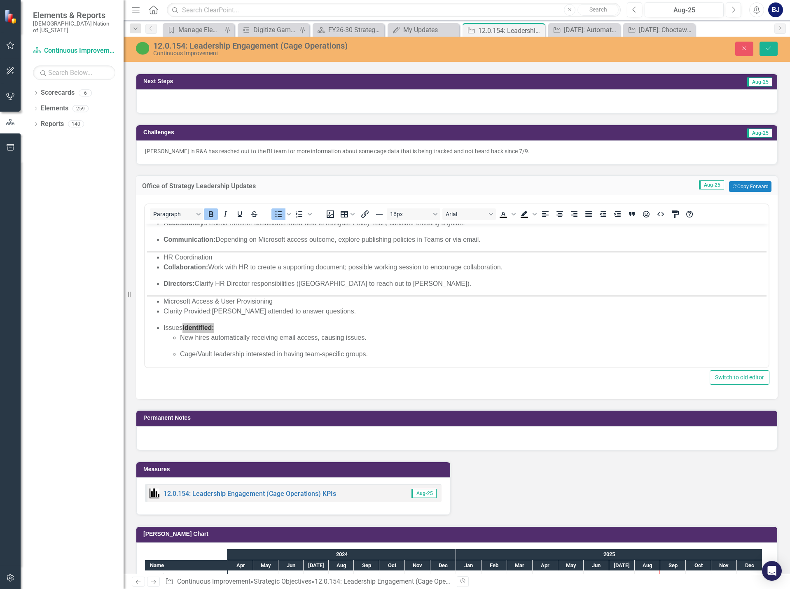
click at [213, 214] on icon "Bold" at bounding box center [211, 214] width 10 height 10
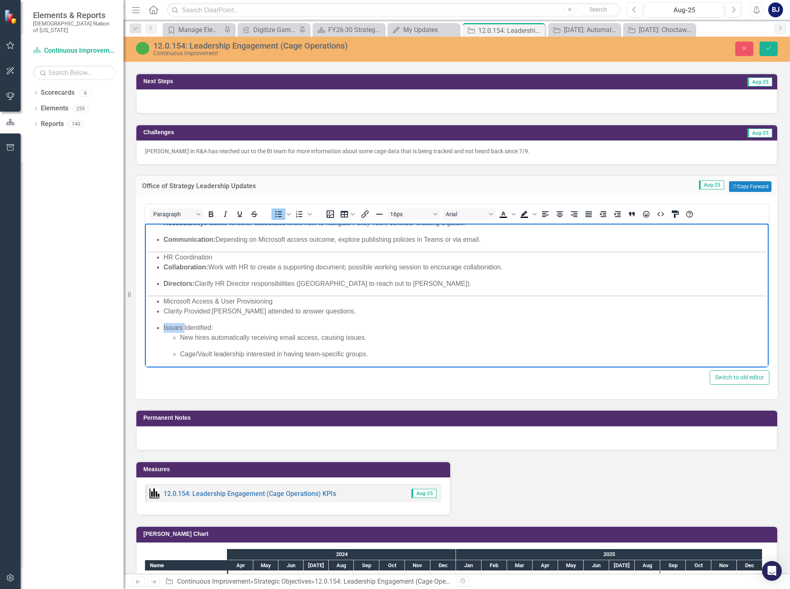
click at [220, 316] on ul "Microsoft Access & User Provisioning Clarity Provided: [PERSON_NAME] attended t…" at bounding box center [457, 336] width 620 height 79
click at [165, 298] on li "Microsoft Access & User Provisioning" at bounding box center [465, 302] width 603 height 10
click at [279, 216] on icon "Bullet list" at bounding box center [279, 214] width 7 height 6
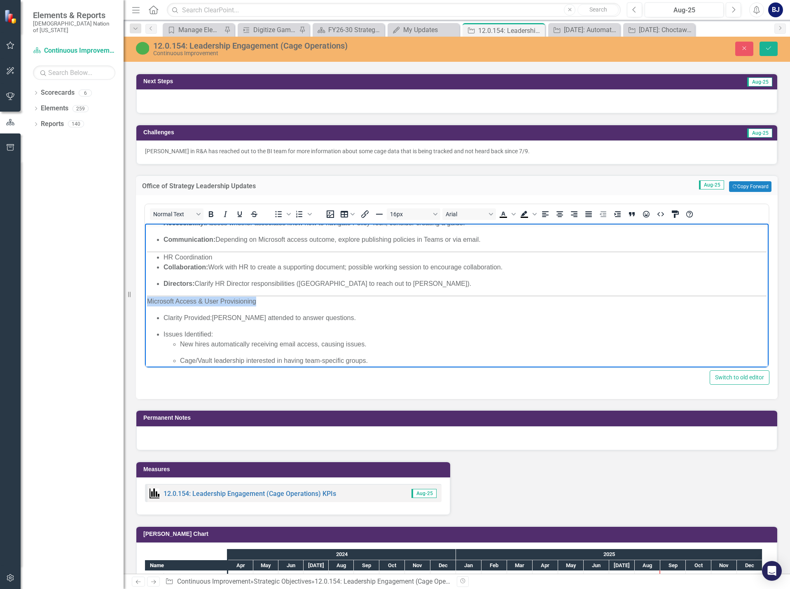
drag, startPoint x: 260, startPoint y: 300, endPoint x: 289, endPoint y: 522, distance: 223.5
click at [145, 298] on html "[DATE] Engage Workforce Management Team for utilization of Virtual Roster for w…" at bounding box center [457, 80] width 624 height 920
click at [211, 216] on icon "Bold" at bounding box center [211, 214] width 10 height 10
click at [149, 300] on strong "Microsoft Access & User Provisioning" at bounding box center [206, 301] width 119 height 7
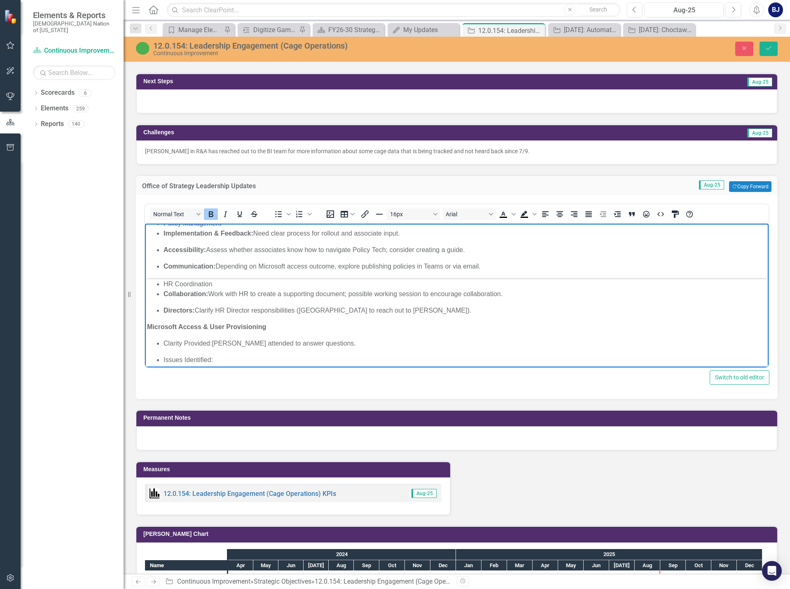
scroll to position [563, 0]
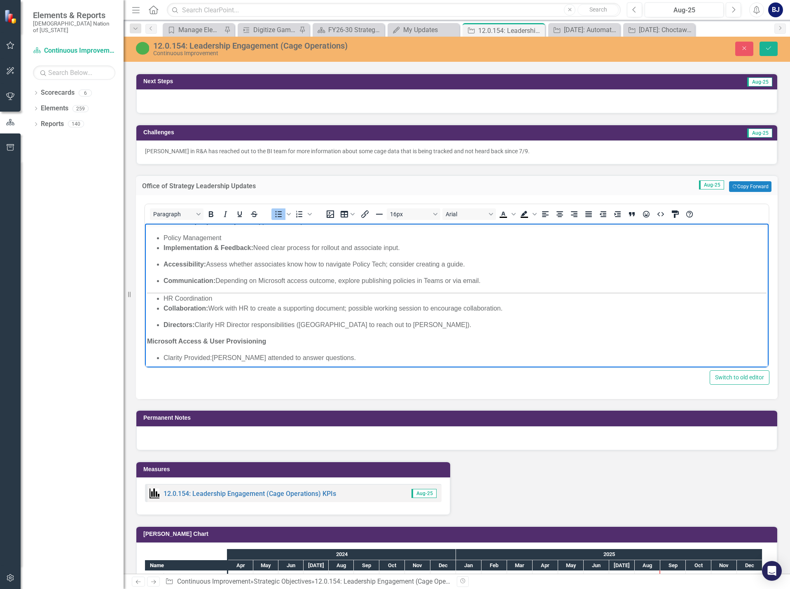
click at [163, 296] on ul "HR Coordination Collaboration: Work with HR to create a supporting document; po…" at bounding box center [457, 312] width 620 height 36
click at [282, 213] on icon "Bullet list" at bounding box center [279, 214] width 10 height 10
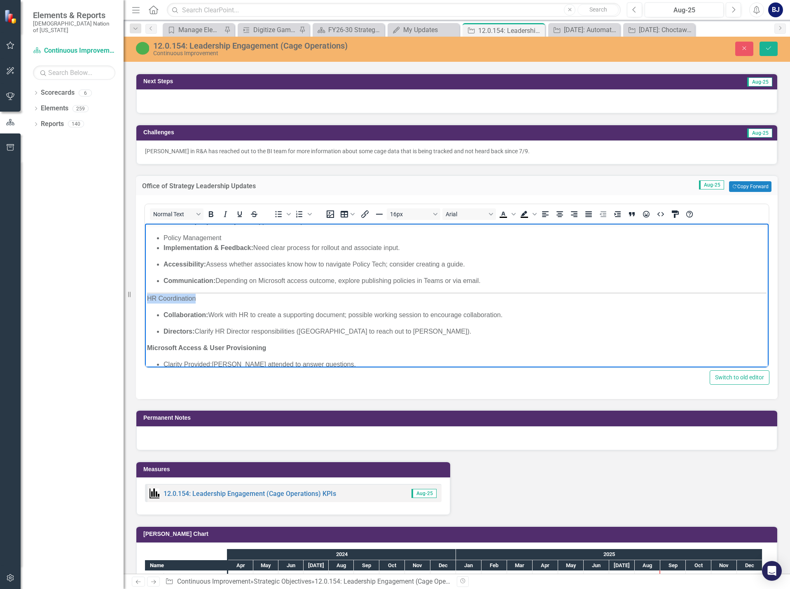
drag, startPoint x: 199, startPoint y: 298, endPoint x: 138, endPoint y: 300, distance: 60.6
click at [145, 300] on html "[DATE] Engage Workforce Management Team for utilization of Virtual Roster for w…" at bounding box center [457, 123] width 624 height 925
click at [211, 213] on icon "Bold" at bounding box center [211, 214] width 10 height 10
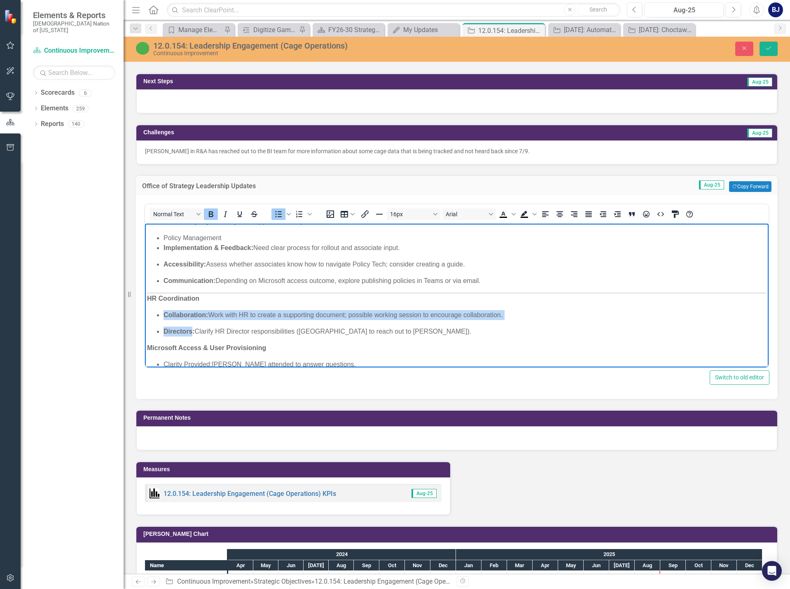
drag, startPoint x: 193, startPoint y: 332, endPoint x: 172, endPoint y: 314, distance: 27.8
click at [162, 316] on ul "Collaboration: Work with HR to create a supporting document; possible working s…" at bounding box center [457, 323] width 620 height 26
click at [212, 215] on icon "Bold" at bounding box center [211, 214] width 5 height 6
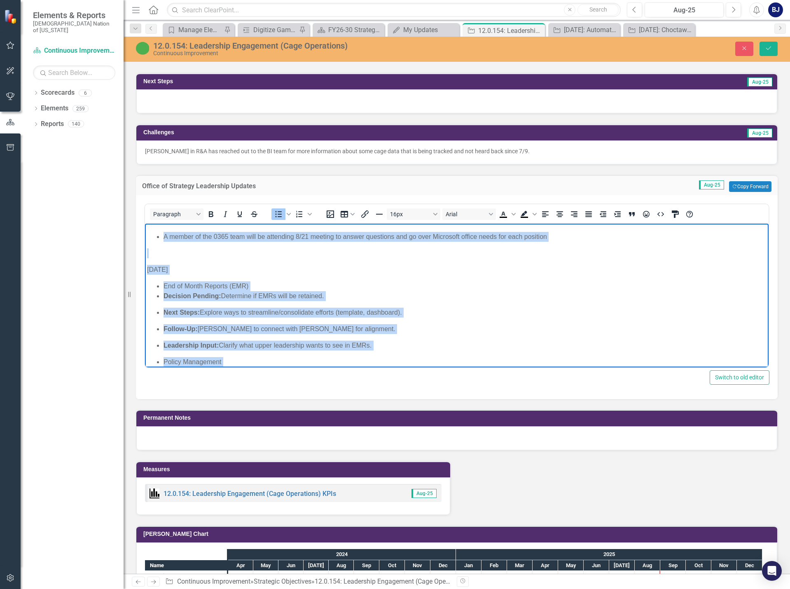
scroll to position [430, 0]
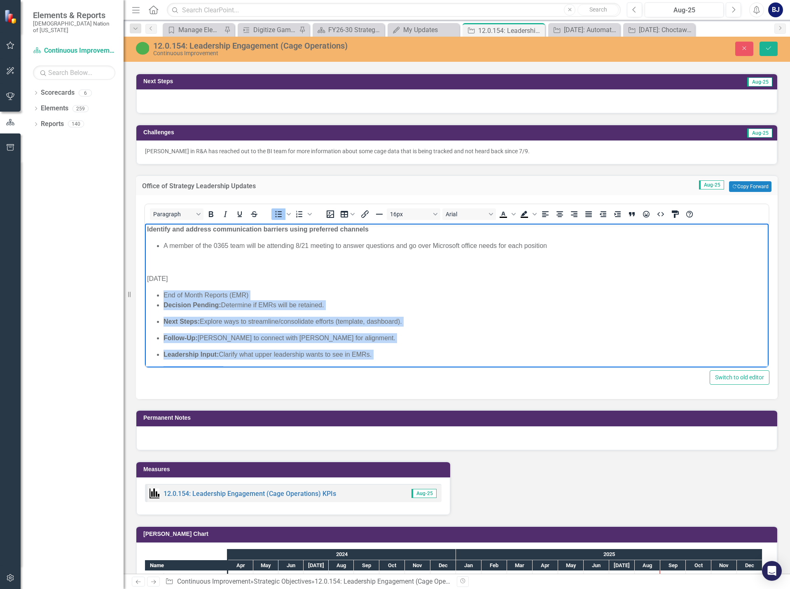
drag, startPoint x: 215, startPoint y: 279, endPoint x: 164, endPoint y: 289, distance: 52.0
click at [164, 289] on body "[DATE] Engage Workforce Management Team for utilization of Virtual Roster for w…" at bounding box center [457, 256] width 624 height 925
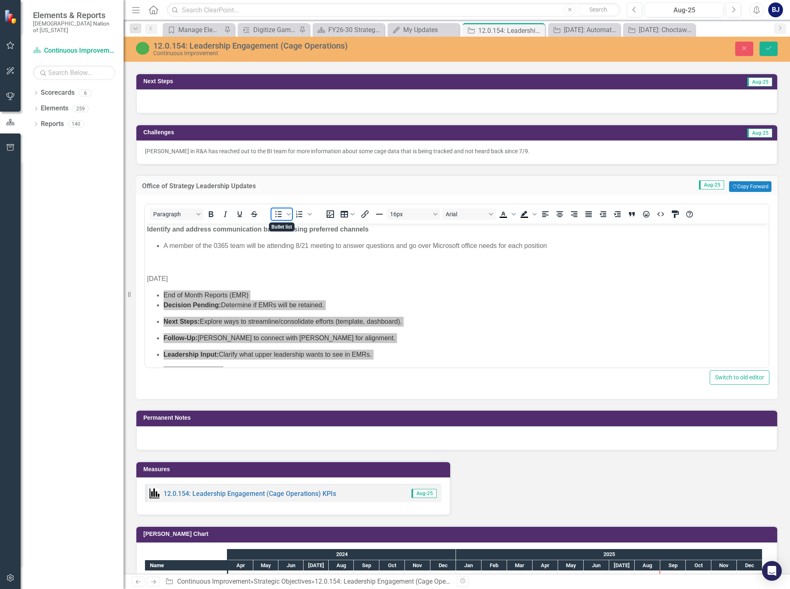
click at [277, 214] on icon "Bullet list" at bounding box center [279, 214] width 10 height 10
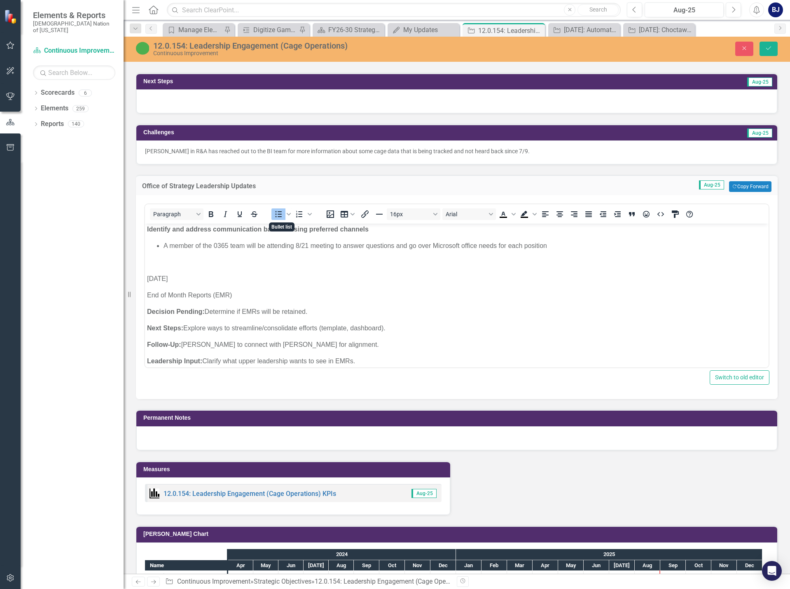
scroll to position [481, 0]
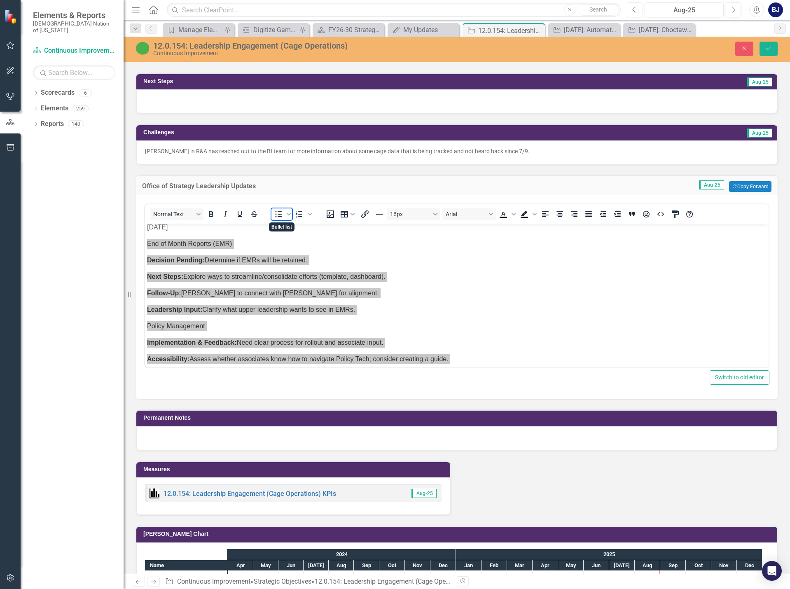
click at [277, 214] on icon "Bullet list" at bounding box center [279, 214] width 10 height 10
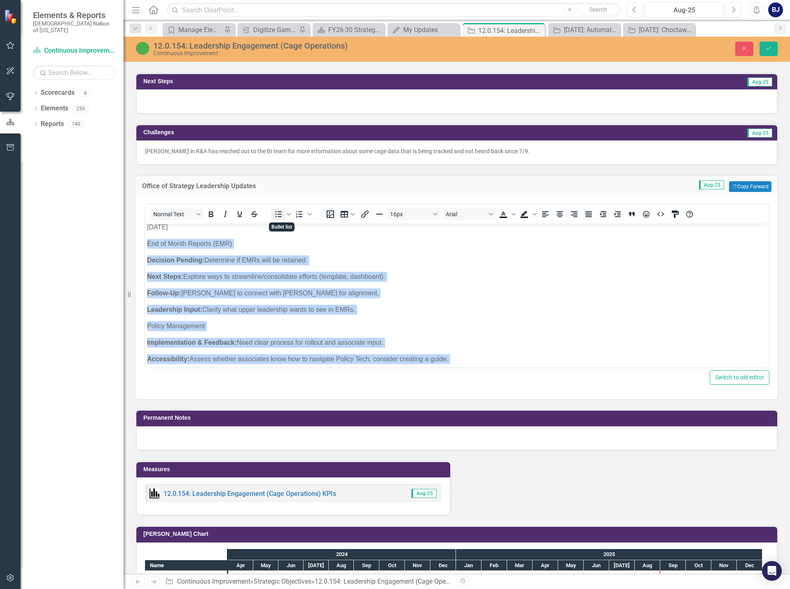
scroll to position [495, 0]
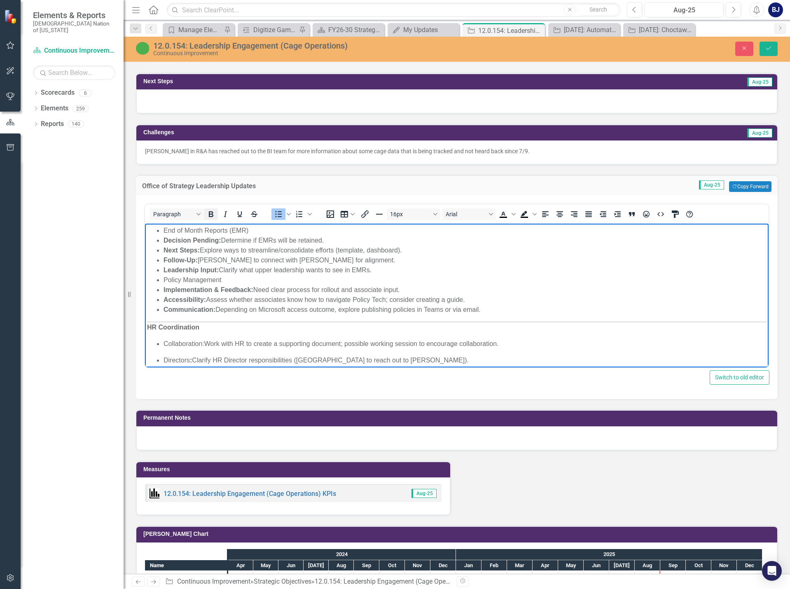
click at [213, 215] on icon "Bold" at bounding box center [211, 214] width 5 height 6
click at [165, 229] on li "End of Month Reports (EMR)" at bounding box center [465, 231] width 603 height 10
click at [275, 215] on icon "Bullet list" at bounding box center [279, 214] width 10 height 10
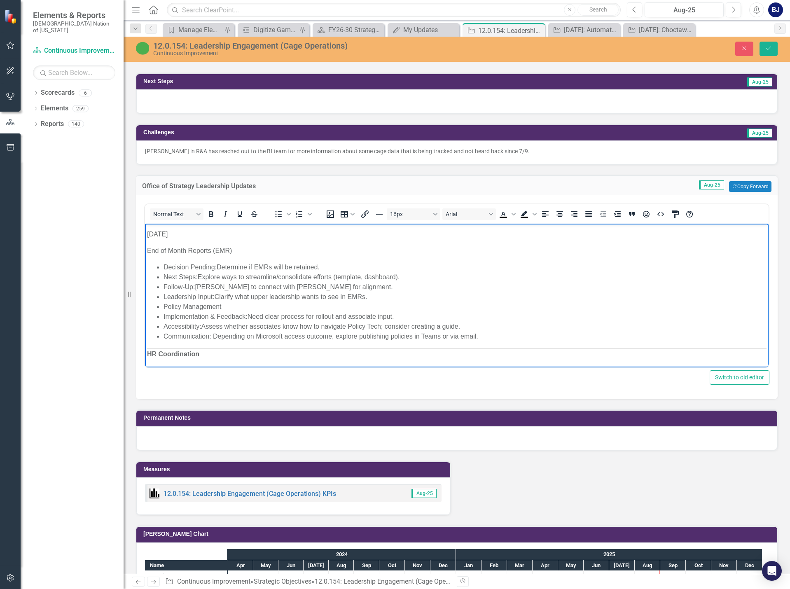
scroll to position [460, 0]
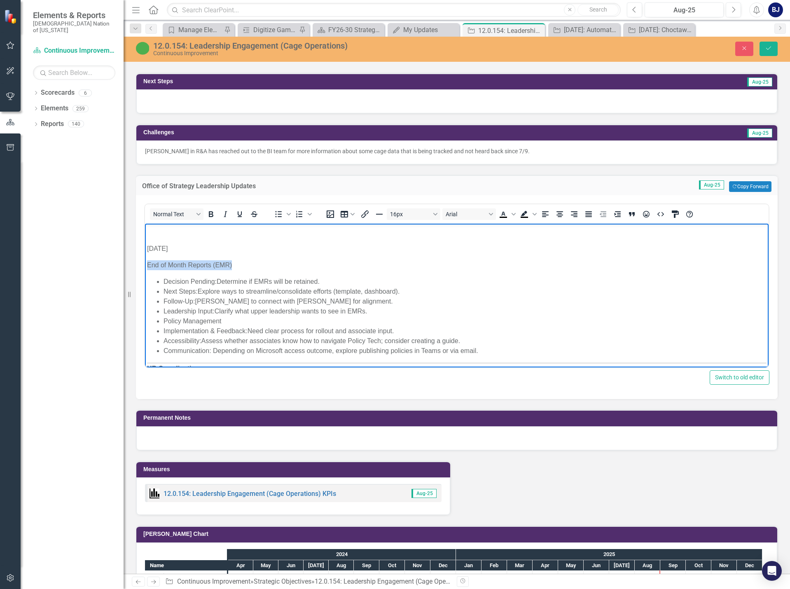
drag, startPoint x: 239, startPoint y: 263, endPoint x: 286, endPoint y: 487, distance: 229.5
click at [145, 265] on html "[DATE] Engage Workforce Management Team for utilization of Virtual Roster for w…" at bounding box center [457, 210] width 624 height 892
click at [213, 216] on icon "Bold" at bounding box center [211, 214] width 10 height 10
click at [305, 272] on body "[DATE] Engage Workforce Management Team for utilization of Virtual Roster for w…" at bounding box center [457, 210] width 624 height 892
click at [363, 281] on li "Decision Pending: Determine if EMRs will be retained." at bounding box center [465, 282] width 603 height 10
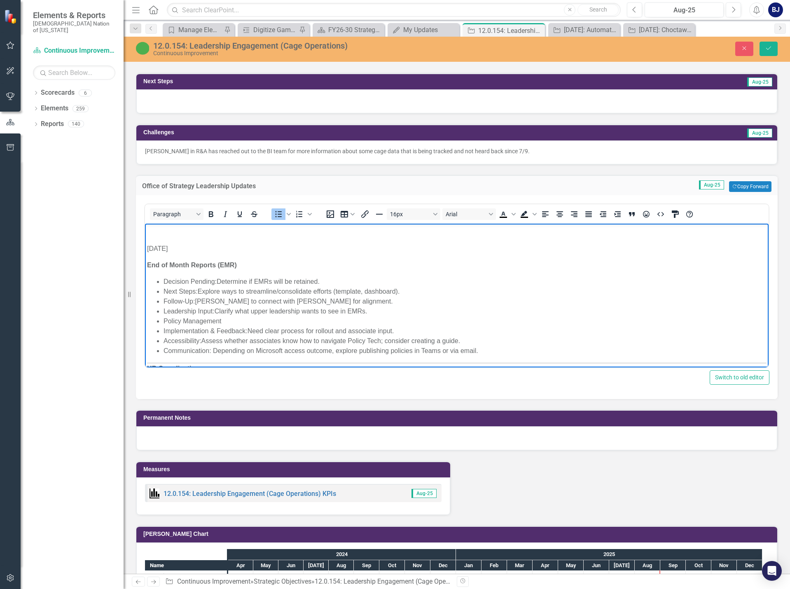
click at [227, 321] on li "Policy Management" at bounding box center [465, 321] width 603 height 10
click at [165, 321] on li "Policy Management" at bounding box center [465, 321] width 603 height 10
click at [280, 211] on icon "Bullet list" at bounding box center [279, 214] width 7 height 6
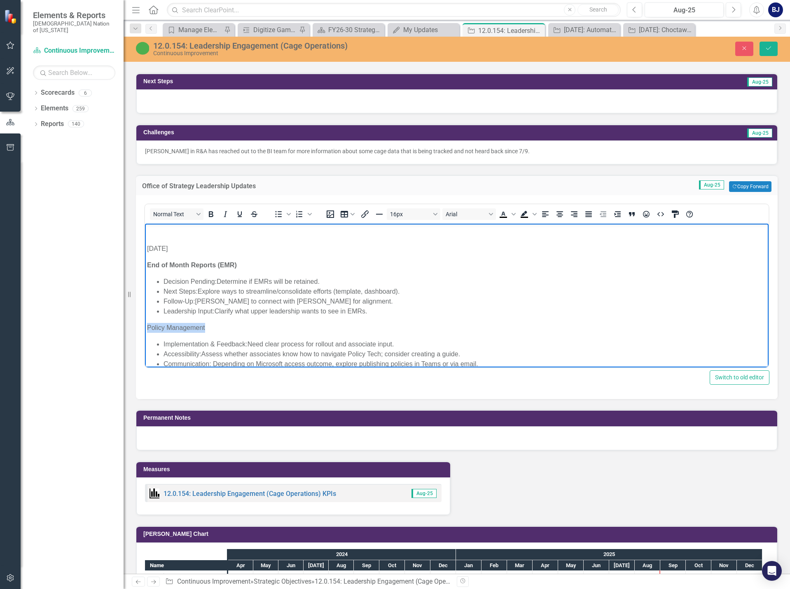
drag, startPoint x: 209, startPoint y: 326, endPoint x: 283, endPoint y: 554, distance: 239.7
click at [145, 328] on html "[DATE] Engage Workforce Management Team for utilization of Virtual Roster for w…" at bounding box center [457, 216] width 624 height 905
click at [215, 214] on icon "Bold" at bounding box center [211, 214] width 10 height 10
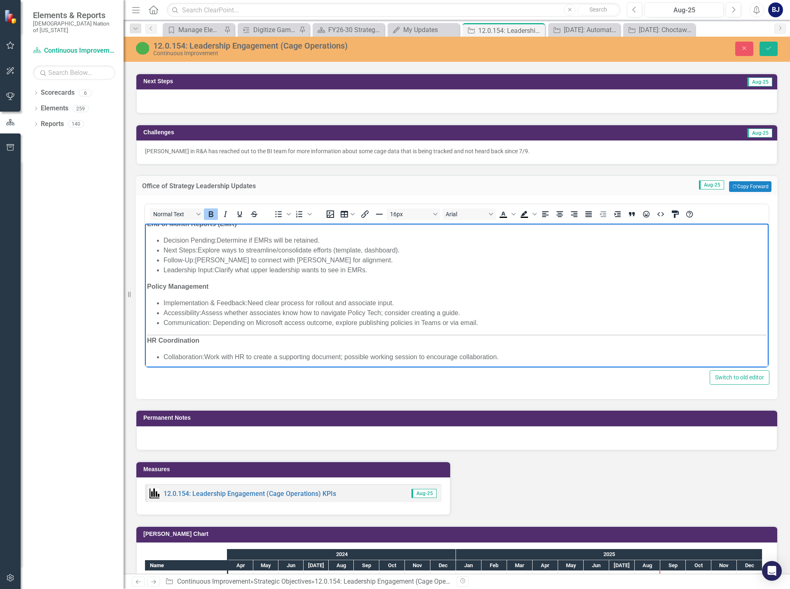
click at [148, 338] on strong "HR Coordination" at bounding box center [173, 340] width 52 height 7
click at [147, 340] on strong "HR Coordination" at bounding box center [173, 339] width 52 height 7
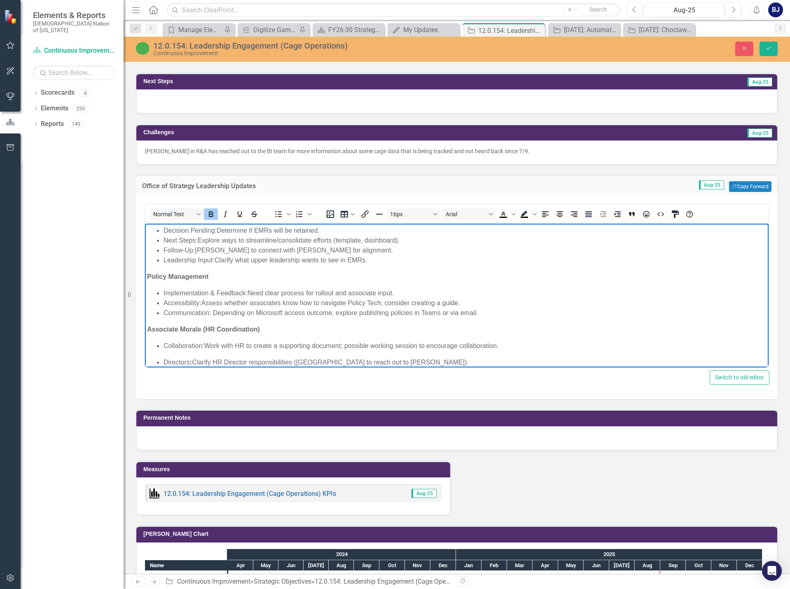
scroll to position [542, 0]
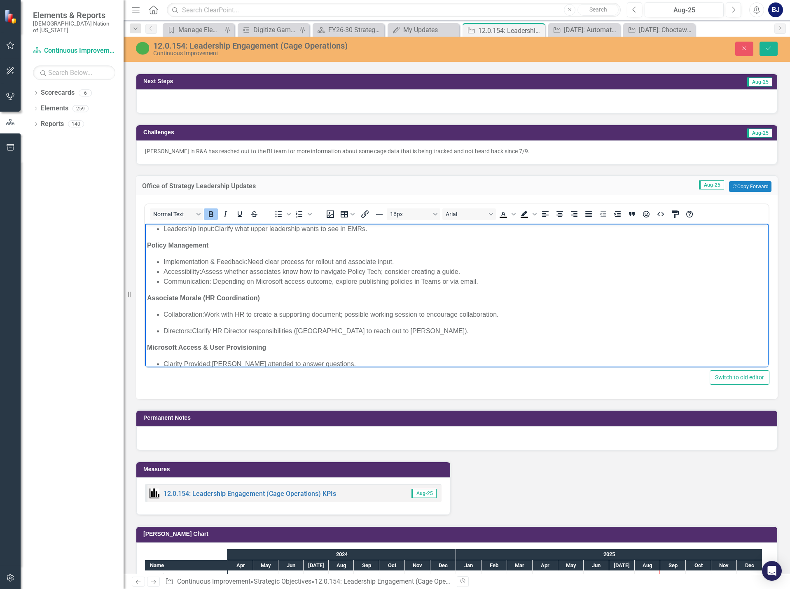
click at [342, 314] on p "Collaboration: Work with HR to create a supporting document; possible working s…" at bounding box center [465, 315] width 603 height 10
click at [426, 328] on p "Directors : Clarify HR Director responsibilities ([GEOGRAPHIC_DATA] to reach ou…" at bounding box center [465, 331] width 603 height 10
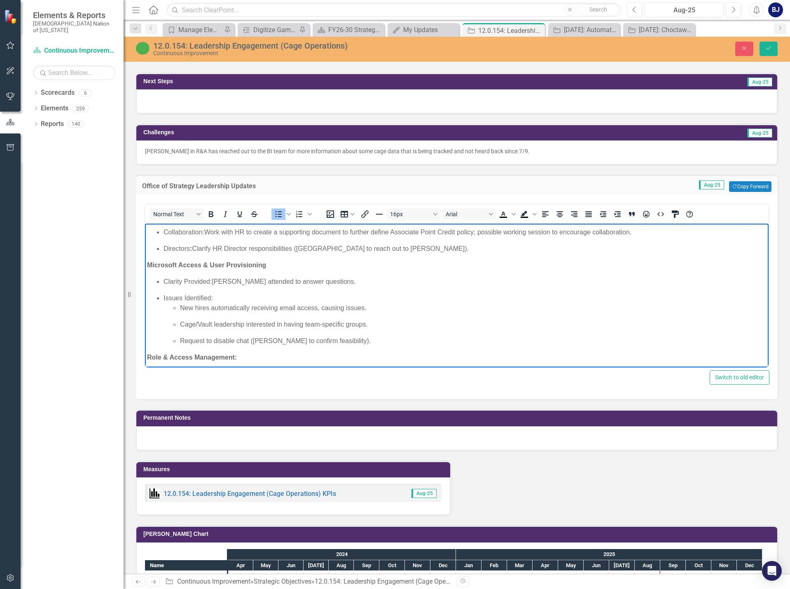
scroll to position [666, 0]
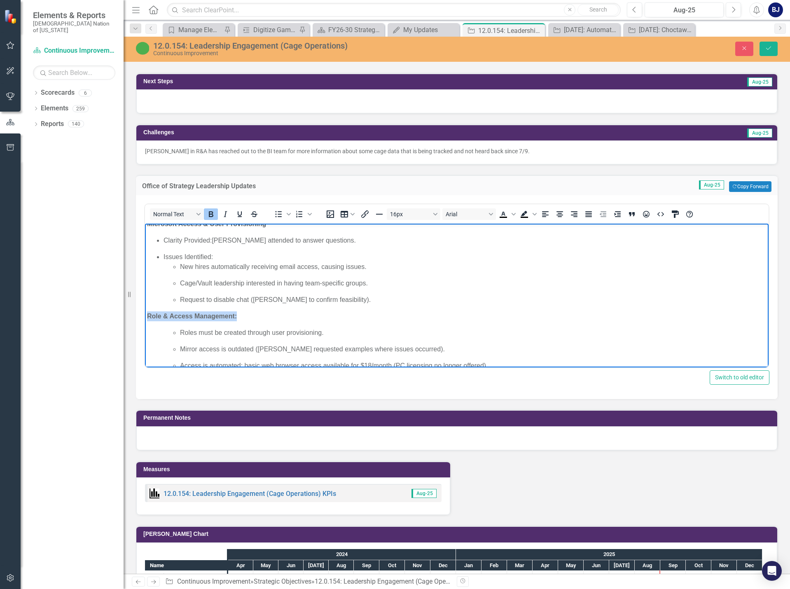
drag, startPoint x: 238, startPoint y: 316, endPoint x: 268, endPoint y: 539, distance: 225.0
click at [145, 315] on html "[DATE] Engage Workforce Management Team for utilization of Virtual Roster for w…" at bounding box center [457, 10] width 624 height 904
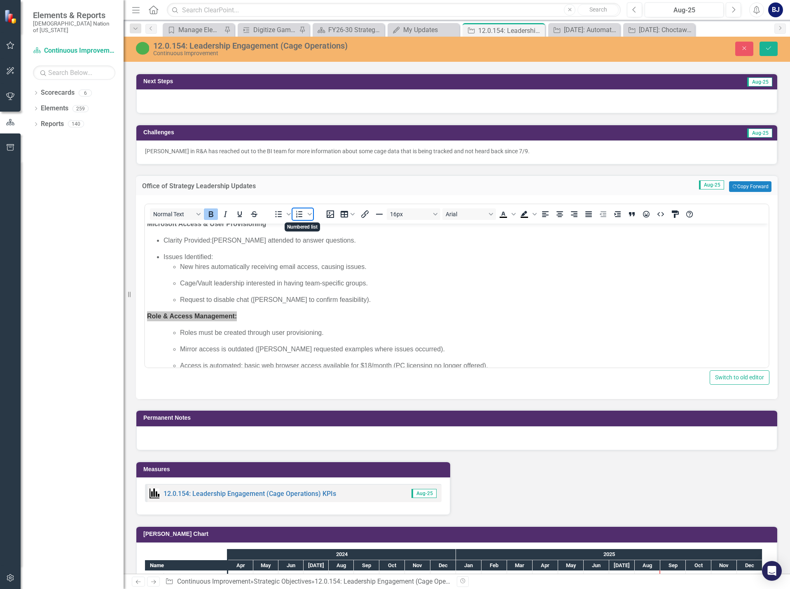
click at [302, 216] on icon "Numbered list" at bounding box center [300, 214] width 10 height 10
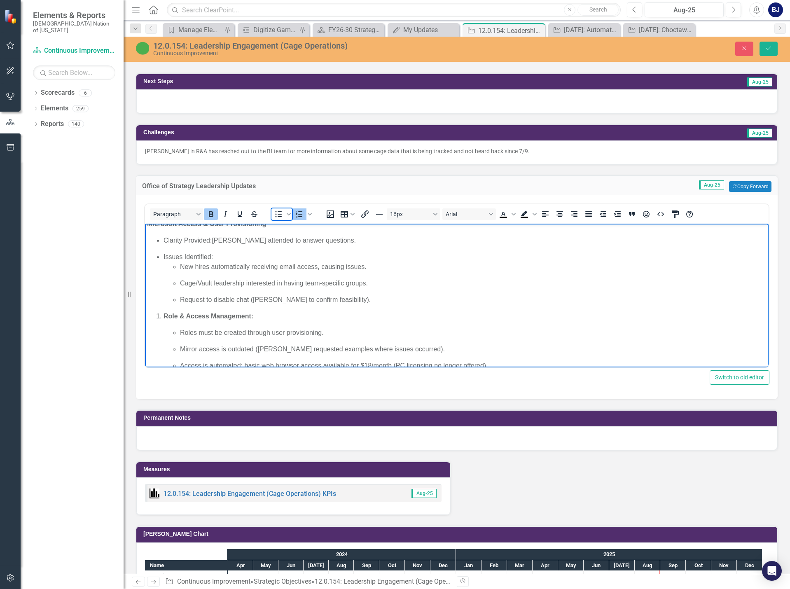
click at [277, 213] on icon "Bullet list" at bounding box center [279, 214] width 10 height 10
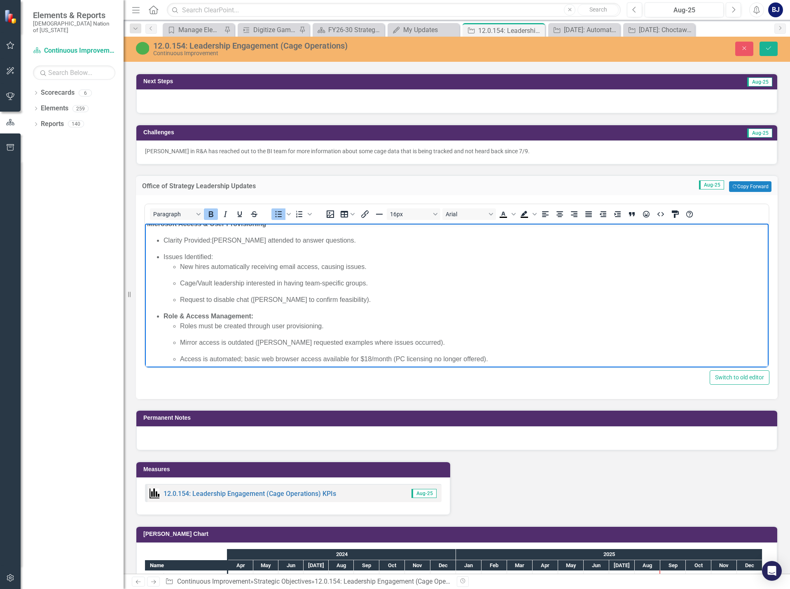
click at [209, 215] on icon "Bold" at bounding box center [211, 214] width 10 height 10
click at [274, 301] on p "Request to disable chat ([PERSON_NAME] to confirm feasibility)." at bounding box center [473, 300] width 587 height 10
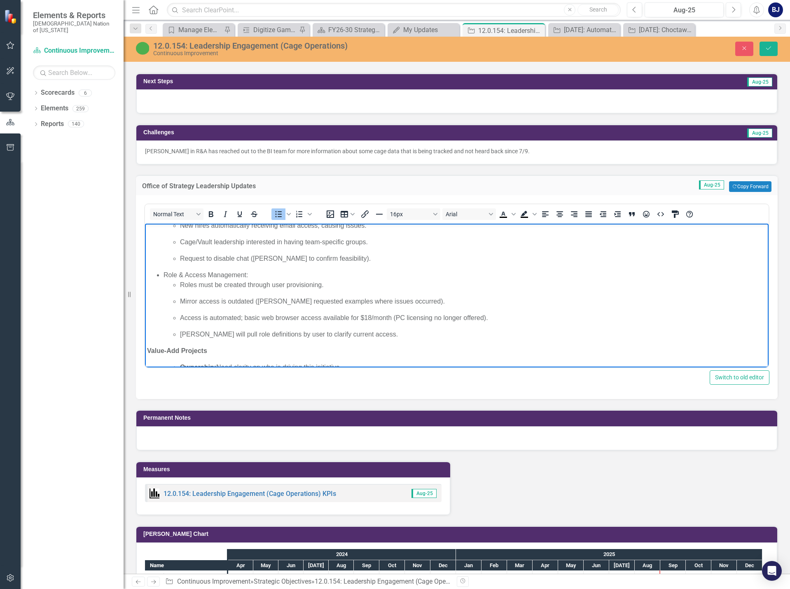
click at [420, 300] on p "Mirror access is outdated ([PERSON_NAME] requested examples where issues occurr…" at bounding box center [473, 302] width 587 height 10
click at [220, 301] on p "Mirror access is outdated ([PERSON_NAME] requested examples where issues occurr…" at bounding box center [473, 302] width 587 height 10
click at [456, 303] on p "Mirror access request is outdated ([PERSON_NAME] requested examples where issue…" at bounding box center [473, 302] width 587 height 10
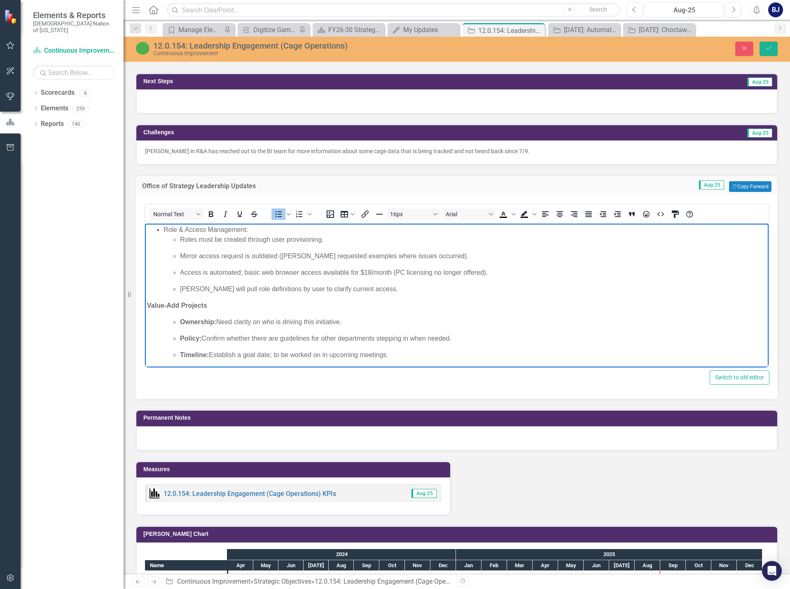
scroll to position [754, 0]
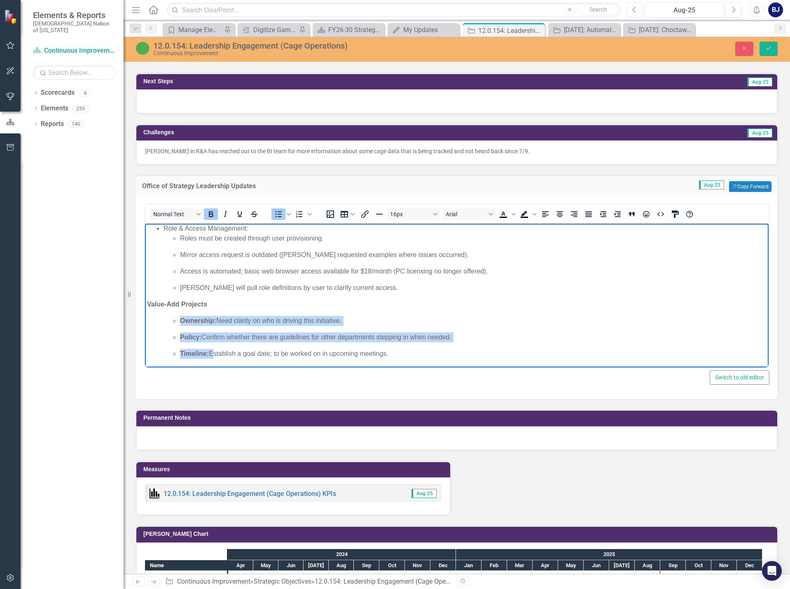
drag, startPoint x: 210, startPoint y: 353, endPoint x: 181, endPoint y: 317, distance: 46.3
click at [181, 317] on ul "Ownership: Need clarity on who is driving this initiative. Policy: Confirm whet…" at bounding box center [465, 337] width 603 height 43
click at [210, 215] on icon "Bold" at bounding box center [211, 214] width 10 height 10
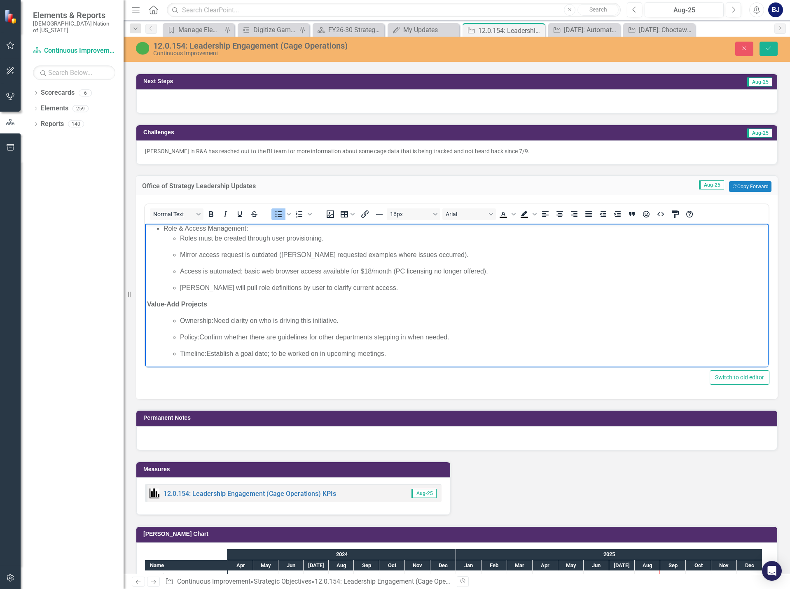
click at [415, 354] on p "Timeline: Establish a goal date; to be worked on in upcoming meetings." at bounding box center [473, 354] width 587 height 10
click at [209, 305] on p "Value-Add Projects" at bounding box center [457, 305] width 620 height 10
click at [148, 304] on strong "Value-Add Projects" at bounding box center [177, 304] width 60 height 7
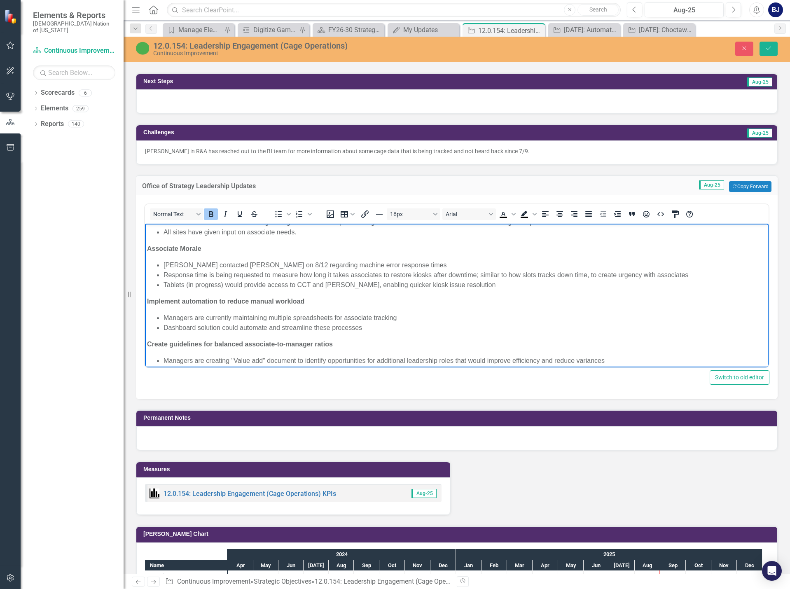
scroll to position [259, 0]
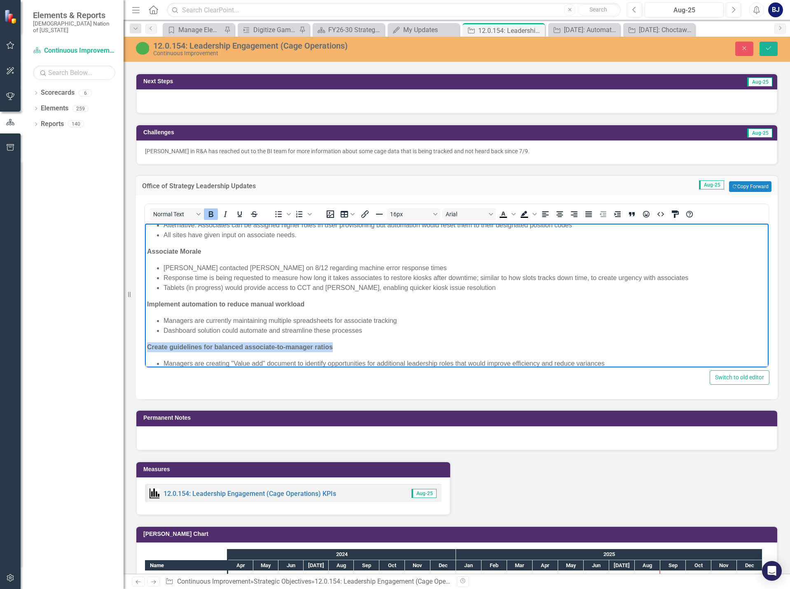
drag, startPoint x: 148, startPoint y: 347, endPoint x: 336, endPoint y: 343, distance: 188.8
click at [336, 343] on p "Create guidelines for balanced associate-to-manager ratios" at bounding box center [457, 347] width 620 height 10
copy strong "Create guidelines for balanced associate-to-manager ratios"
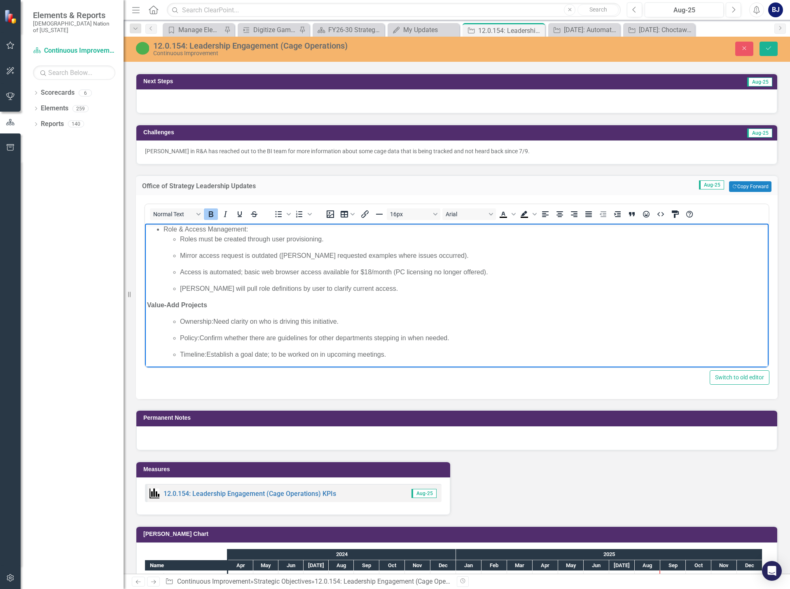
scroll to position [754, 0]
click at [148, 303] on strong "Value-Add Projects" at bounding box center [177, 304] width 60 height 7
drag, startPoint x: 220, startPoint y: 304, endPoint x: 148, endPoint y: 306, distance: 71.7
click at [148, 306] on p "Value-Add Projects" at bounding box center [457, 305] width 620 height 10
drag, startPoint x: 343, startPoint y: 321, endPoint x: 178, endPoint y: 323, distance: 164.9
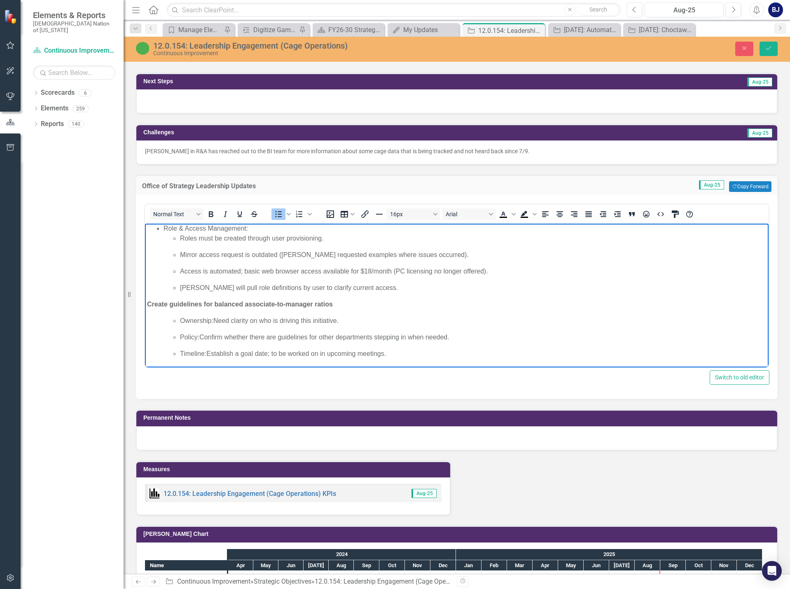
click at [178, 323] on ul "Ownership: Need clarity on who is driving this initiative. Policy: Confirm whet…" at bounding box center [465, 337] width 603 height 43
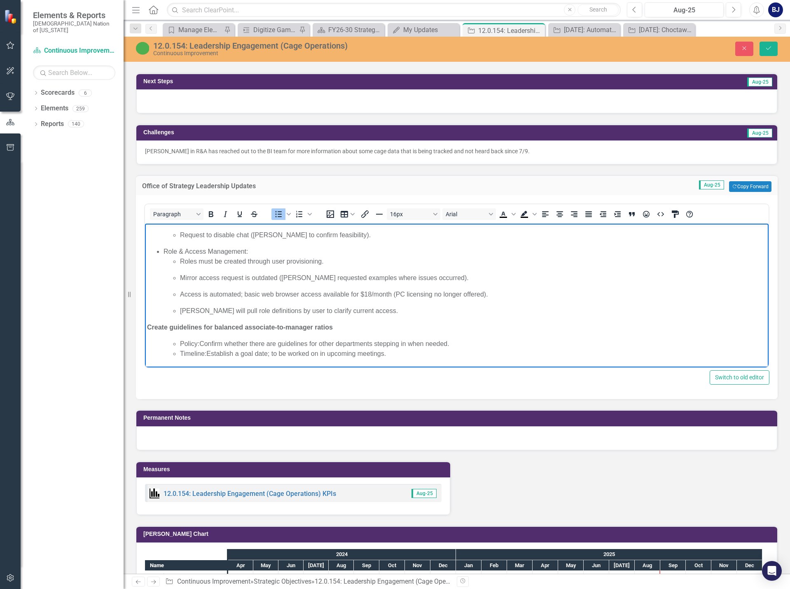
click at [420, 354] on p "Timeline: Establish a goal date; to be worked on in upcoming meetings." at bounding box center [473, 354] width 587 height 10
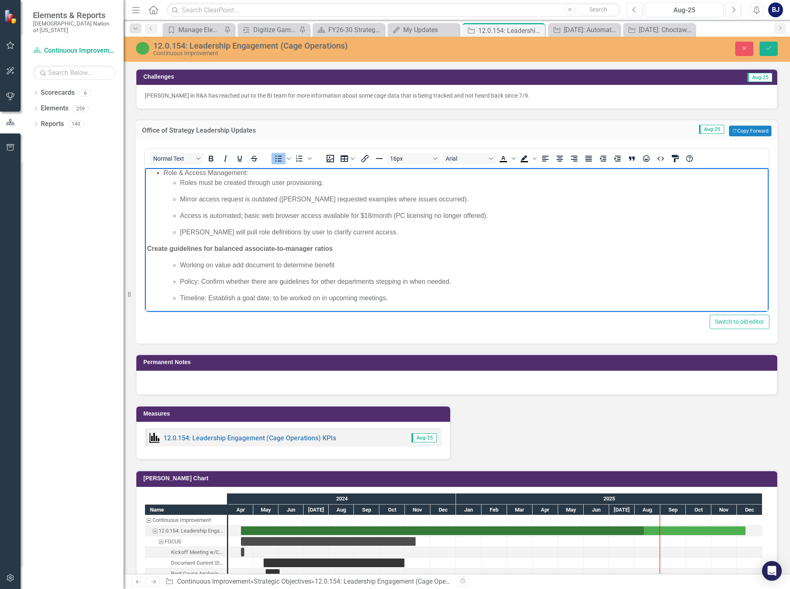
scroll to position [659, 0]
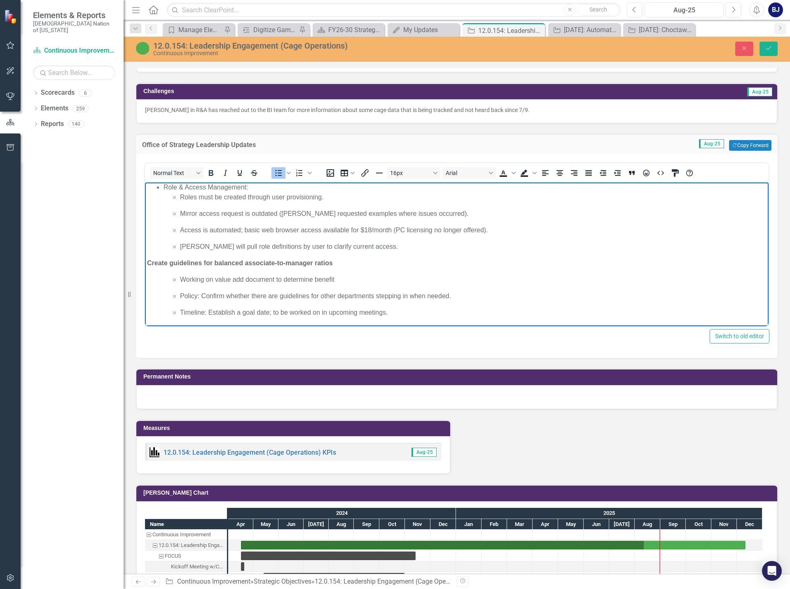
click at [397, 307] on ul "Working on value add document to determine benefit Policy: Confirm whether ther…" at bounding box center [465, 296] width 603 height 43
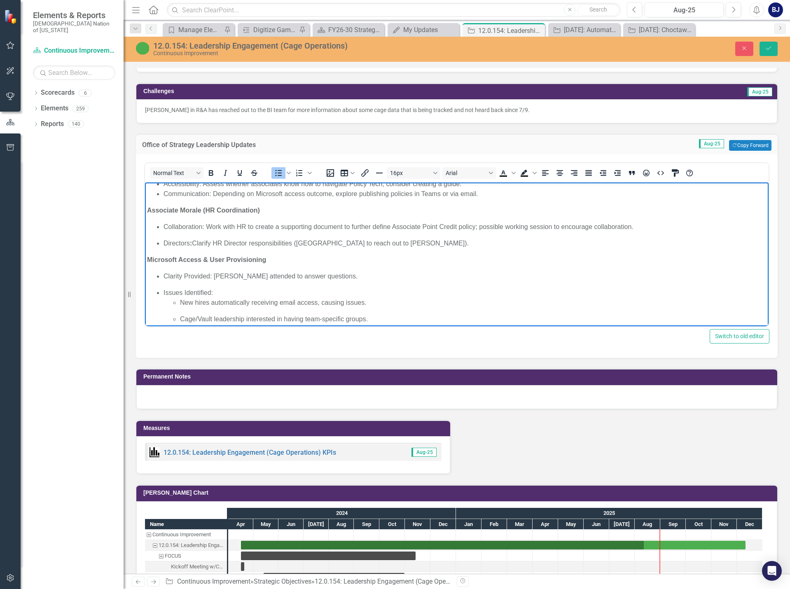
scroll to position [548, 0]
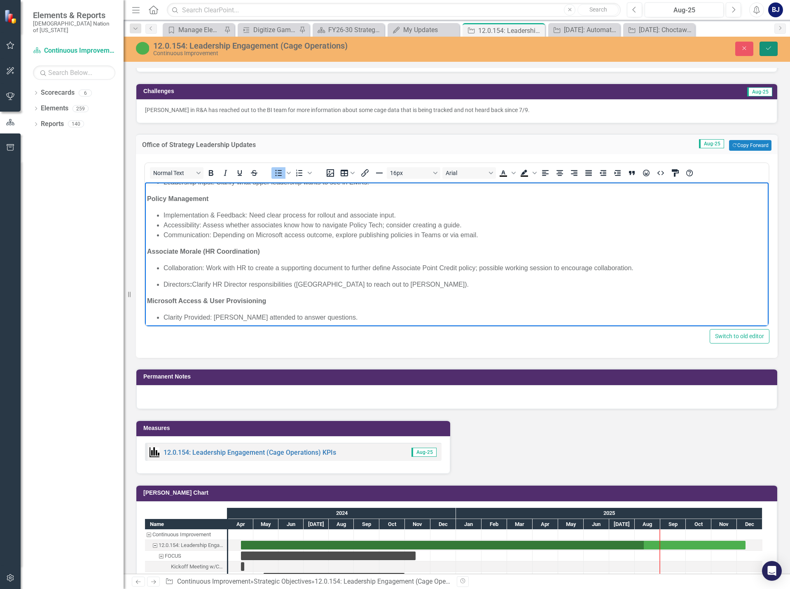
click at [770, 50] on icon "Save" at bounding box center [768, 48] width 7 height 6
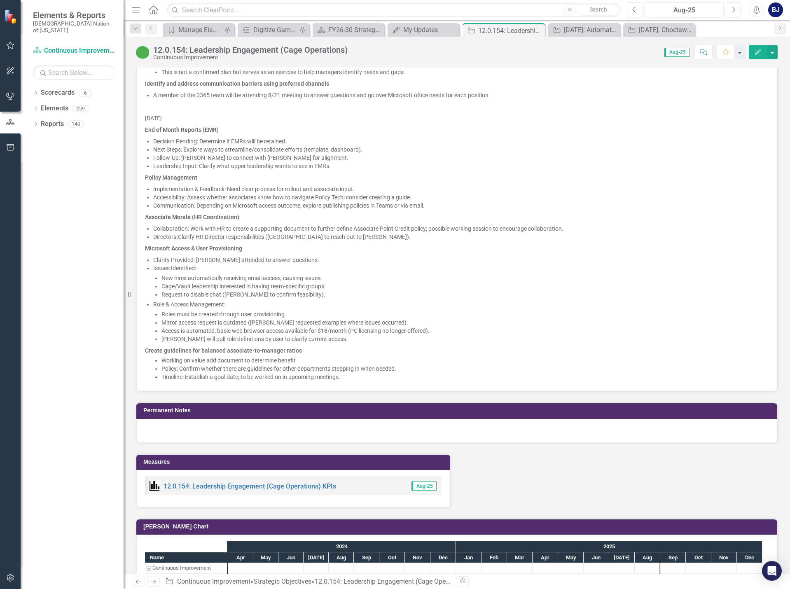
scroll to position [1071, 0]
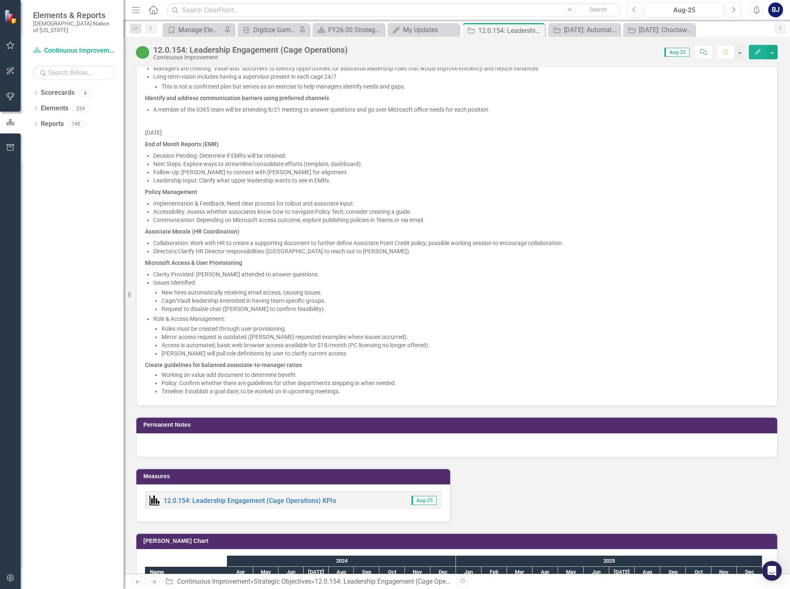
click at [252, 229] on p "Associate Morale (HR Coordination)" at bounding box center [457, 232] width 624 height 12
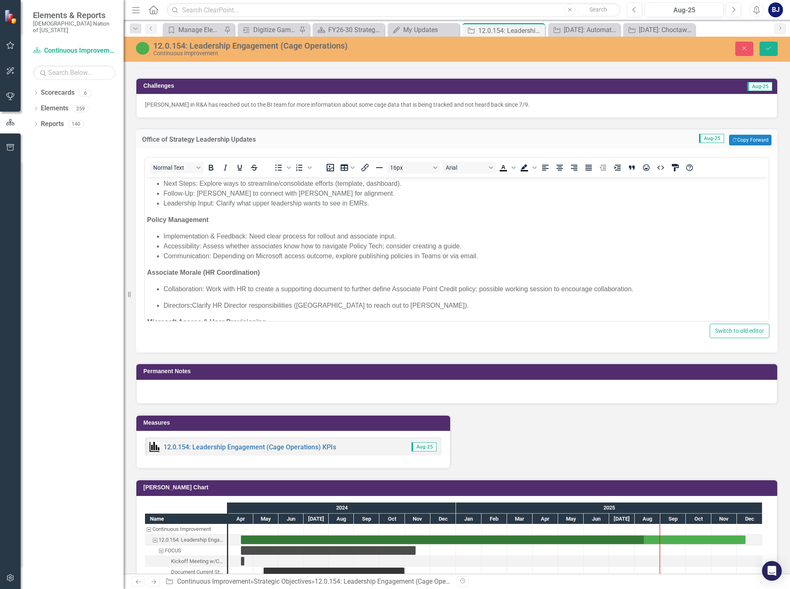
scroll to position [536, 0]
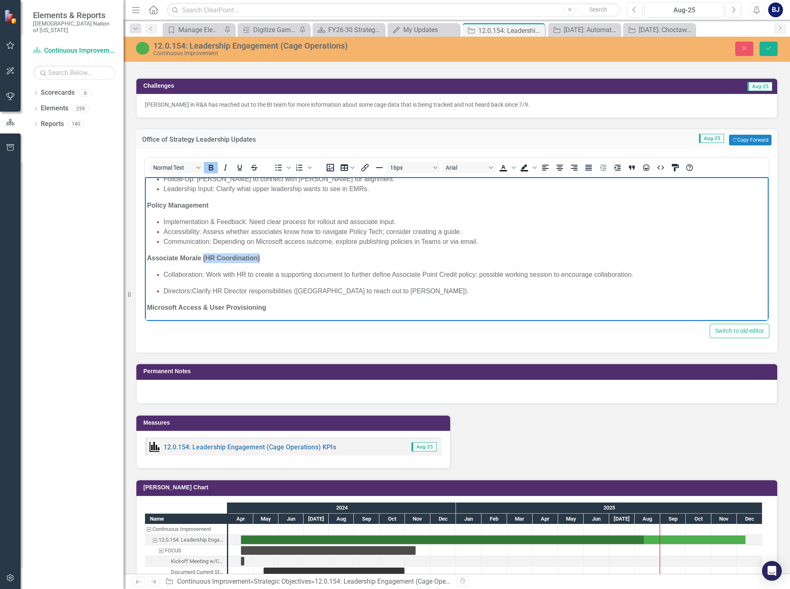
drag, startPoint x: 203, startPoint y: 258, endPoint x: 266, endPoint y: 259, distance: 63.1
click at [266, 259] on p "Associate Morale (HR Coordination)" at bounding box center [457, 258] width 620 height 10
click at [223, 249] on body "[DATE] Engage Workforce Management Team for utilization of Virtual Roster for w…" at bounding box center [457, 90] width 624 height 898
click at [423, 292] on p "Directors : Clarify HR Director responsibilities ([GEOGRAPHIC_DATA] to reach ou…" at bounding box center [465, 291] width 603 height 10
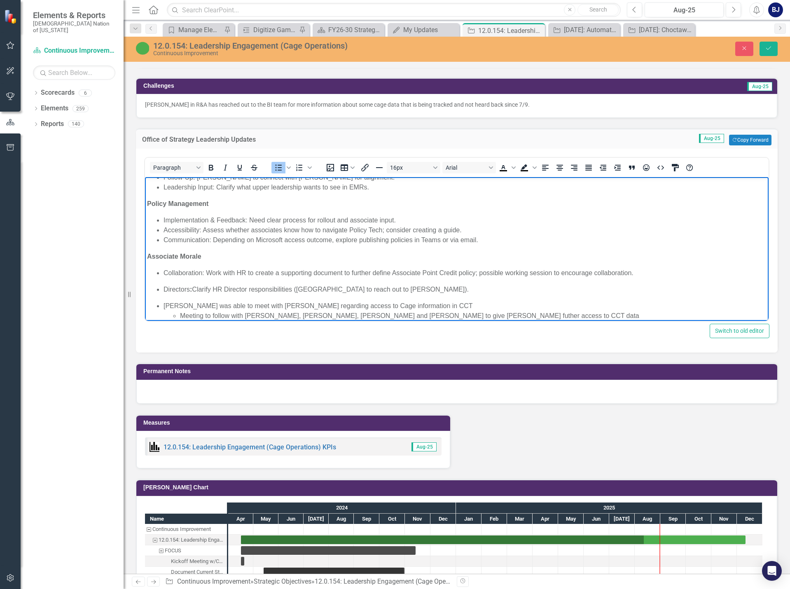
click at [356, 316] on li "Meeting to follow with [PERSON_NAME], [PERSON_NAME], [PERSON_NAME] and [PERSON_…" at bounding box center [473, 316] width 587 height 10
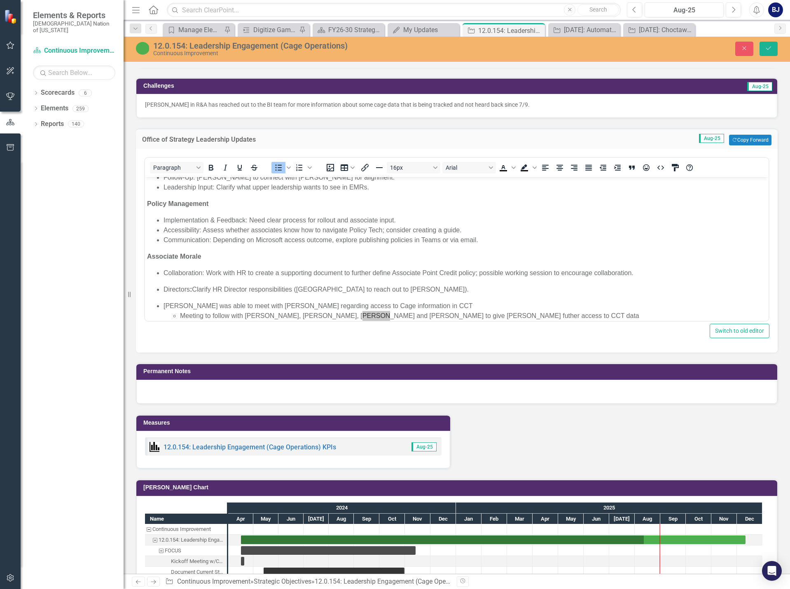
drag, startPoint x: 211, startPoint y: 139, endPoint x: 350, endPoint y: 333, distance: 238.7
click at [350, 333] on div "Switch to old editor" at bounding box center [457, 331] width 626 height 14
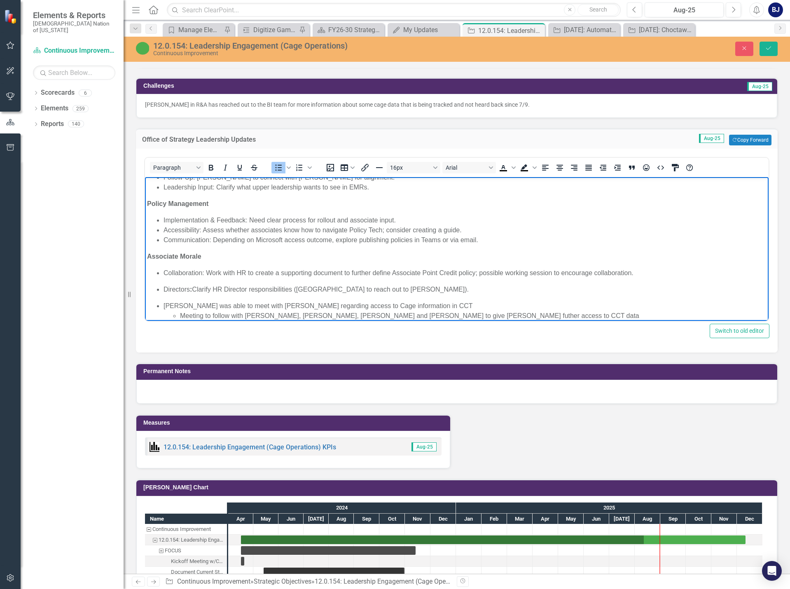
click at [411, 317] on li "Meeting to follow with [PERSON_NAME], [PERSON_NAME], [PERSON_NAME] and [PERSON_…" at bounding box center [473, 316] width 587 height 10
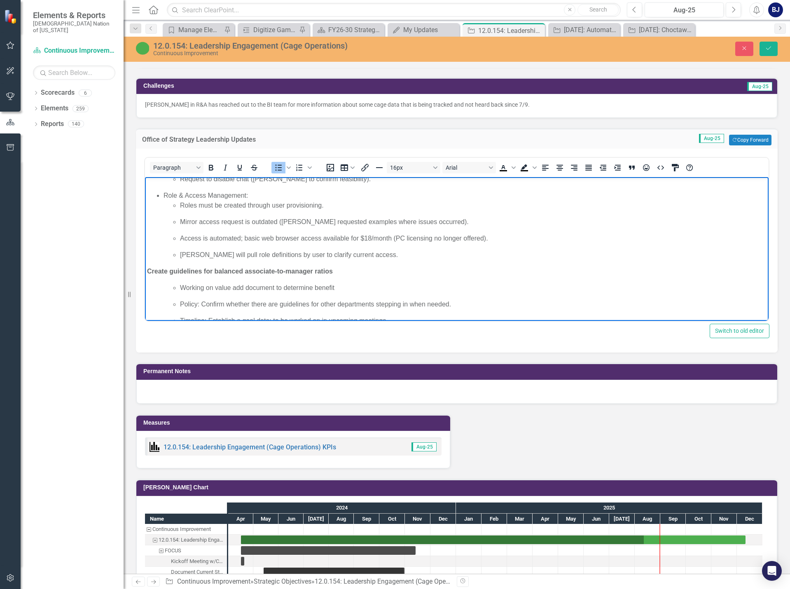
scroll to position [780, 0]
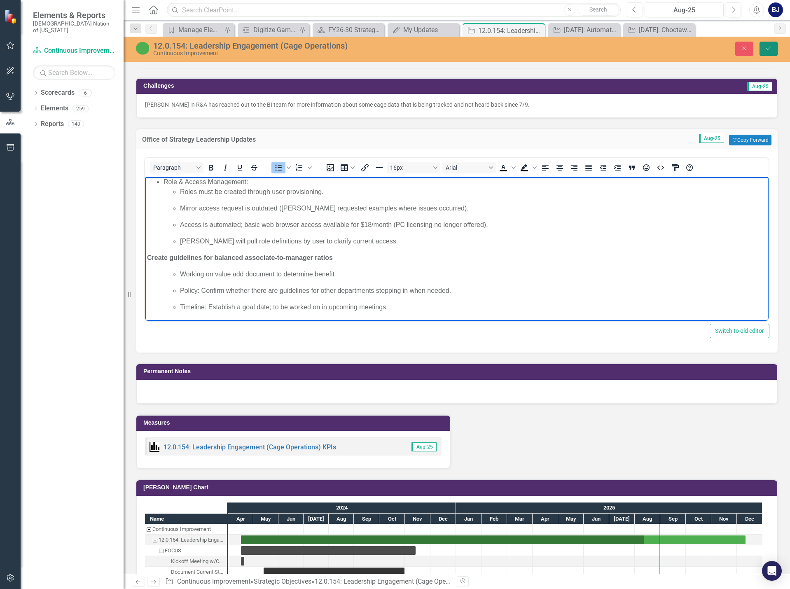
click at [763, 51] on button "Save" at bounding box center [769, 49] width 18 height 14
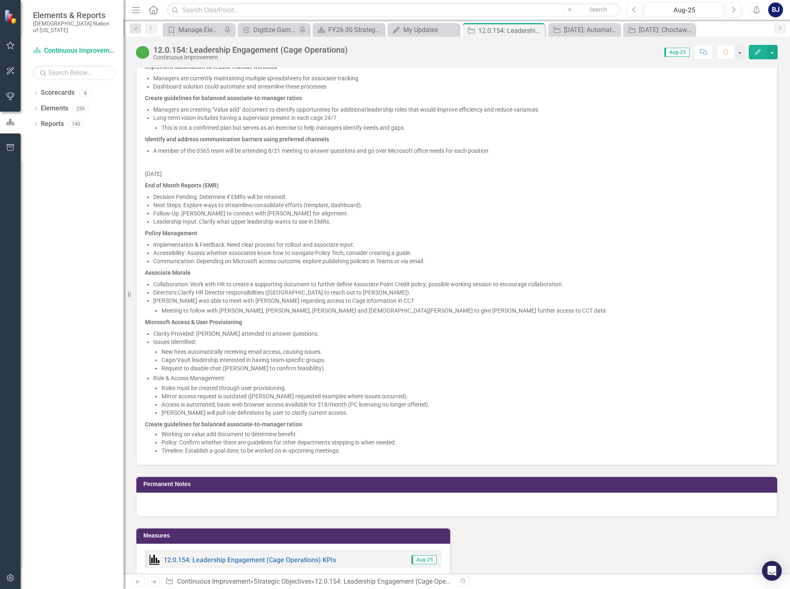
scroll to position [989, 0]
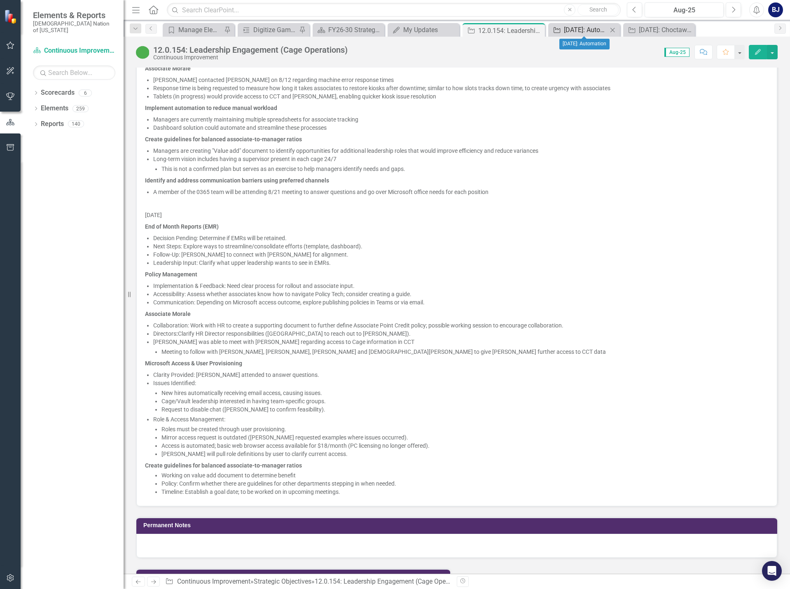
click at [588, 30] on div "[DATE]: Automation" at bounding box center [586, 30] width 44 height 10
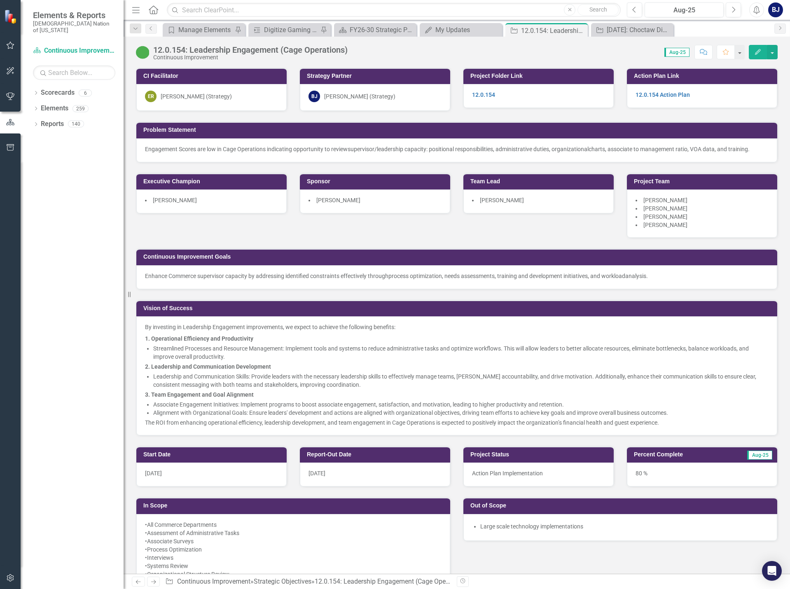
click at [290, 23] on div "Milestone Digitize Gaming Forms Pin" at bounding box center [289, 30] width 82 height 14
click at [289, 28] on div "Digitize Gaming Forms" at bounding box center [291, 30] width 54 height 10
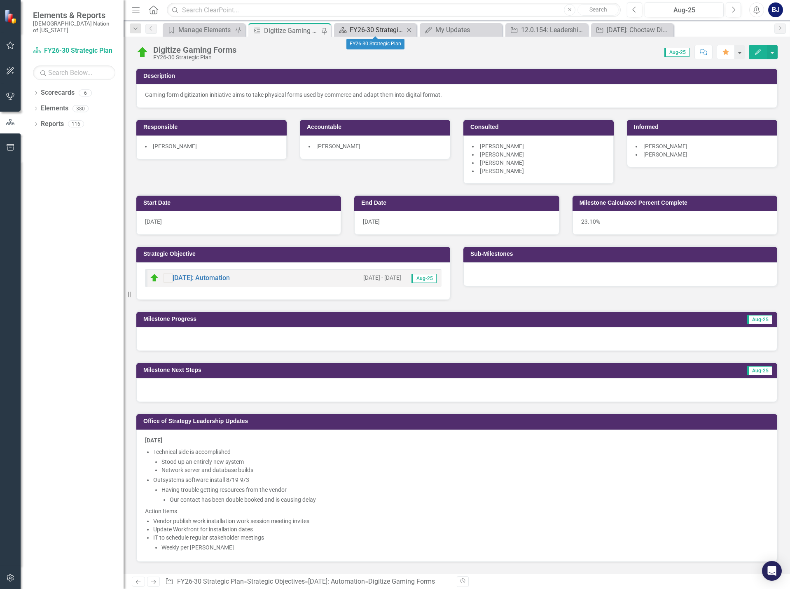
click at [373, 29] on div "FY26-30 Strategic Plan" at bounding box center [377, 30] width 54 height 10
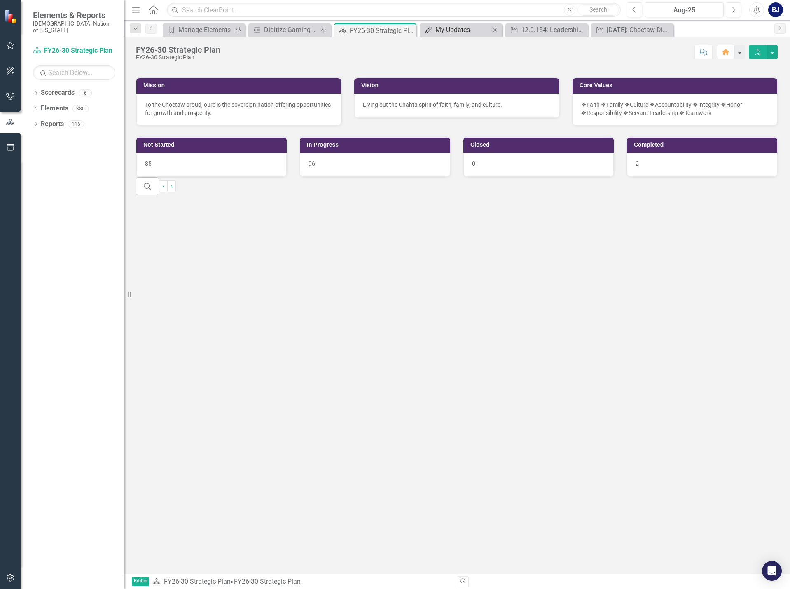
click at [459, 34] on div "My Updates" at bounding box center [463, 30] width 54 height 10
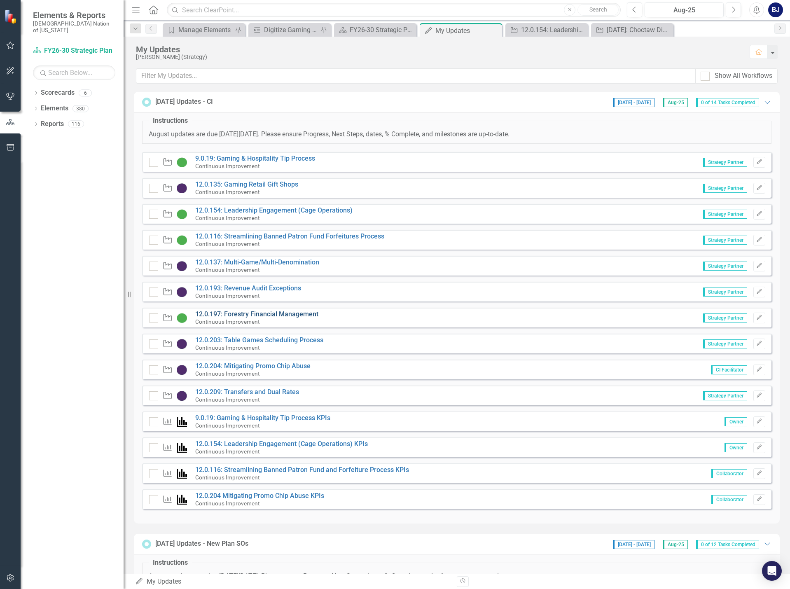
click at [264, 312] on link "12.0.197: Forestry Financial Management" at bounding box center [256, 314] width 123 height 8
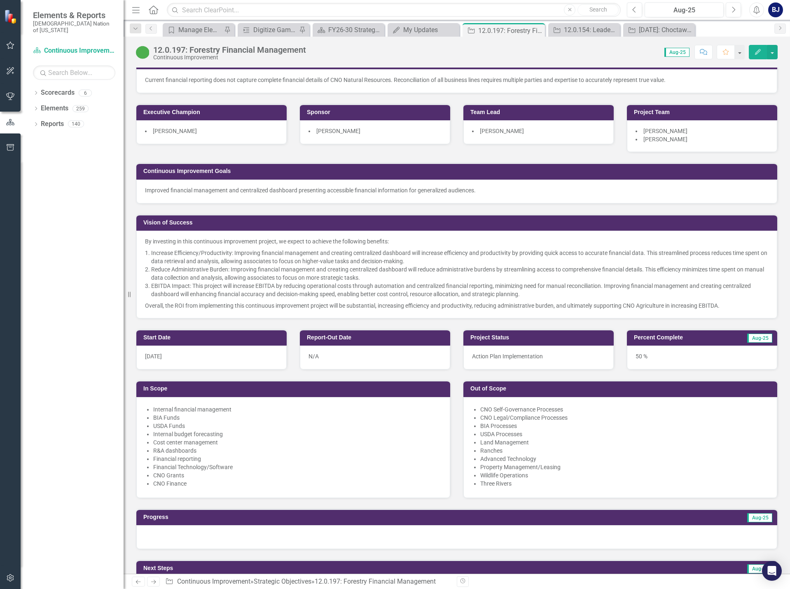
scroll to position [33, 0]
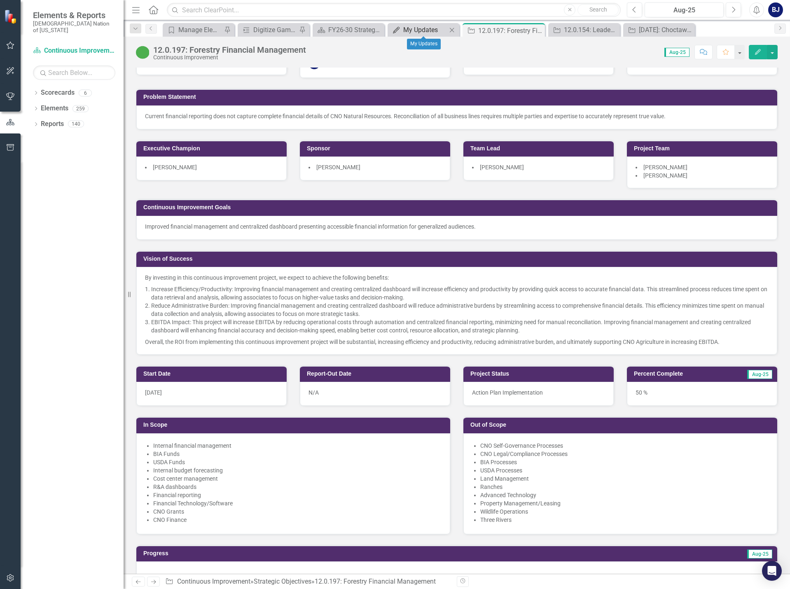
click at [413, 25] on div "My Updates" at bounding box center [425, 30] width 44 height 10
